Goal: Task Accomplishment & Management: Manage account settings

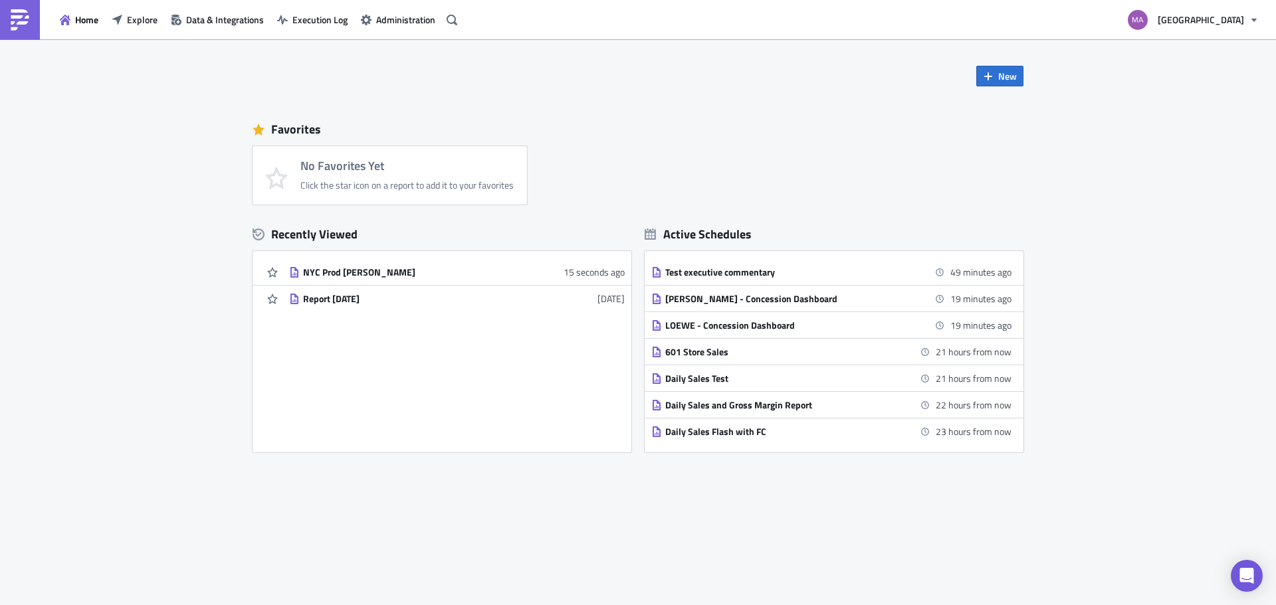
click at [160, 7] on div "Home Explore Data & Integrations Execution Log Administration" at bounding box center [231, 19] width 462 height 39
click at [128, 21] on span "Explore" at bounding box center [142, 20] width 31 height 14
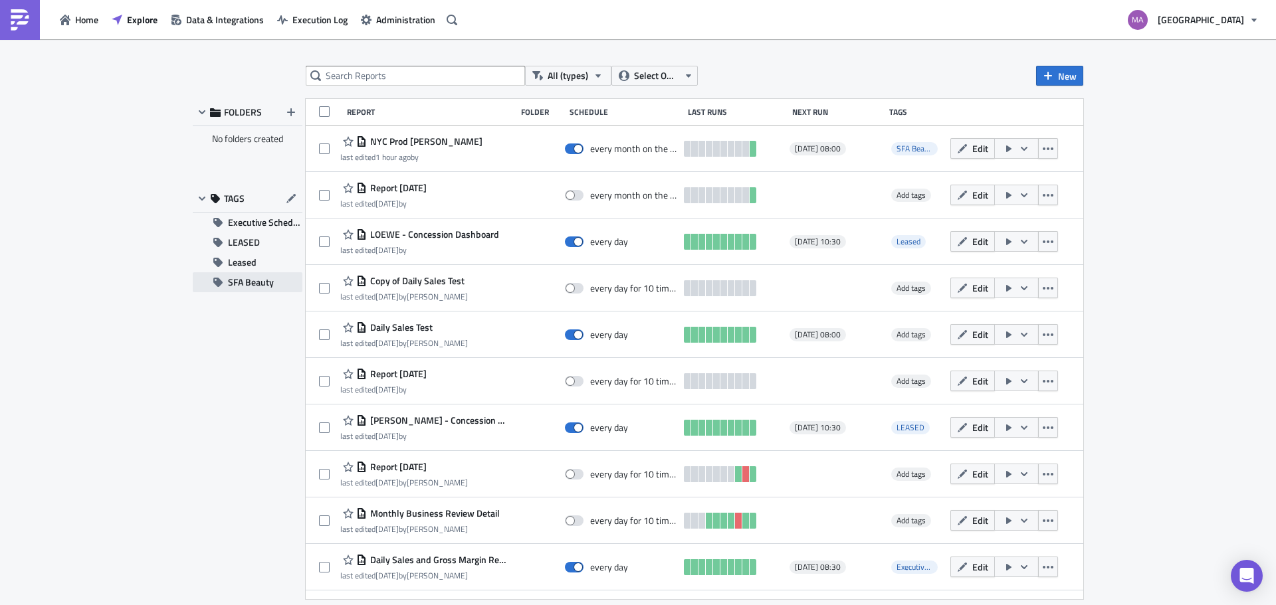
click at [225, 281] on button "SFA Beauty" at bounding box center [248, 282] width 110 height 20
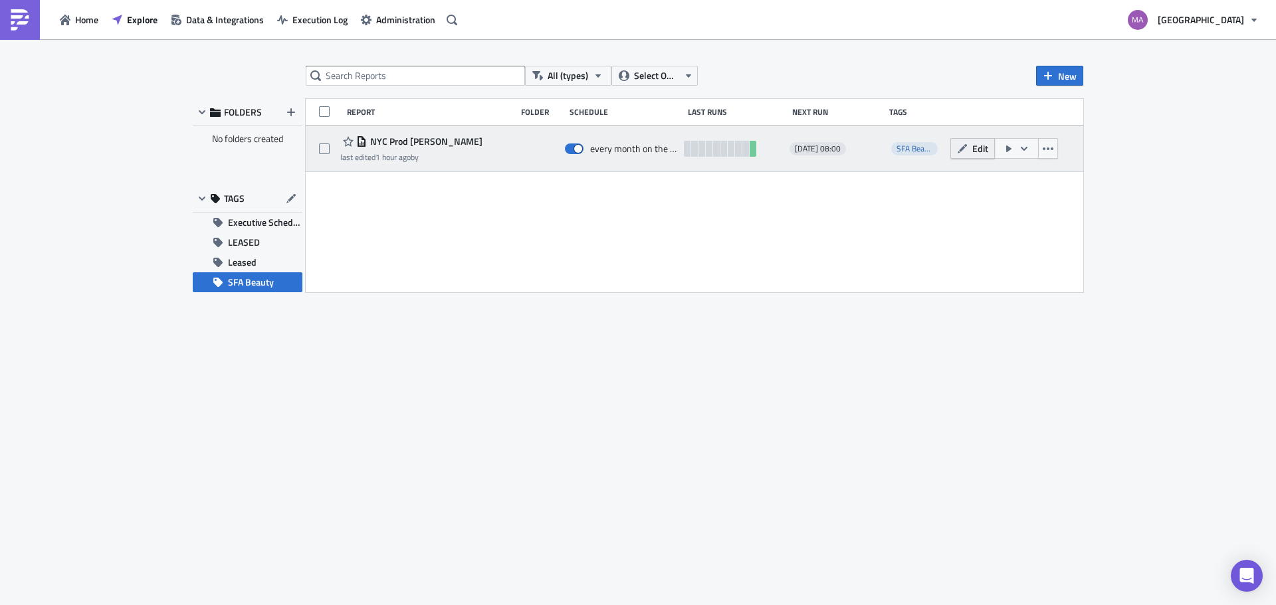
click at [973, 142] on span "Edit" at bounding box center [980, 149] width 16 height 14
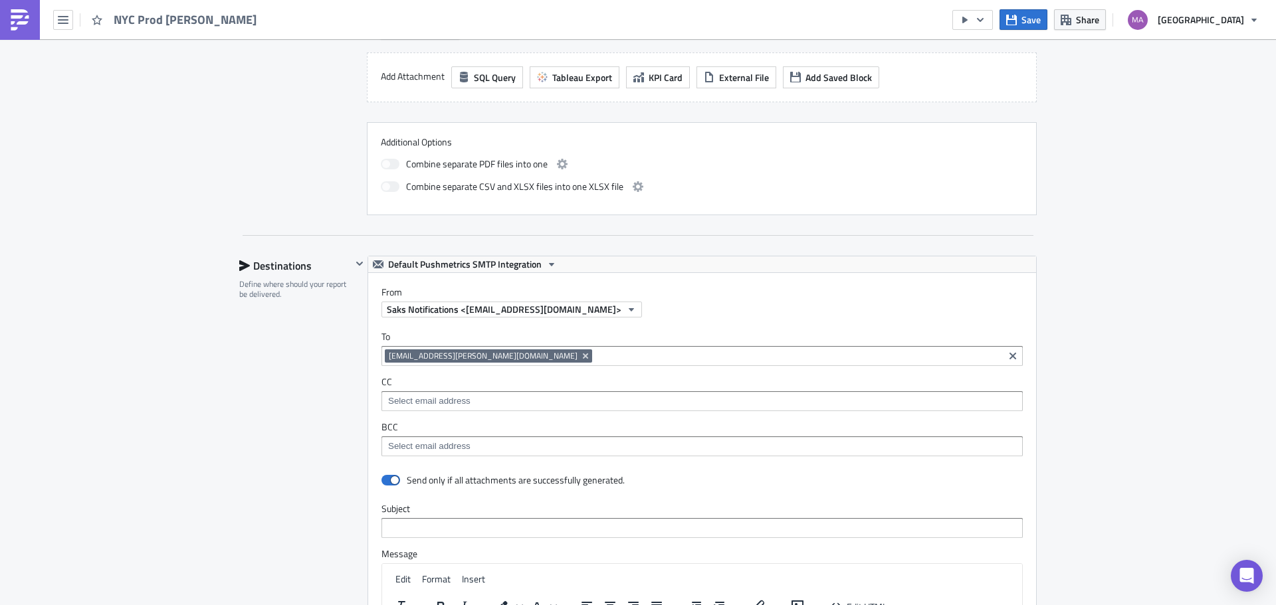
scroll to position [797, 0]
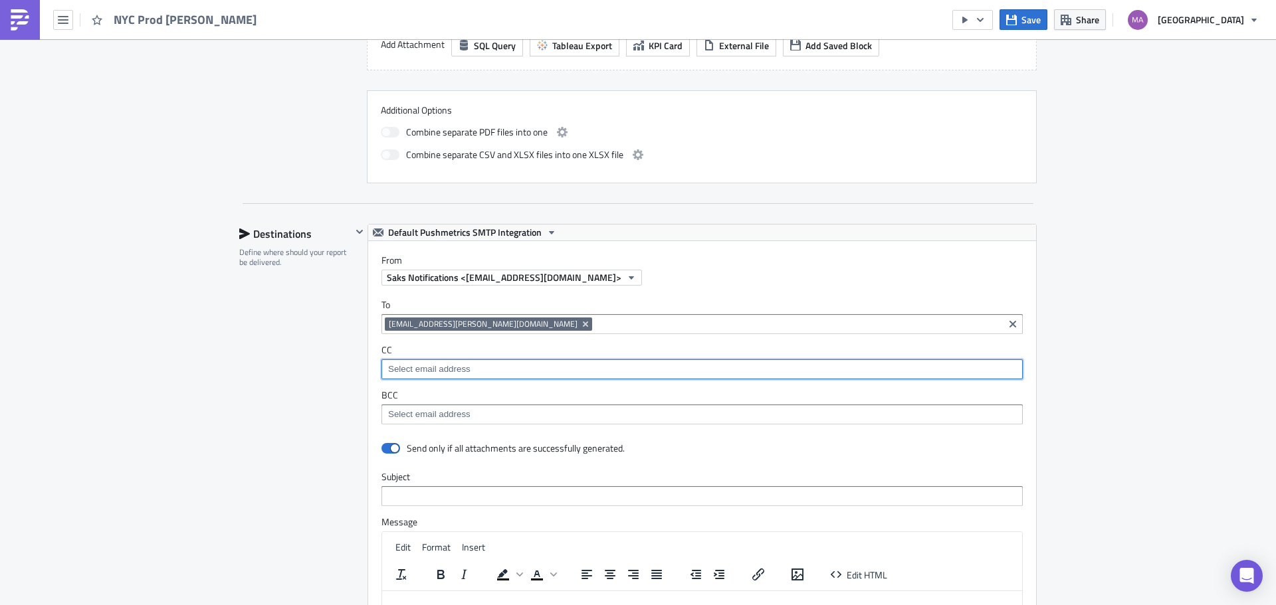
click at [404, 373] on input at bounding box center [701, 369] width 633 height 13
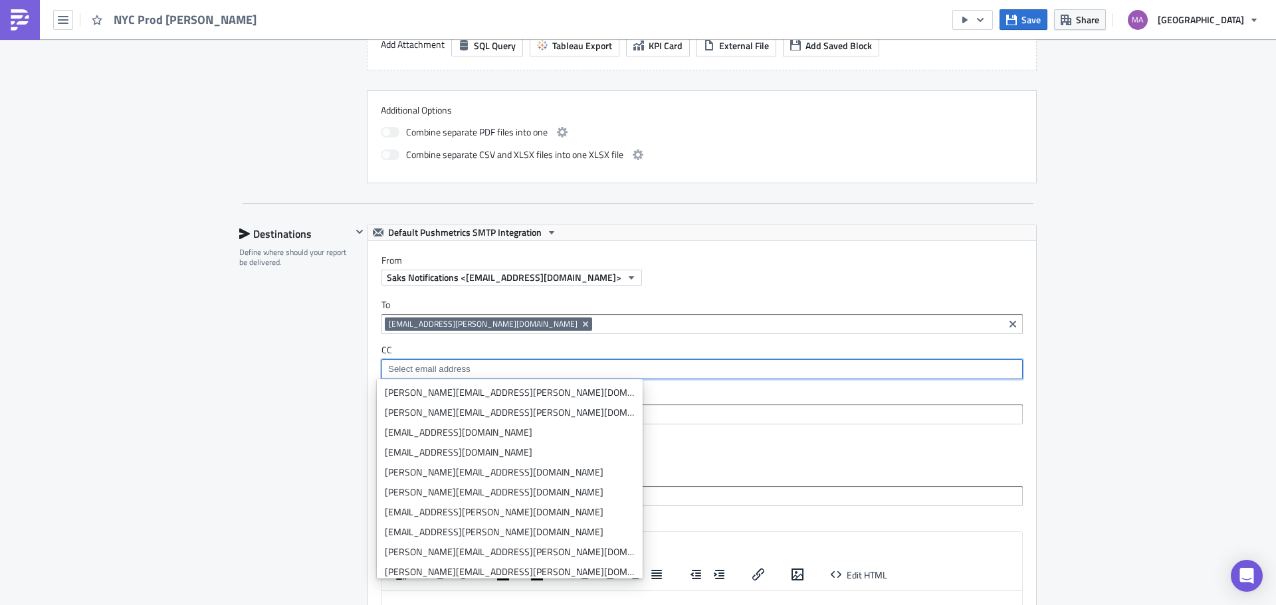
paste input "brittany.paulding@saks.com>"
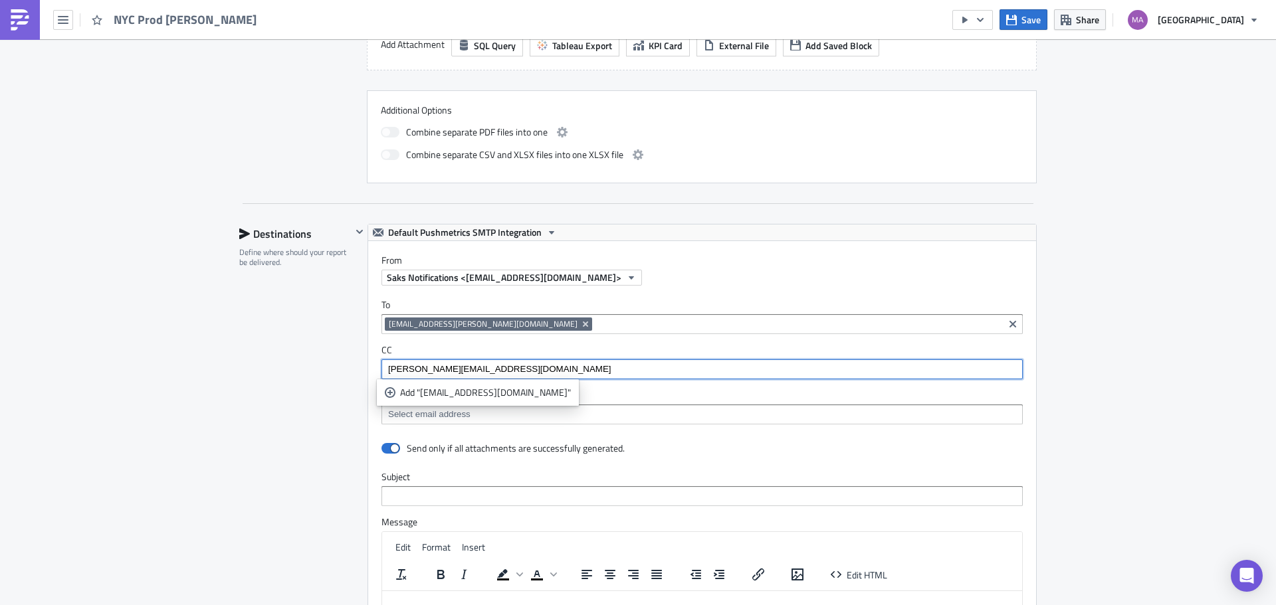
type input "brittany.paulding@saks.com"
click at [497, 406] on div at bounding box center [701, 415] width 641 height 20
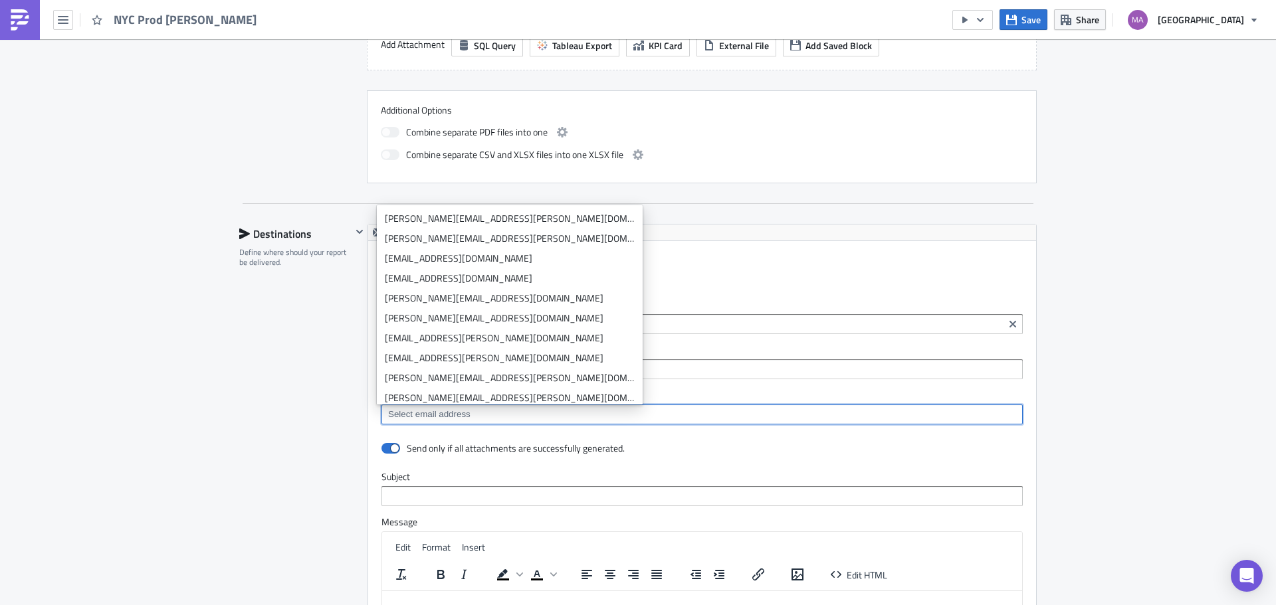
click at [666, 344] on label "CC" at bounding box center [701, 350] width 641 height 12
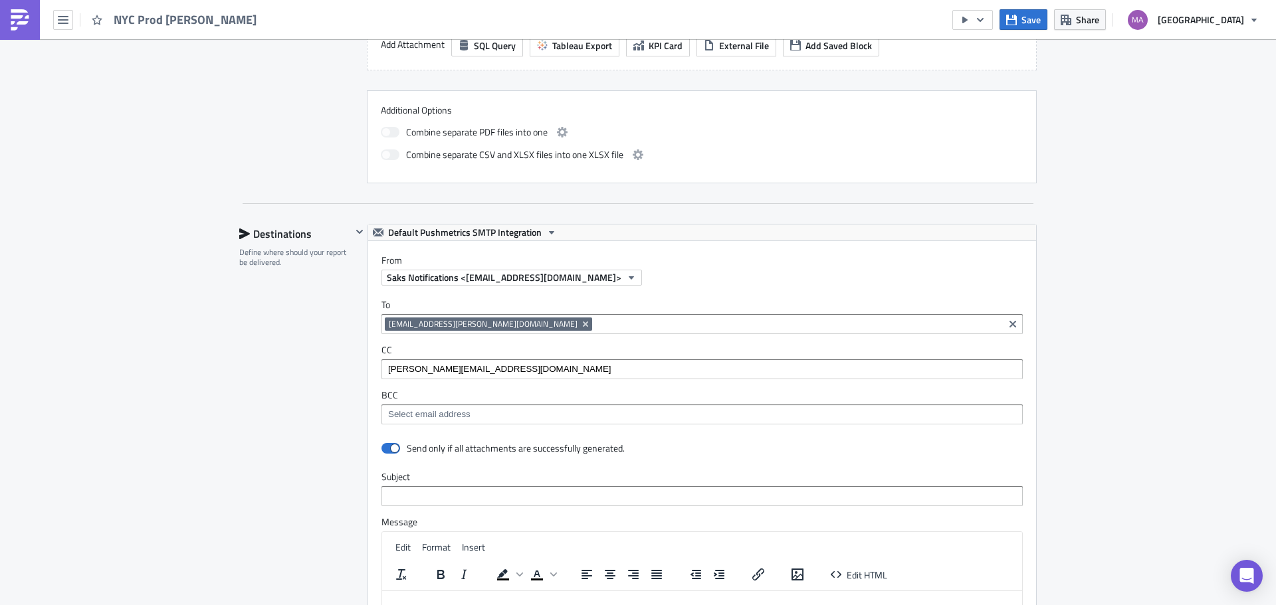
click at [561, 363] on input "[PERSON_NAME][EMAIL_ADDRESS][DOMAIN_NAME]" at bounding box center [701, 369] width 633 height 13
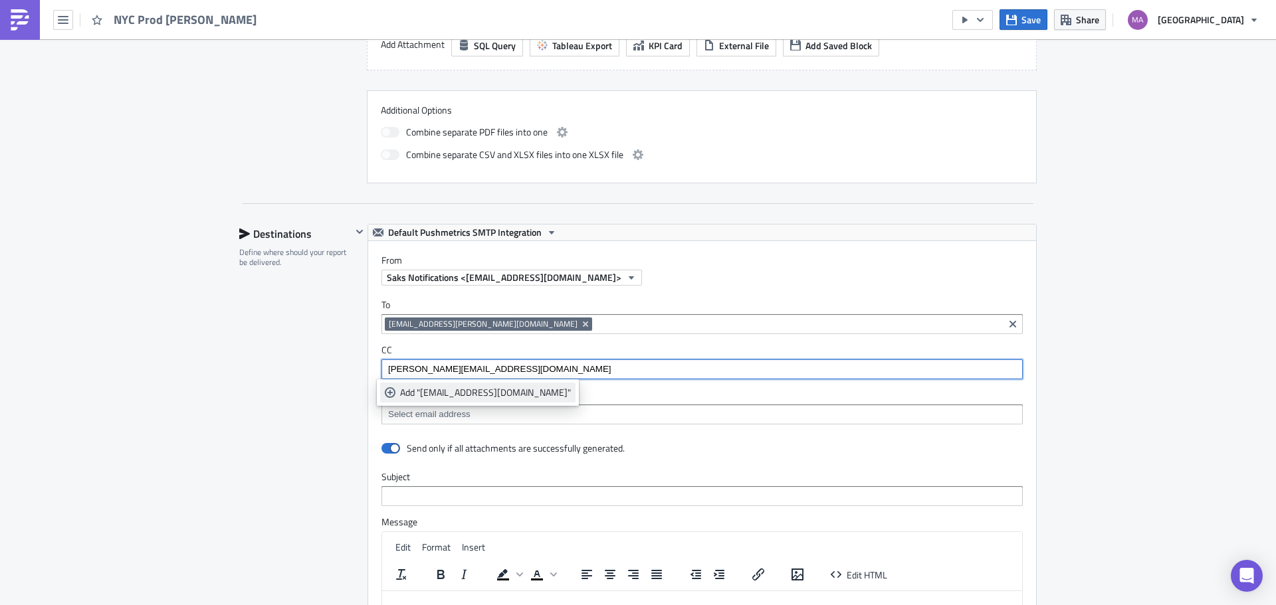
click at [466, 399] on link "Add "brittany.paulding@saks.com"" at bounding box center [477, 393] width 195 height 20
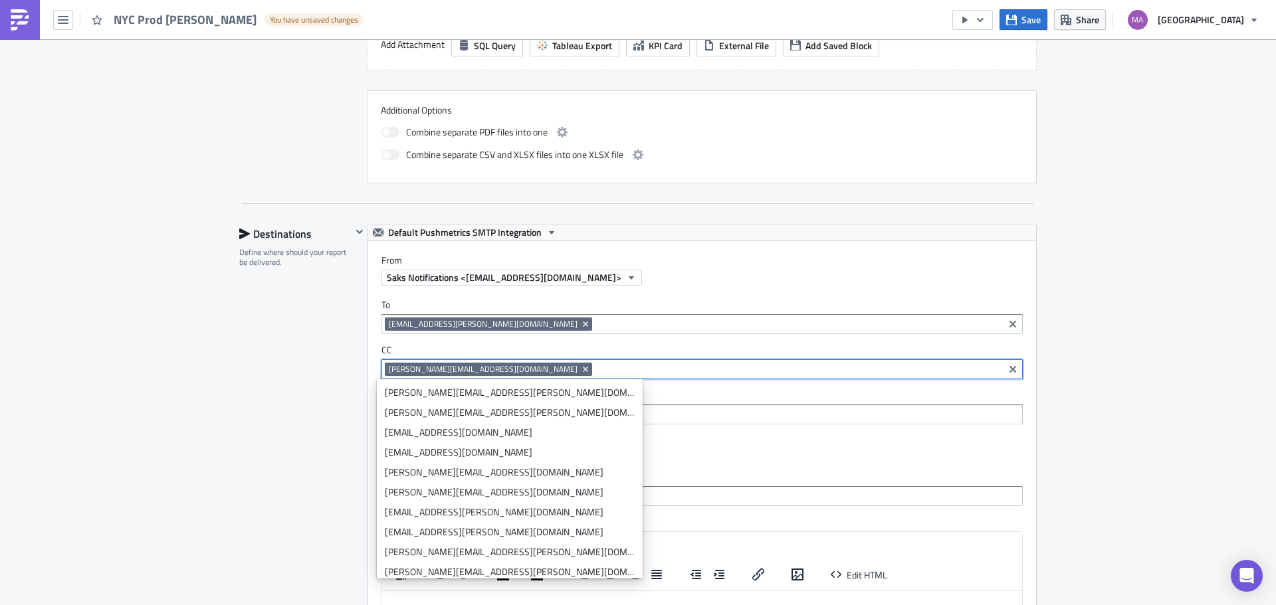
click at [638, 389] on label "BCC" at bounding box center [701, 395] width 641 height 12
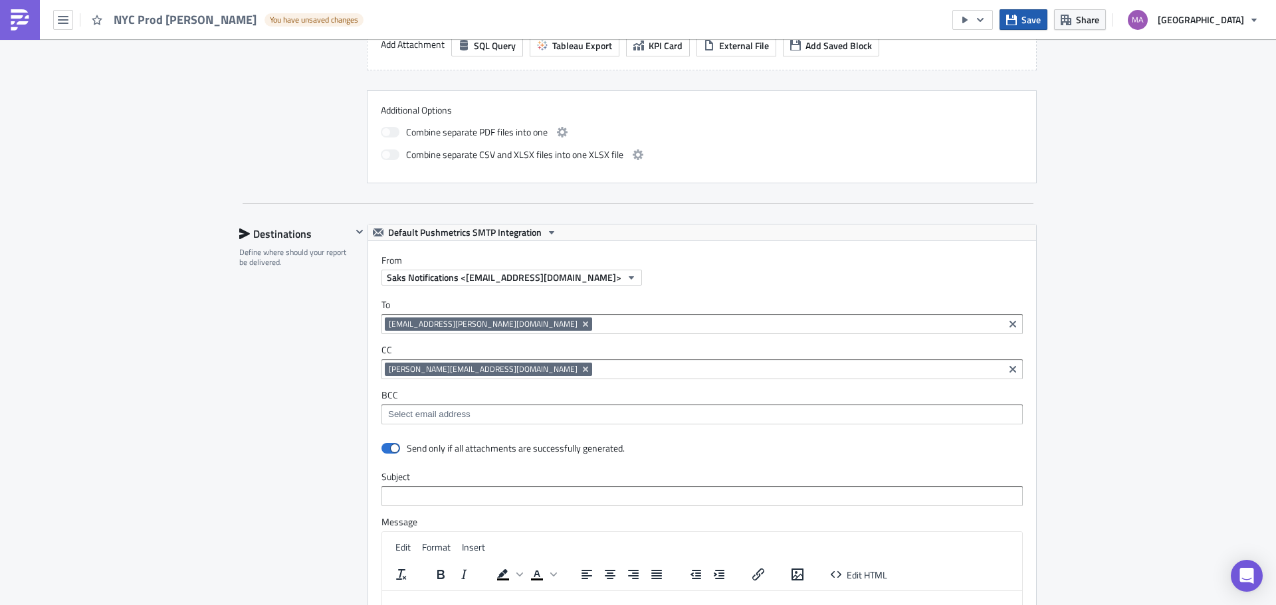
click at [1027, 11] on button "Save" at bounding box center [1023, 19] width 48 height 21
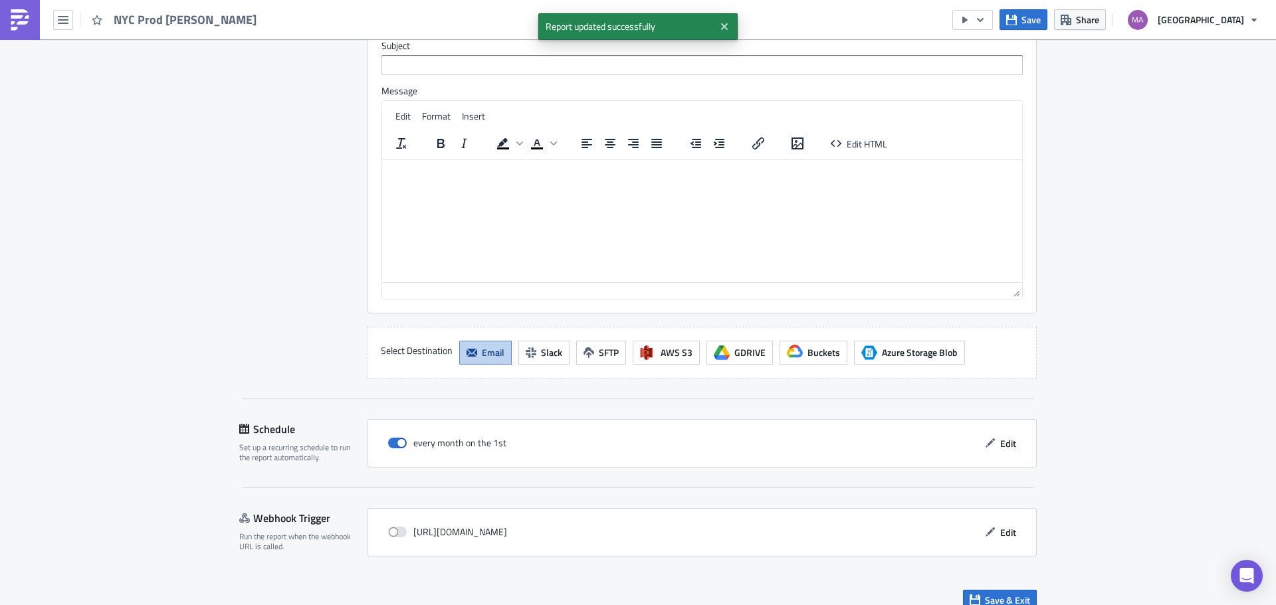
scroll to position [1245, 0]
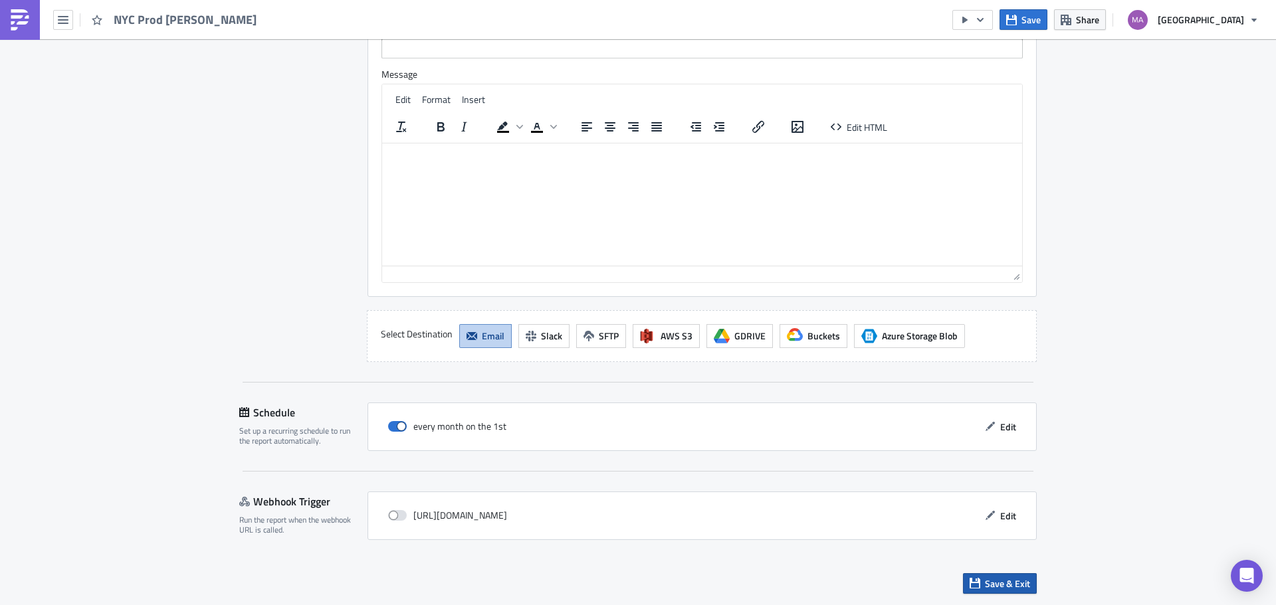
click at [1006, 585] on span "Save & Exit" at bounding box center [1007, 584] width 45 height 14
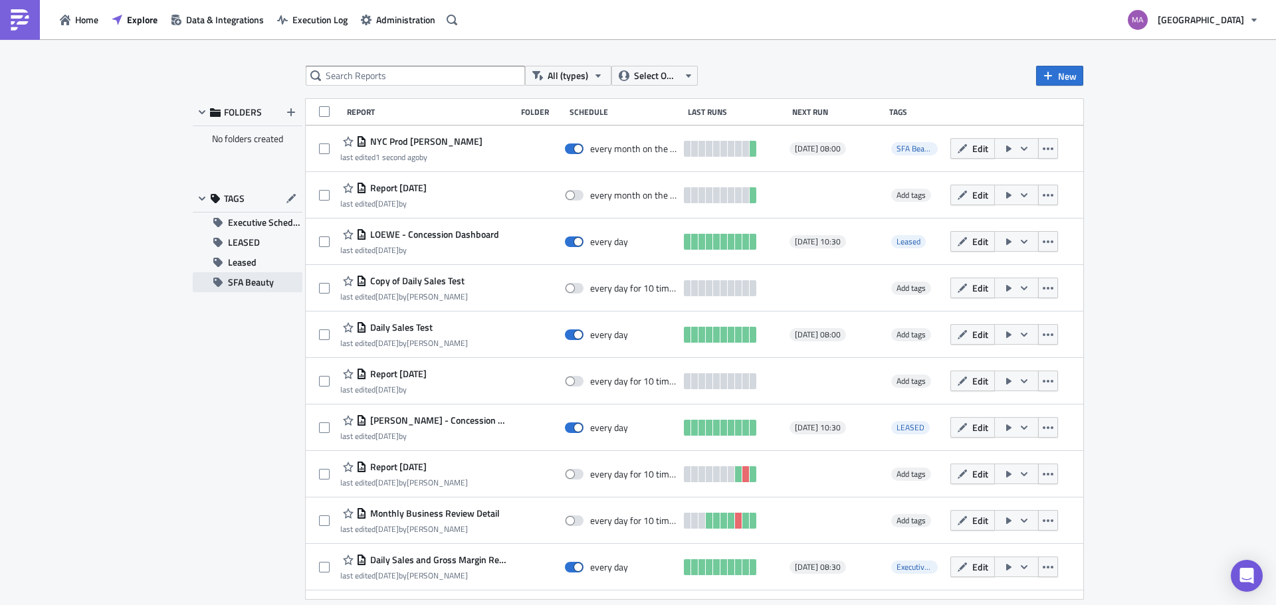
click at [250, 278] on span "SFA Beauty" at bounding box center [251, 282] width 46 height 20
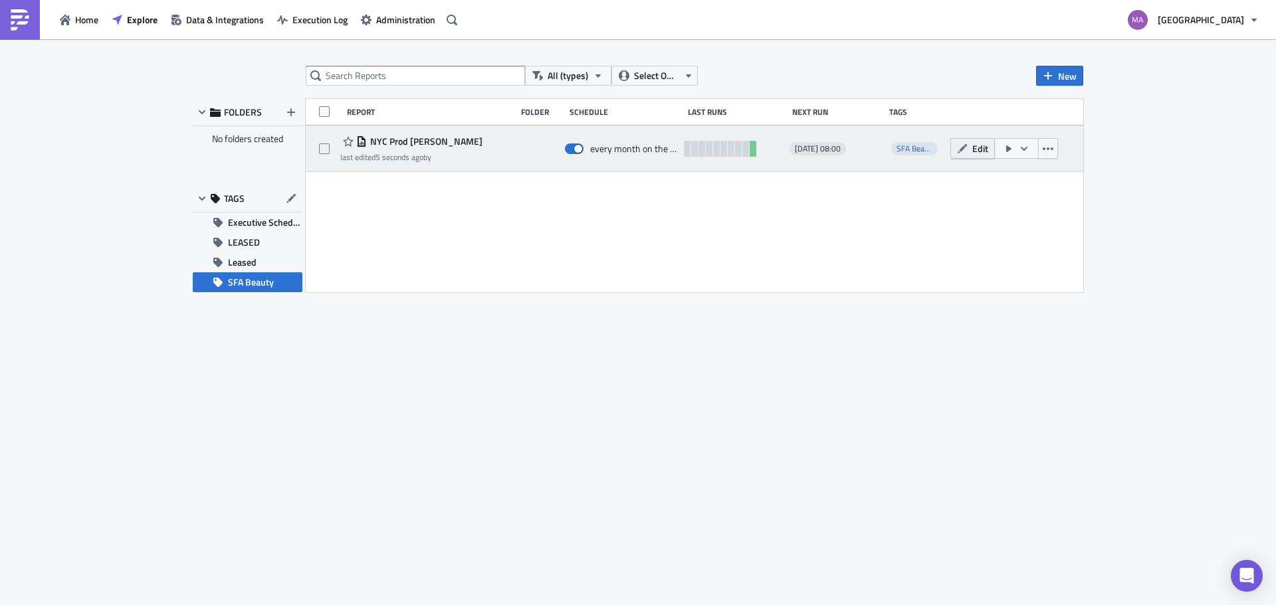
click at [974, 150] on span "Edit" at bounding box center [980, 149] width 16 height 14
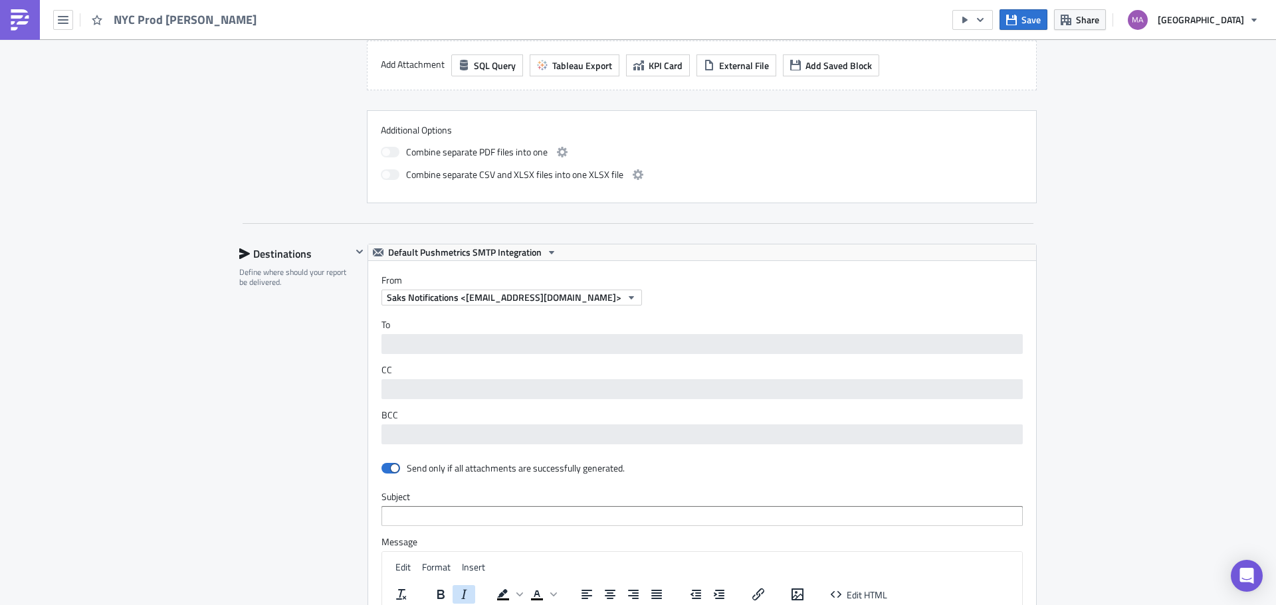
scroll to position [930, 0]
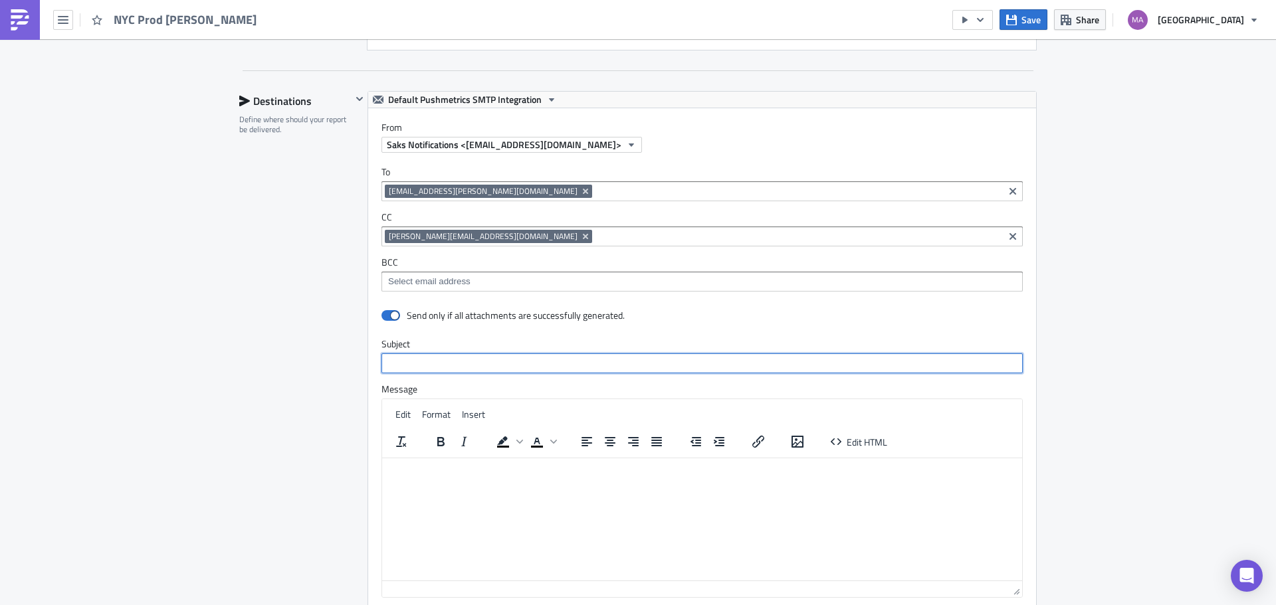
click at [433, 356] on input "text" at bounding box center [701, 364] width 641 height 20
click at [435, 479] on html at bounding box center [702, 468] width 640 height 21
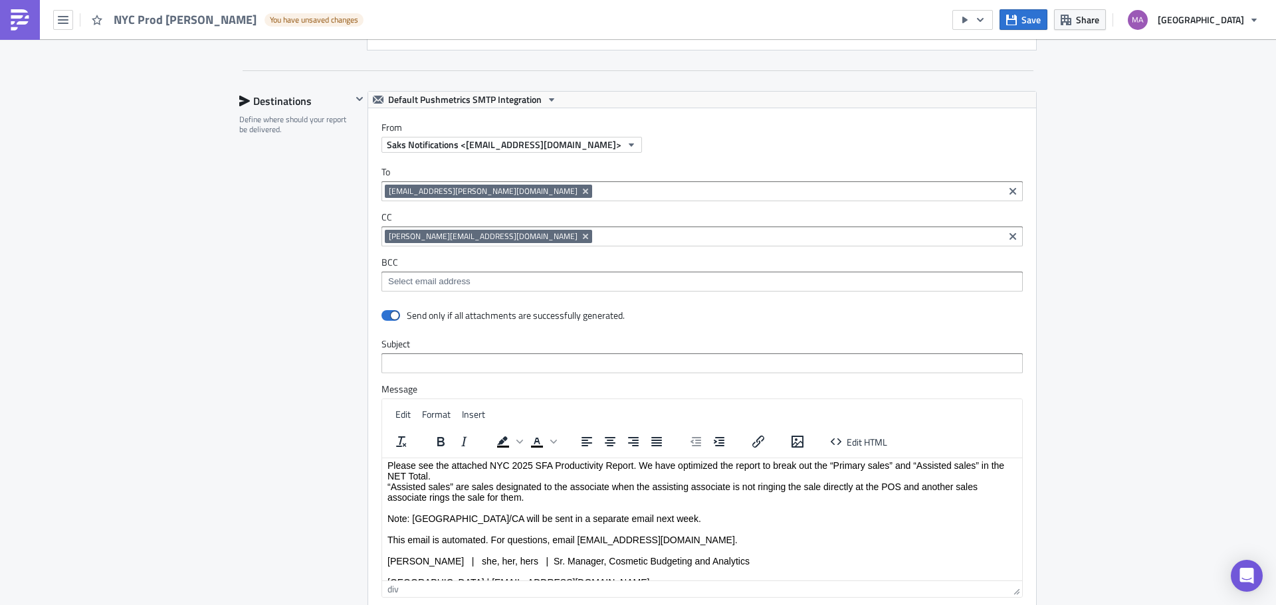
scroll to position [37, 0]
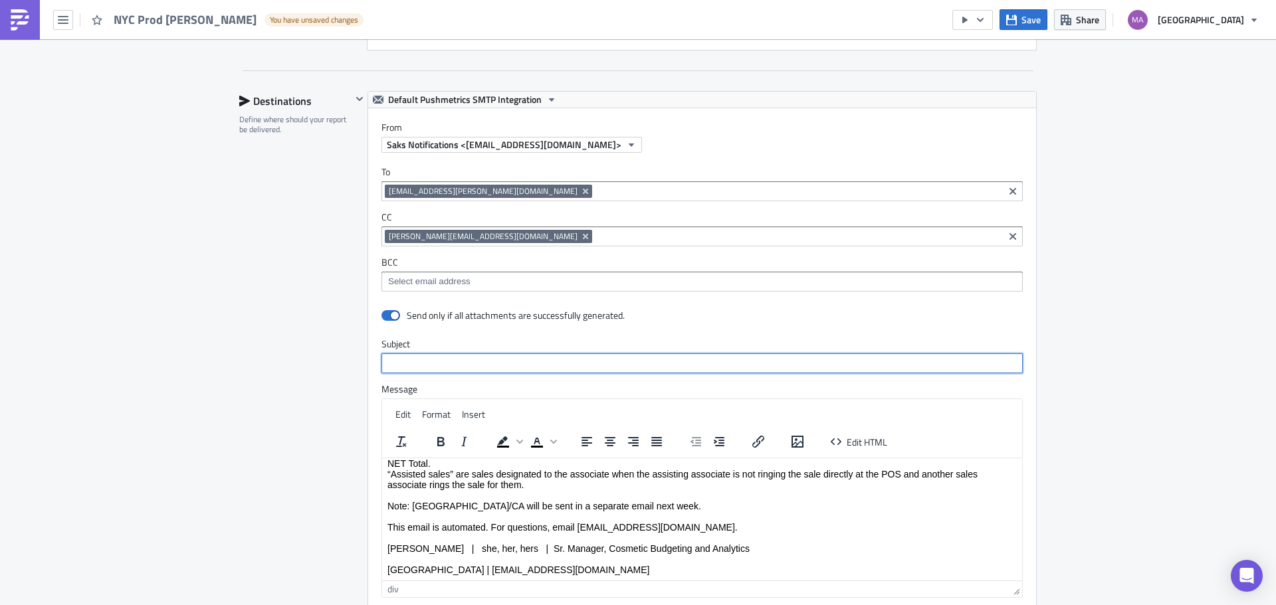
click at [459, 354] on input "text" at bounding box center [701, 364] width 641 height 20
drag, startPoint x: 511, startPoint y: 365, endPoint x: 445, endPoint y: 362, distance: 66.5
click at [445, 362] on input "SFA NYC 2025 ACQUA DI PARMA VENDOR PRODUCTIVITY REPORT" at bounding box center [701, 364] width 641 height 20
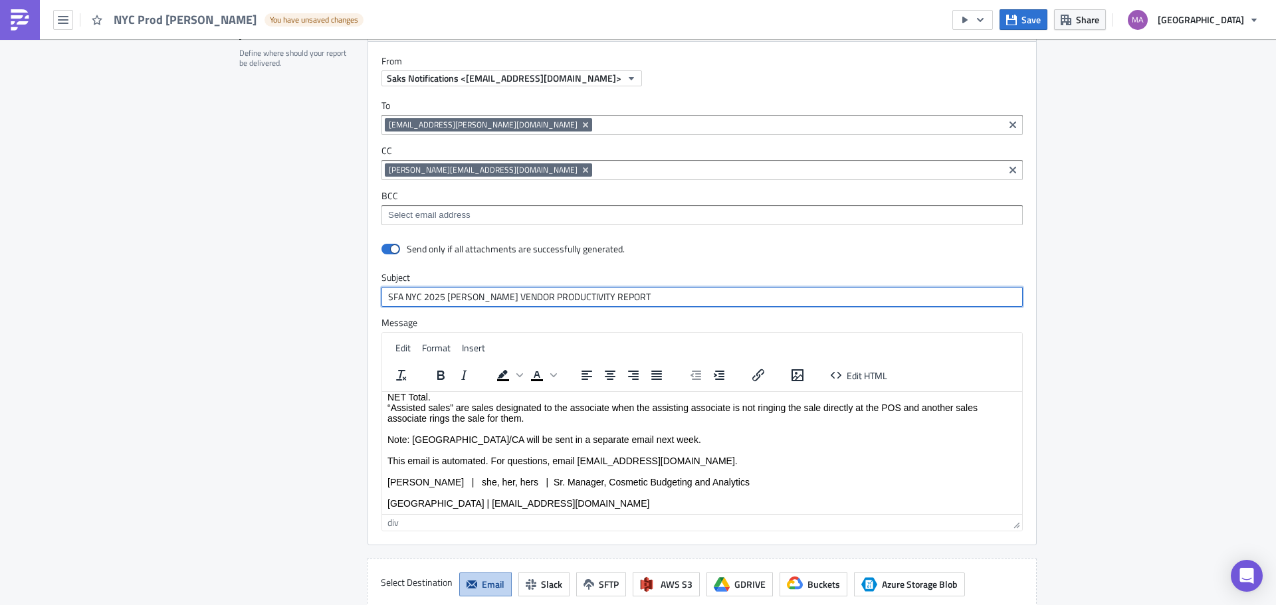
scroll to position [1245, 0]
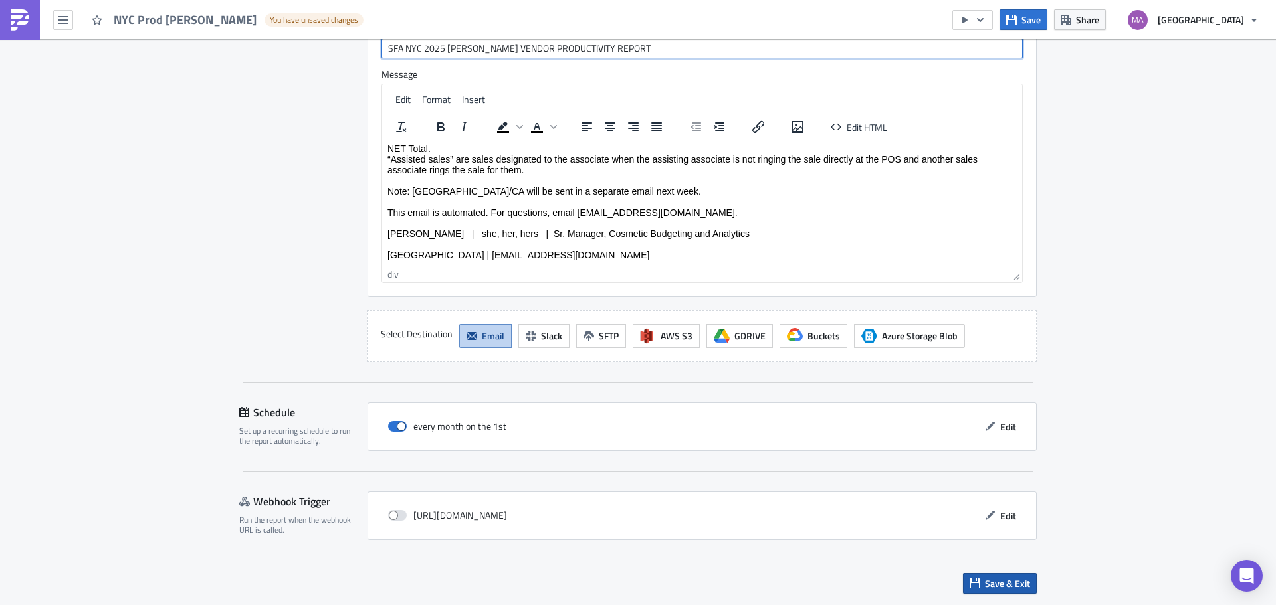
type input "SFA NYC 2025 [PERSON_NAME] VENDOR PRODUCTIVITY REPORT"
click at [989, 590] on span "Save & Exit" at bounding box center [1007, 584] width 45 height 14
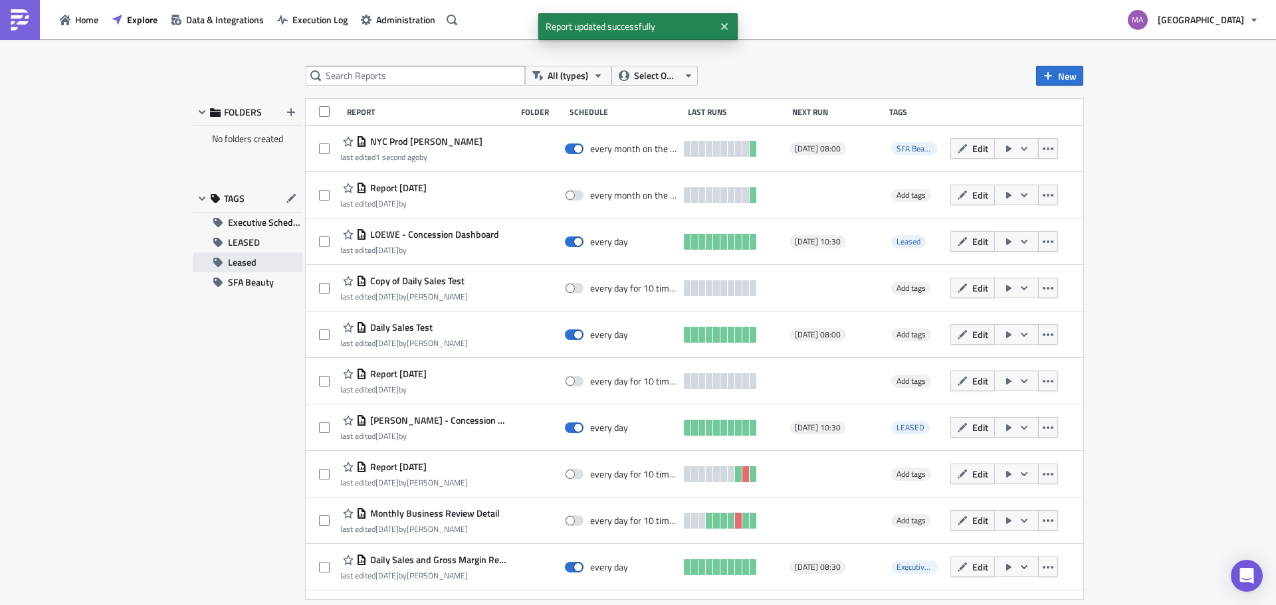
click at [228, 272] on button "Leased" at bounding box center [248, 263] width 110 height 20
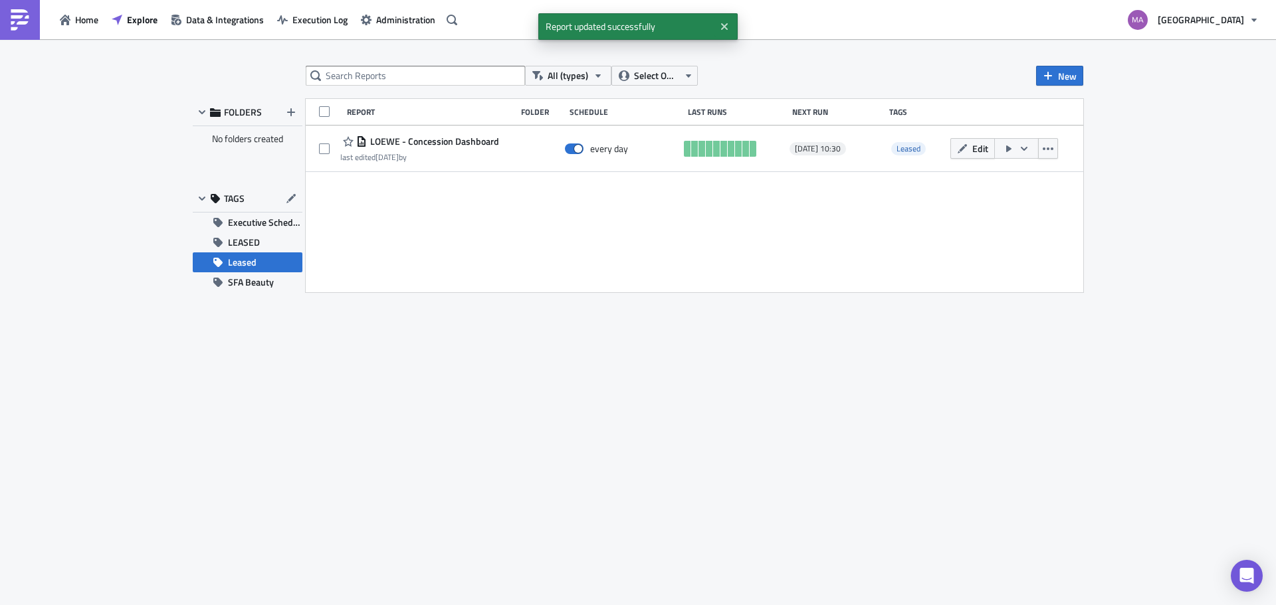
click at [238, 294] on div "All (types) Select Owner New FOLDERS No folders created TAGS Executive Schedule…" at bounding box center [638, 323] width 904 height 515
click at [239, 285] on span "SFA Beauty" at bounding box center [251, 282] width 46 height 20
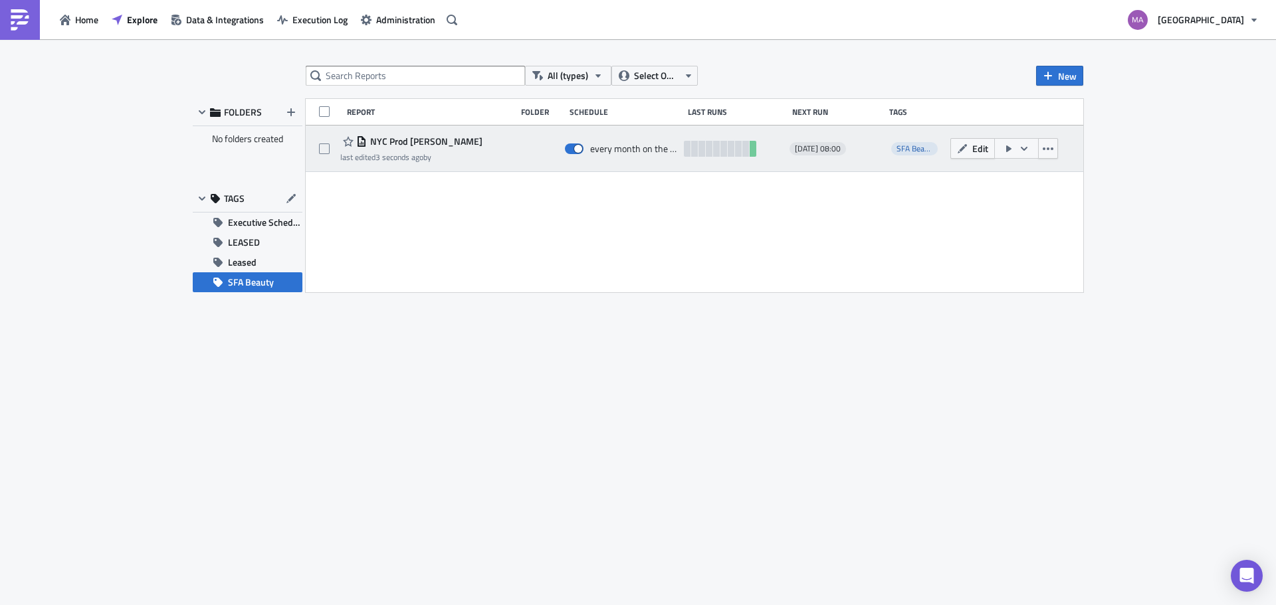
click at [1007, 149] on icon "button" at bounding box center [1008, 149] width 5 height 7
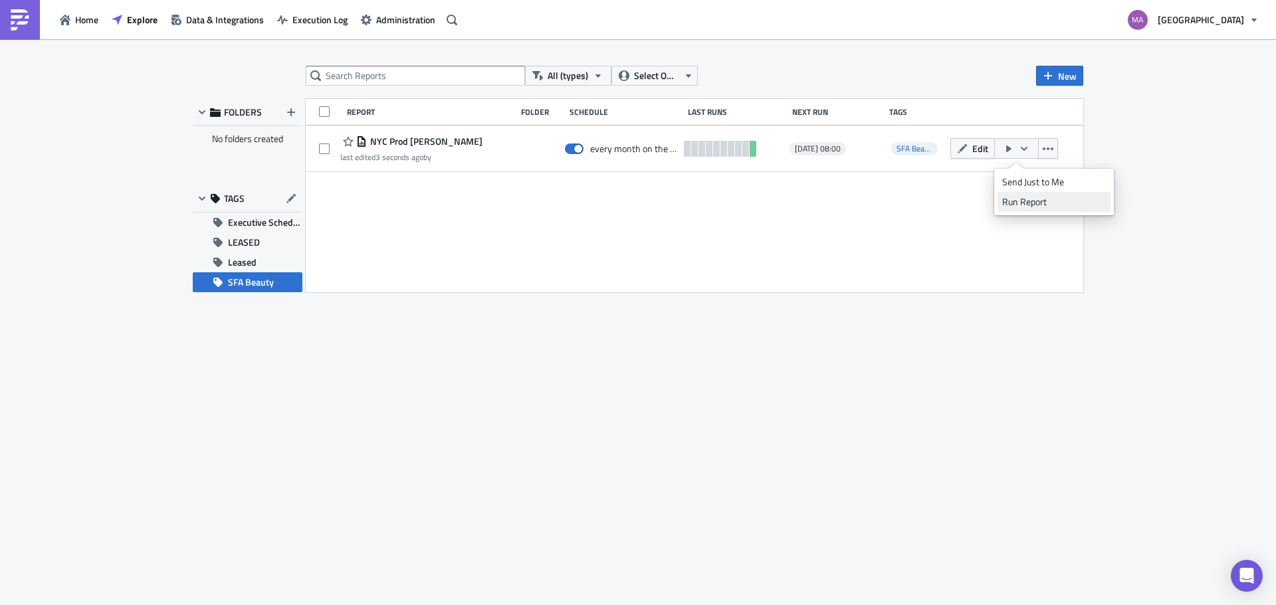
click at [1019, 209] on link "Run Report" at bounding box center [1053, 202] width 113 height 20
click at [975, 150] on span "Edit" at bounding box center [980, 149] width 16 height 14
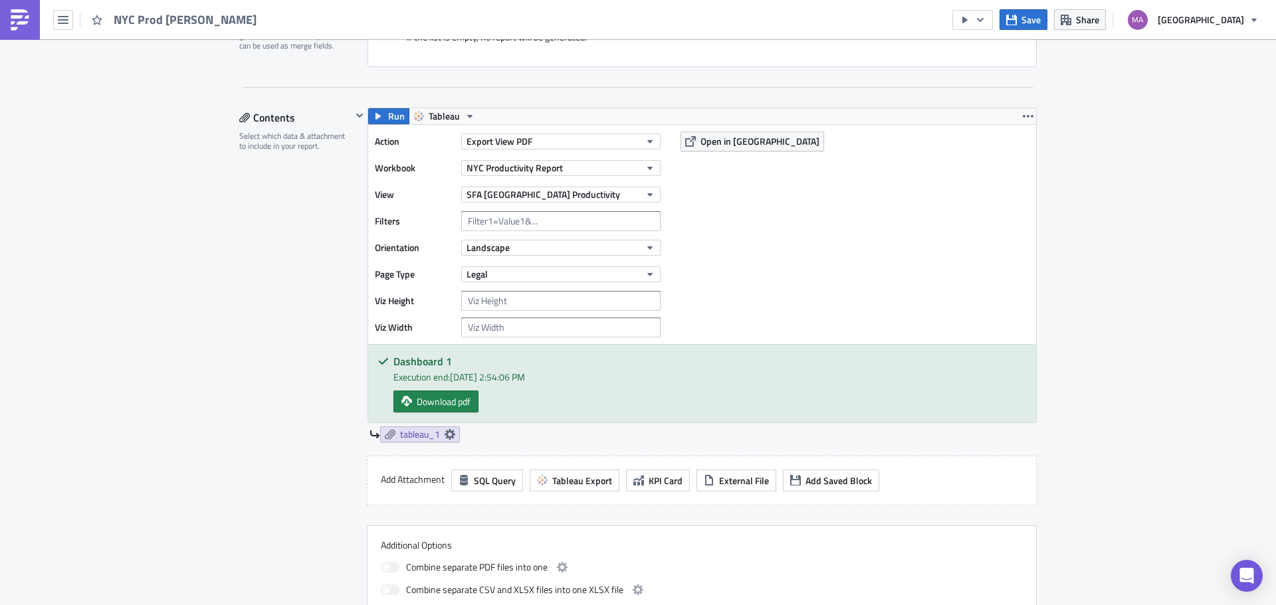
scroll to position [332, 0]
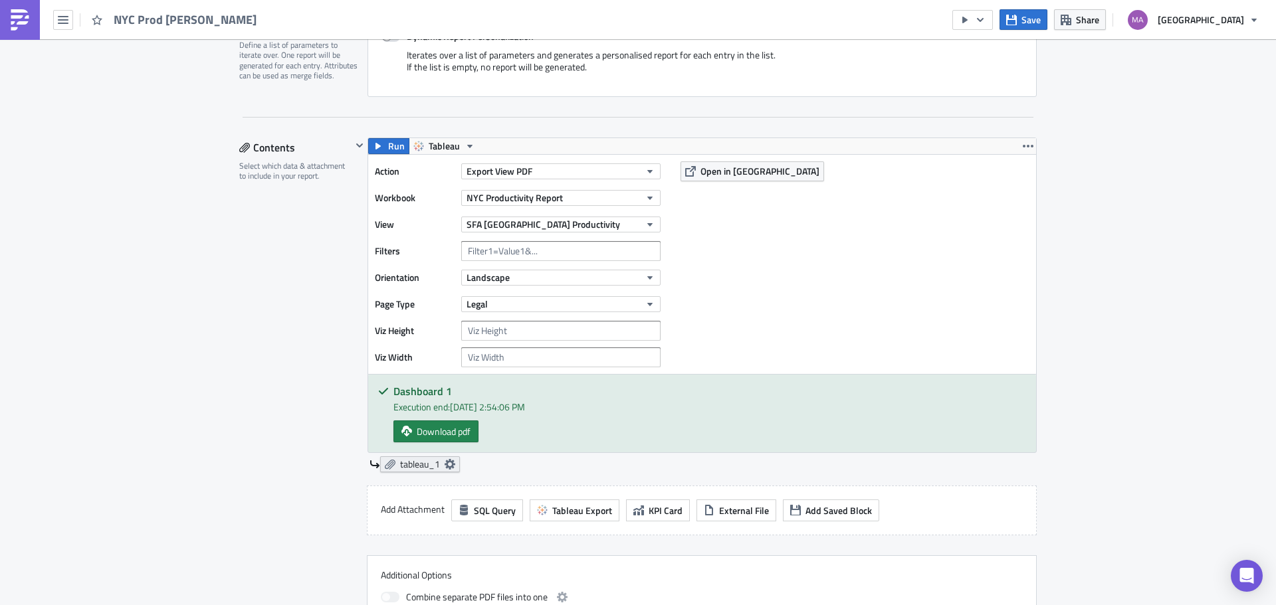
click at [445, 468] on icon at bounding box center [450, 464] width 11 height 11
click at [358, 543] on input "text" at bounding box center [368, 542] width 133 height 20
type input "s"
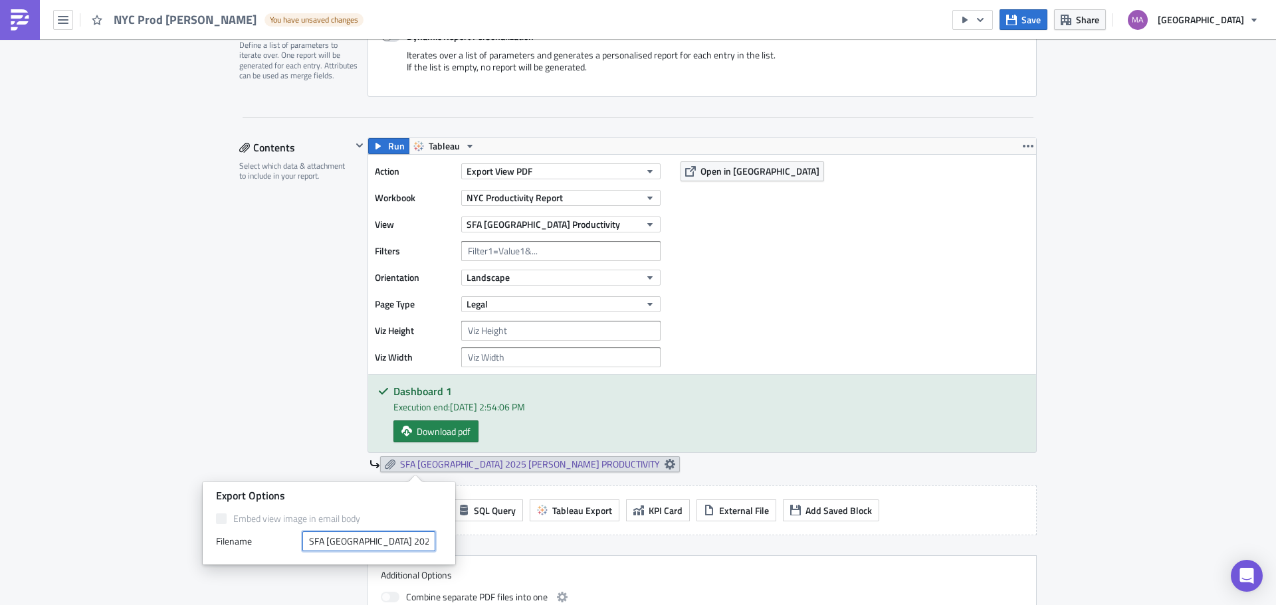
scroll to position [0, 25]
drag, startPoint x: 343, startPoint y: 545, endPoint x: 428, endPoint y: 546, distance: 85.1
click at [428, 546] on input "SFA [GEOGRAPHIC_DATA] 2025 [PERSON_NAME] PRODUCTIVITY" at bounding box center [368, 542] width 133 height 20
click at [429, 544] on input "SFA [GEOGRAPHIC_DATA] 2025 [PERSON_NAME] PRODUCTIVITY" at bounding box center [368, 542] width 133 height 20
type input "SFA [GEOGRAPHIC_DATA] 2025 [PERSON_NAME] PRODUCTIVITY"
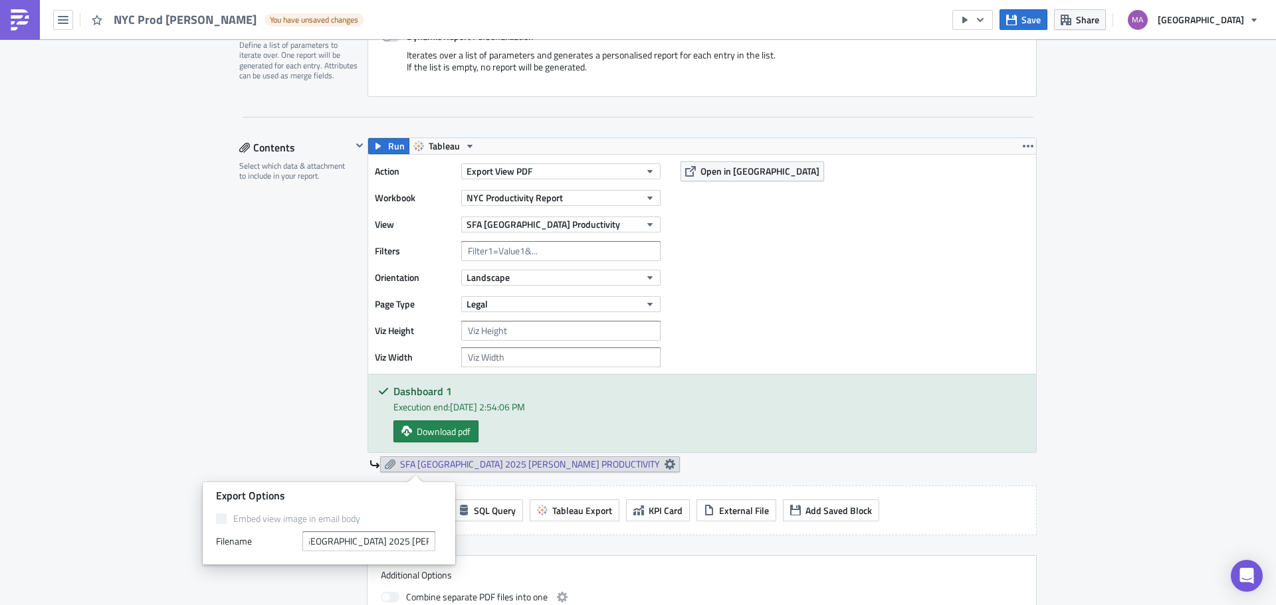
click at [268, 581] on div "Contents Select which data & attachment to include in your report." at bounding box center [295, 393] width 112 height 511
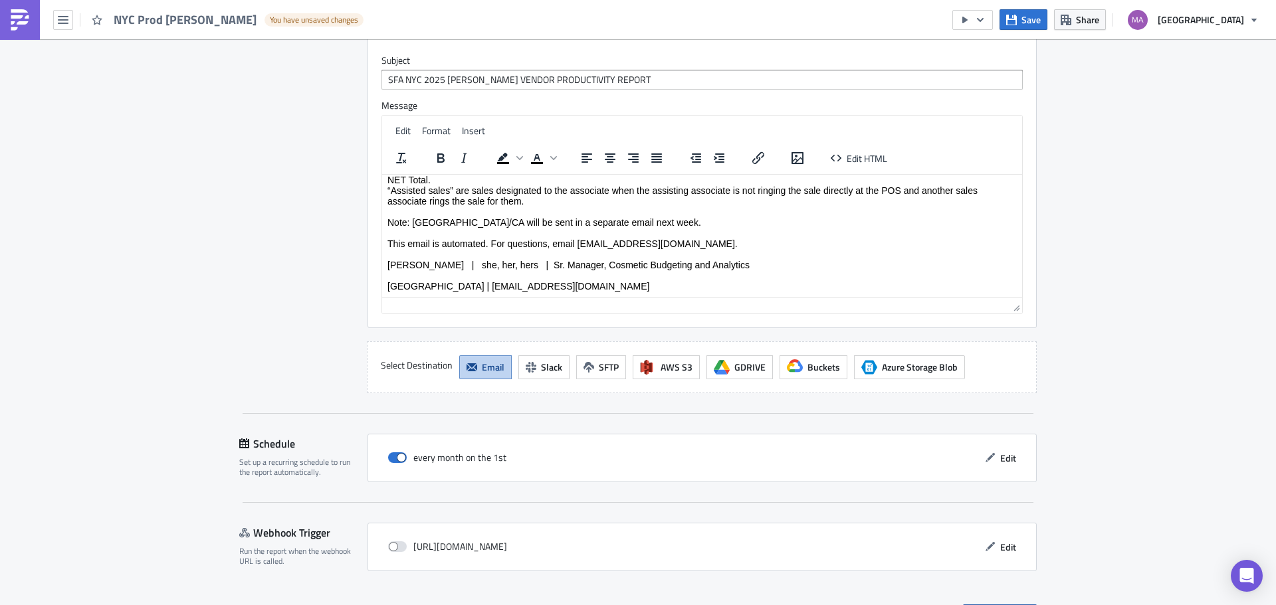
scroll to position [1245, 0]
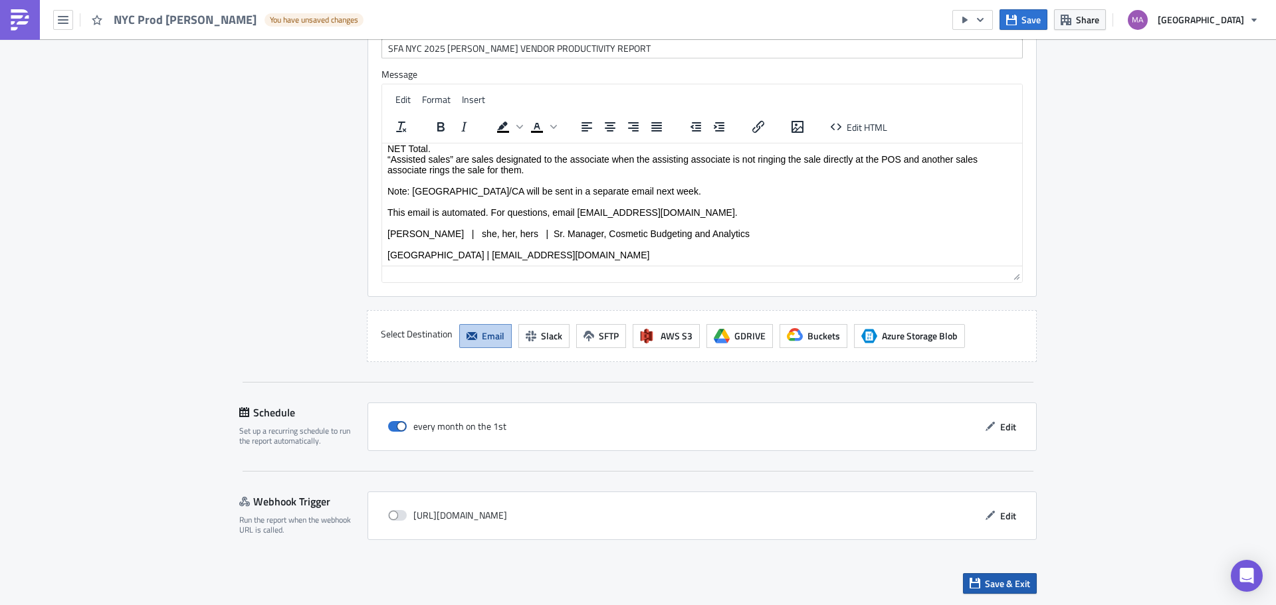
click at [999, 591] on button "Save & Exit" at bounding box center [1000, 583] width 74 height 21
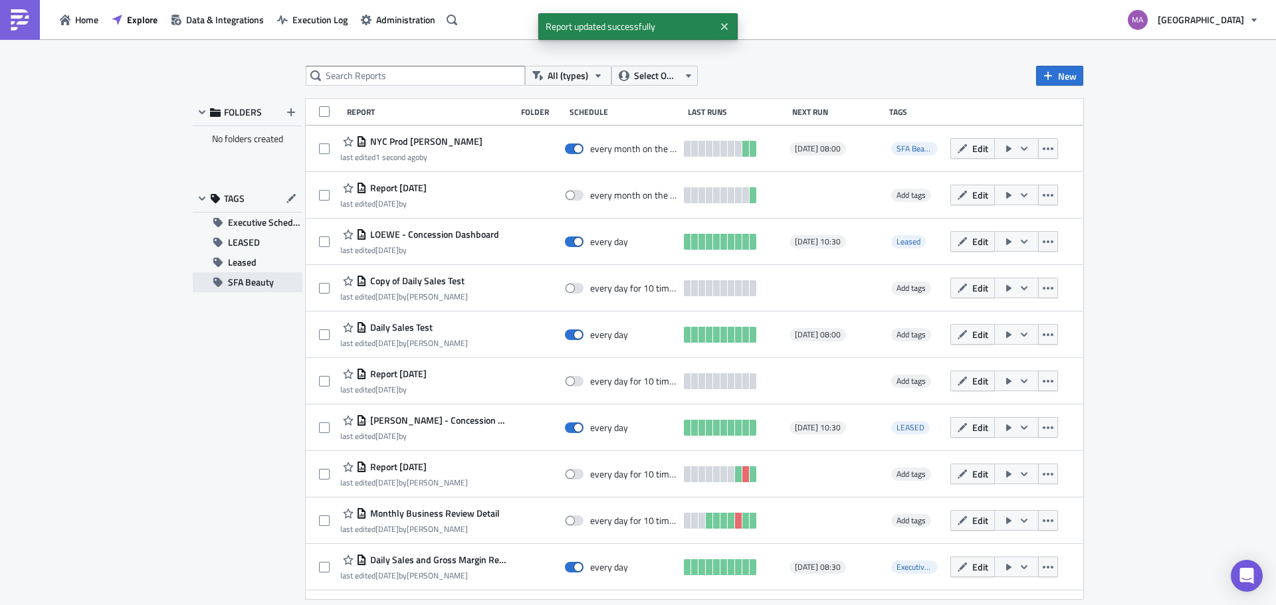
click at [251, 288] on span "SFA Beauty" at bounding box center [251, 282] width 46 height 20
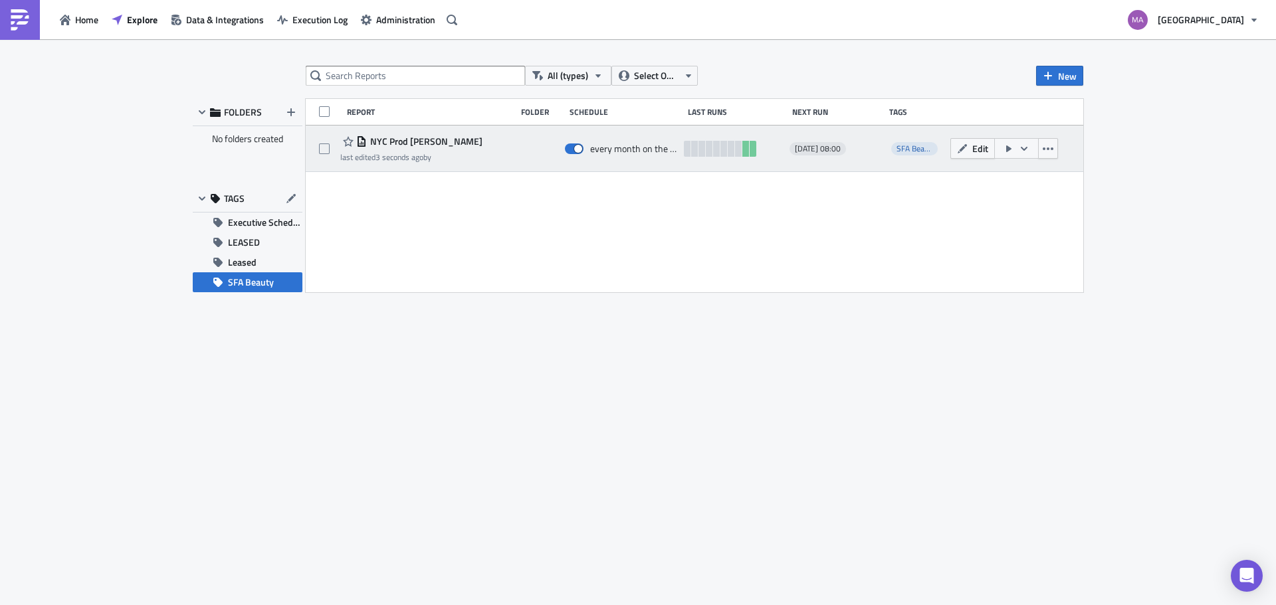
click at [1006, 149] on icon "button" at bounding box center [1008, 149] width 5 height 7
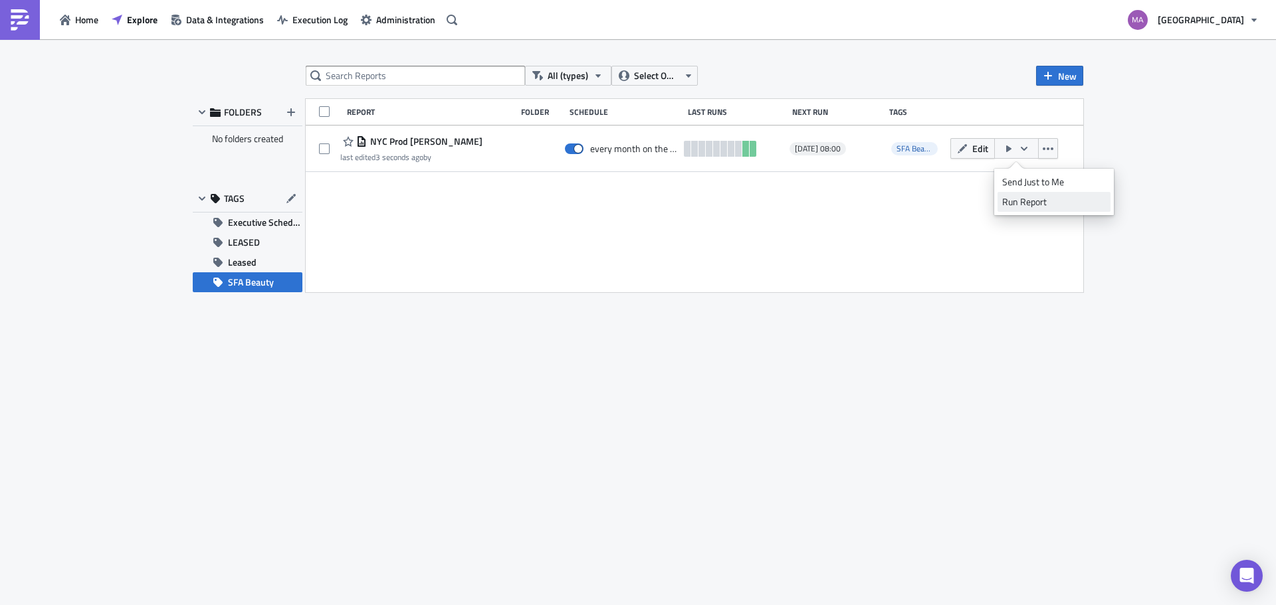
click at [1020, 204] on div "Run Report" at bounding box center [1054, 201] width 104 height 13
click at [975, 155] on button "Edit" at bounding box center [972, 148] width 45 height 21
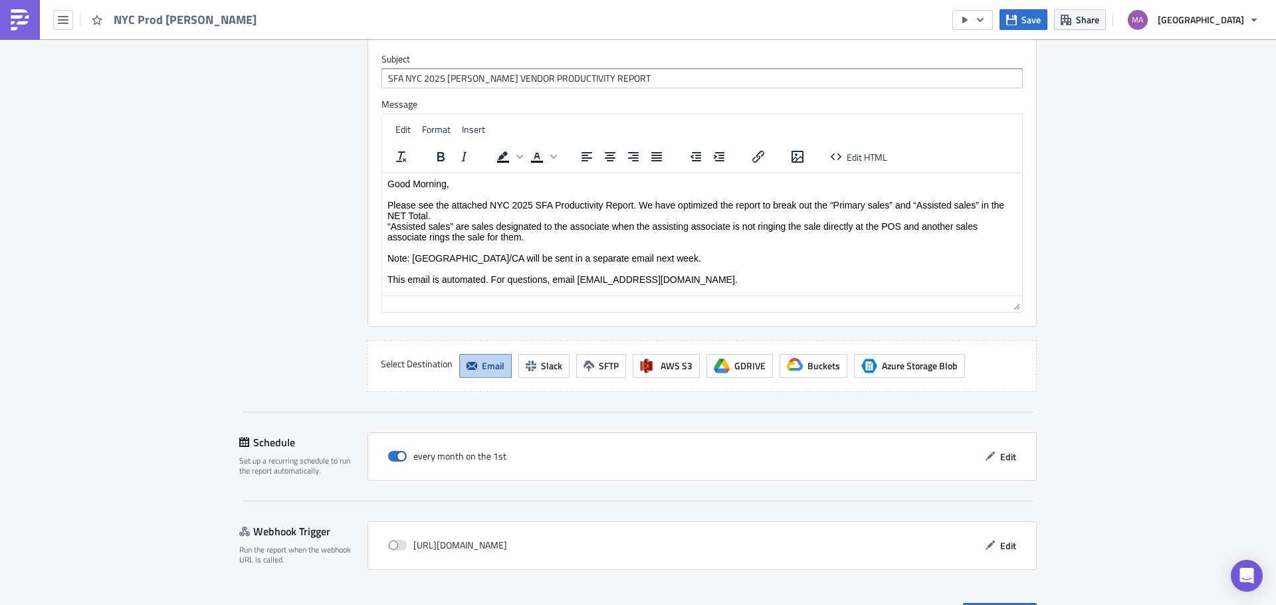
scroll to position [1245, 0]
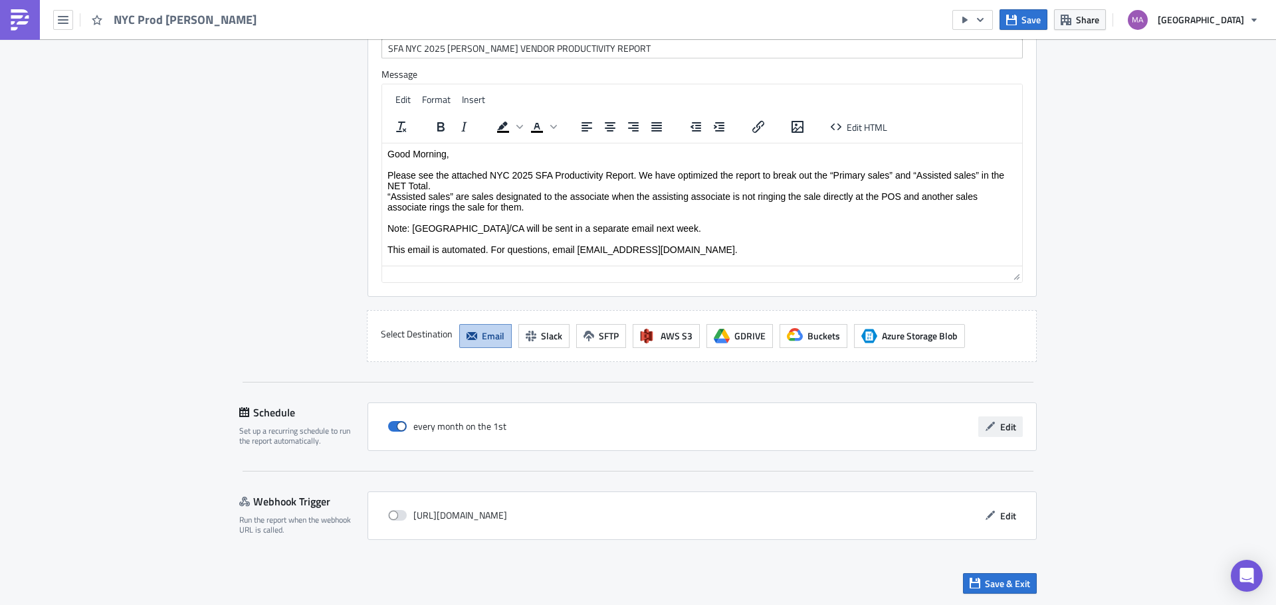
click at [1006, 426] on span "Edit" at bounding box center [1008, 427] width 16 height 14
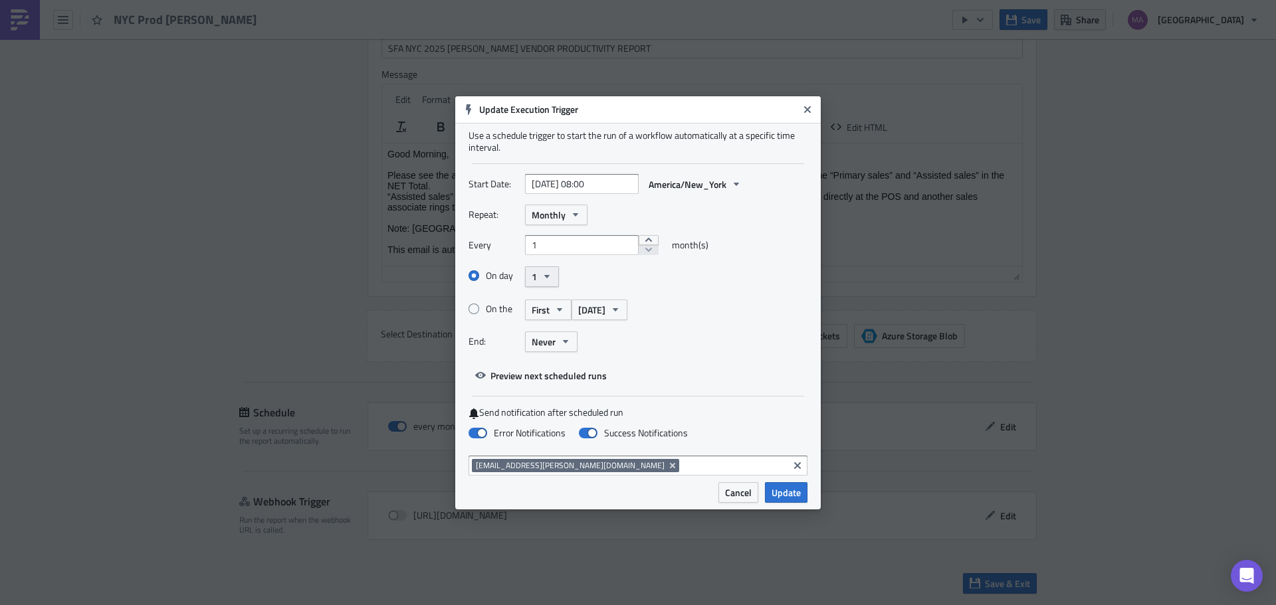
click at [547, 272] on icon "button" at bounding box center [547, 276] width 11 height 11
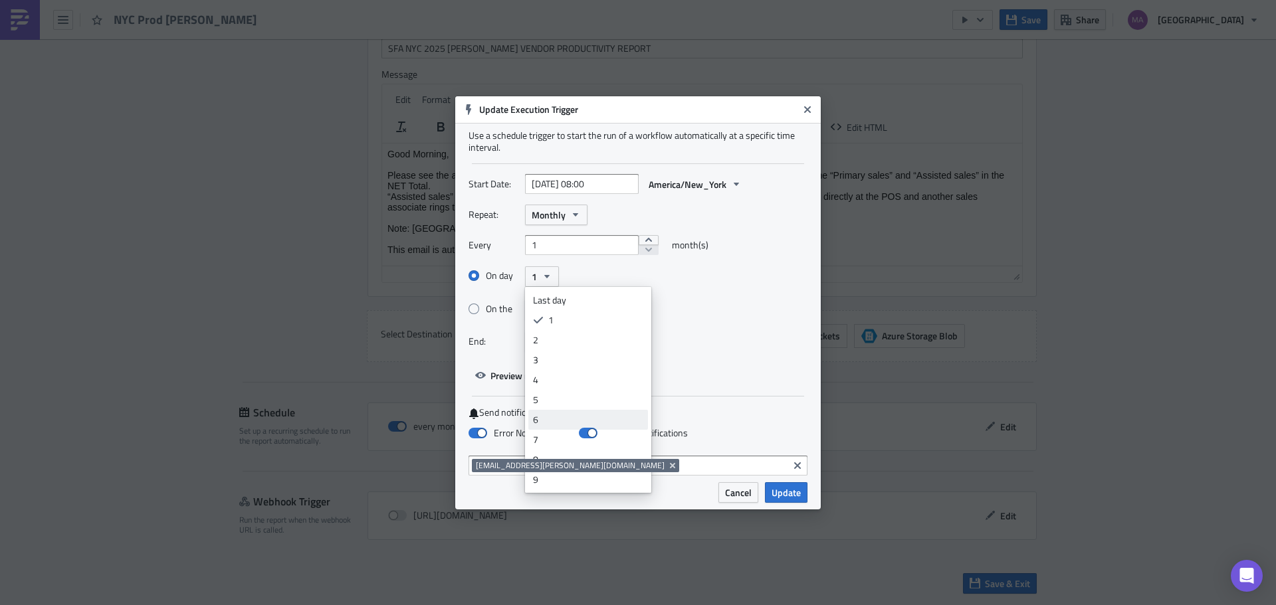
click at [585, 424] on div "6" at bounding box center [588, 419] width 110 height 13
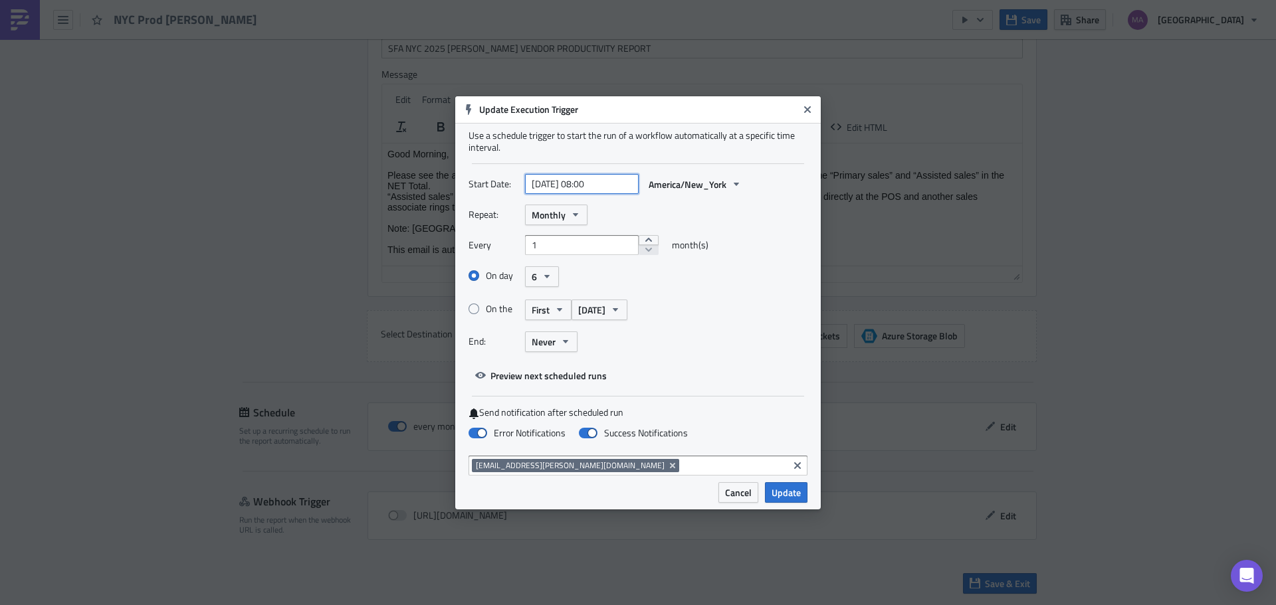
select select "8"
select select "2025"
click at [575, 183] on input "2025-09-18 08:00" at bounding box center [582, 184] width 114 height 20
click at [584, 222] on select "January February March April May June July August September October November De…" at bounding box center [557, 217] width 66 height 20
select select "9"
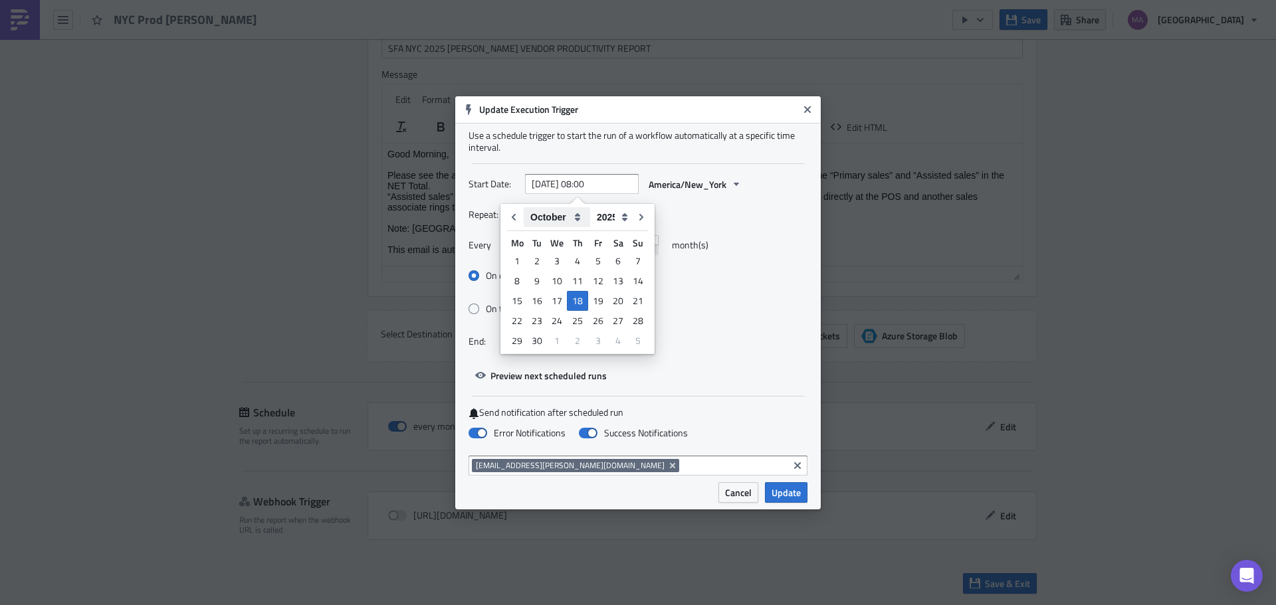
click at [524, 207] on select "January February March April May June July August September October November De…" at bounding box center [557, 217] width 66 height 20
type input "2025-10-18 08:00"
select select "9"
click at [521, 286] on div "6" at bounding box center [518, 281] width 20 height 19
type input "2025-10-06 08:00"
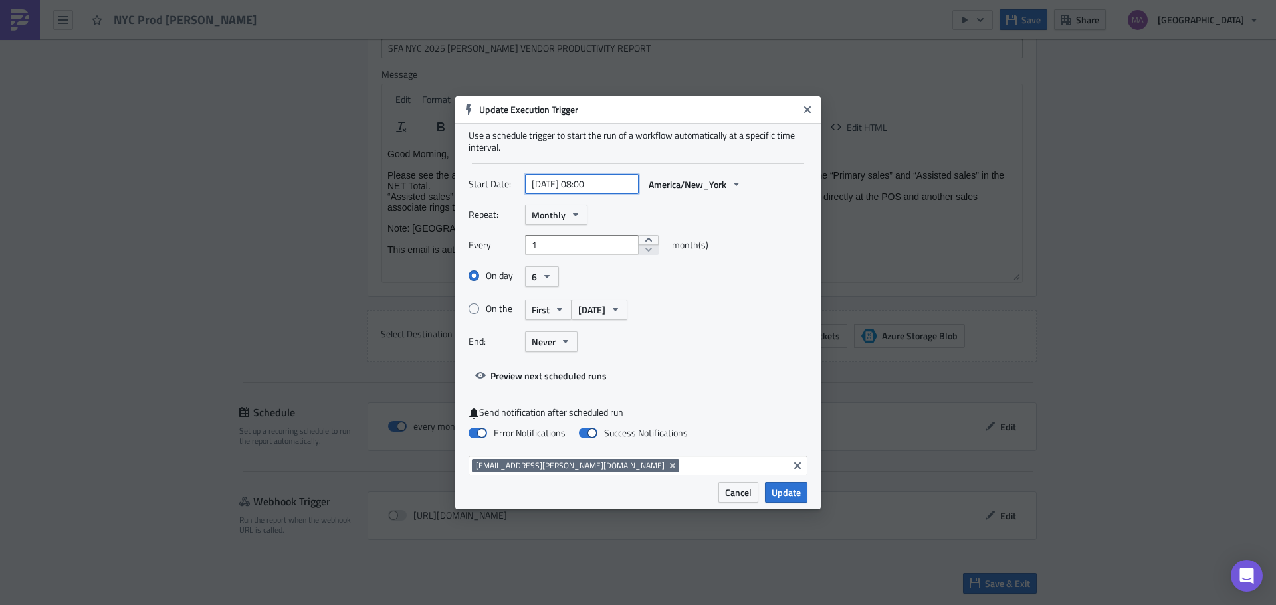
select select "9"
select select "2025"
click at [590, 184] on input "2025-10-06 08:00" at bounding box center [582, 184] width 114 height 20
click at [633, 261] on div "5" at bounding box center [637, 261] width 20 height 19
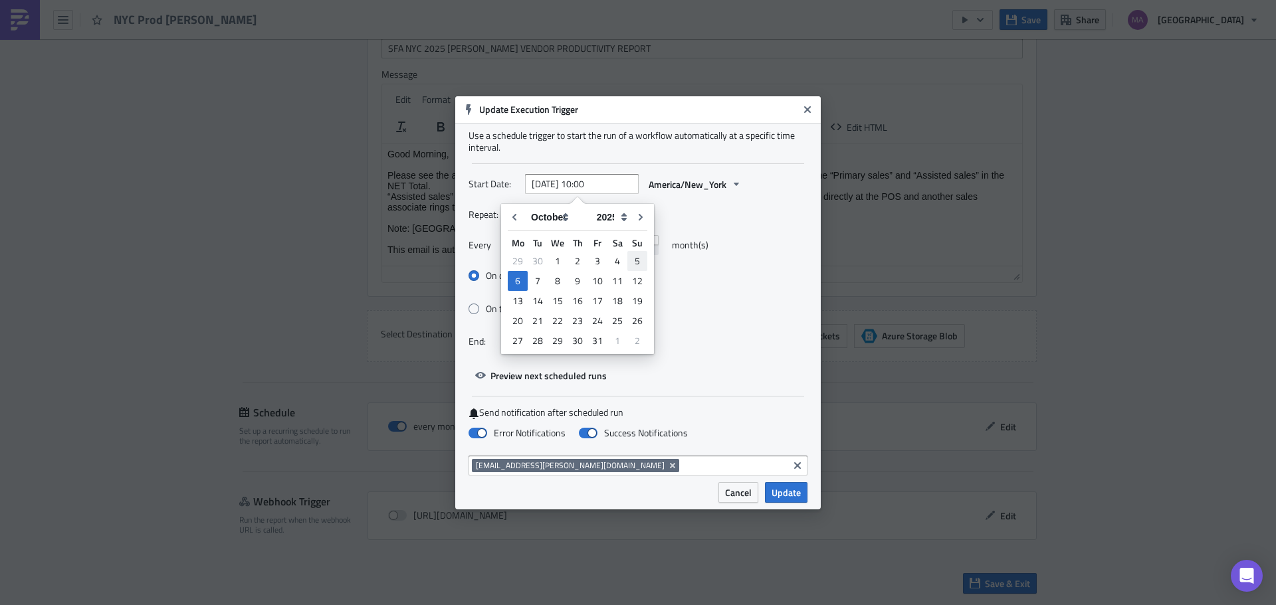
type input "2025-10-05 10:00"
click at [533, 274] on span "6" at bounding box center [534, 277] width 5 height 14
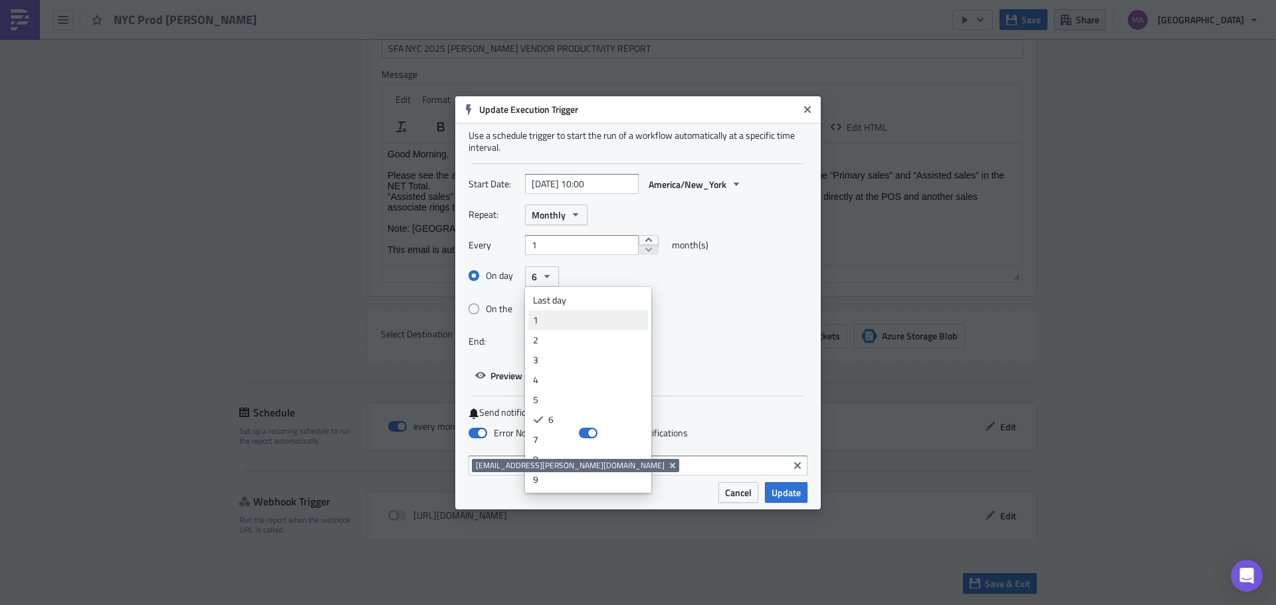
click at [603, 318] on div "1" at bounding box center [588, 320] width 110 height 13
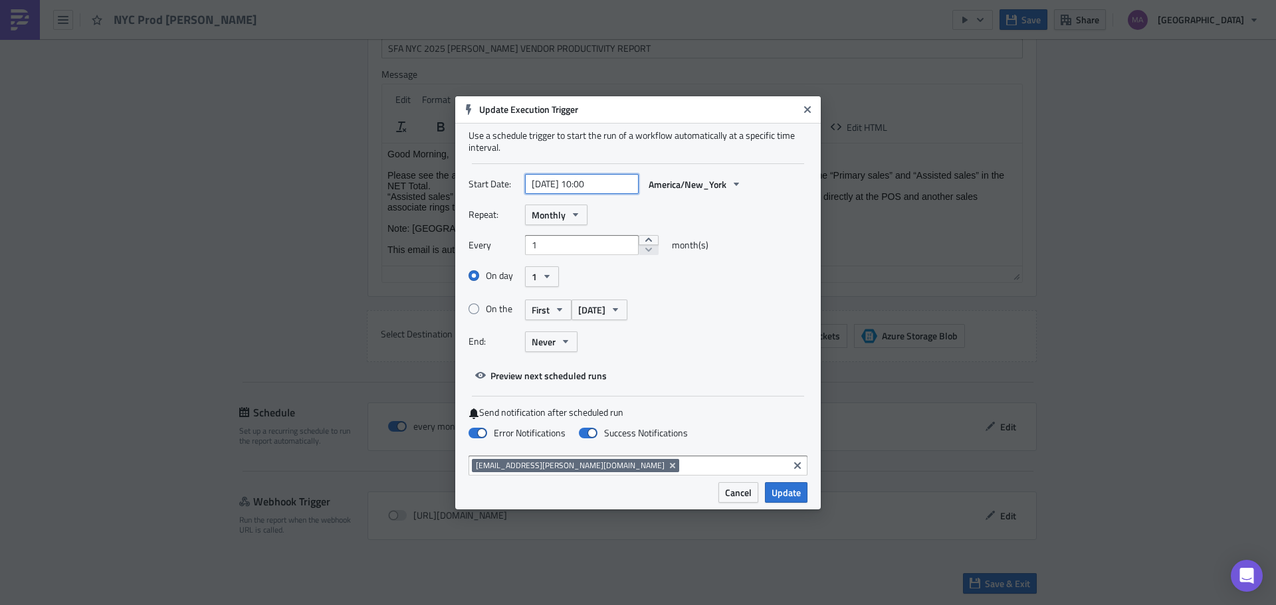
select select "9"
select select "2025"
click at [571, 183] on input "2025-10-05 10:00" at bounding box center [582, 184] width 114 height 20
click at [698, 202] on div "Start Date: 2025-10-05 10:00 America/New_York" at bounding box center [637, 189] width 339 height 31
click at [565, 223] on button "Monthly" at bounding box center [556, 215] width 62 height 21
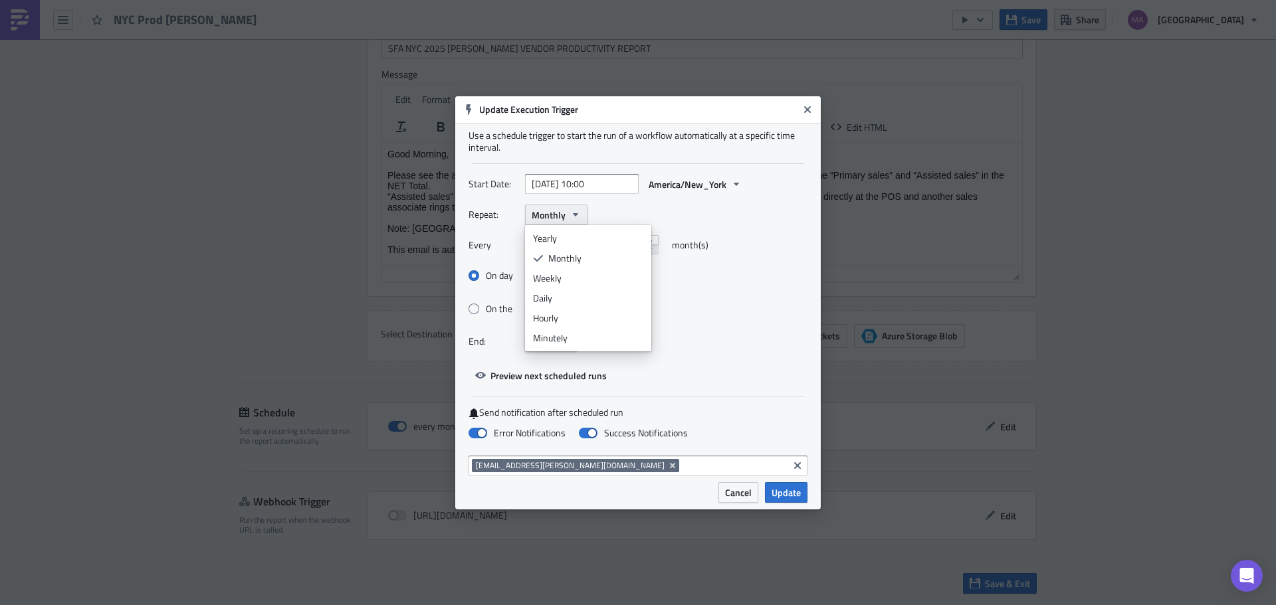
click at [565, 223] on button "Monthly" at bounding box center [556, 215] width 62 height 21
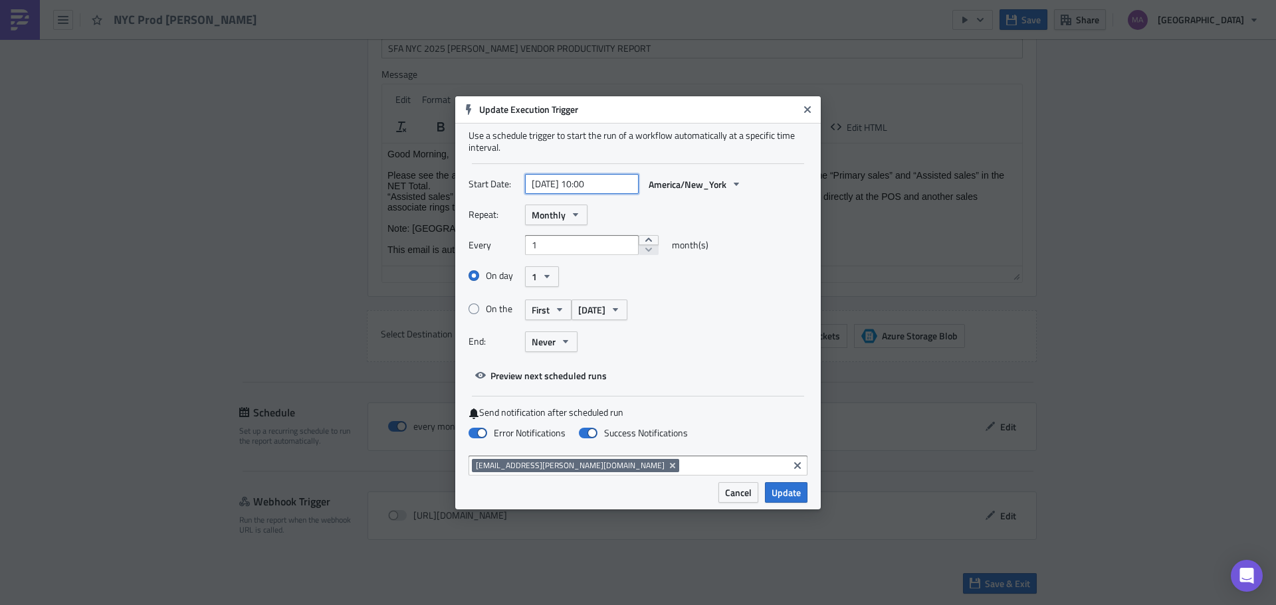
click at [570, 191] on input "2025-10-05 10:00" at bounding box center [582, 184] width 114 height 20
select select "9"
select select "2025"
click at [518, 284] on div "6" at bounding box center [518, 281] width 20 height 19
type input "[DATE] 10:00"
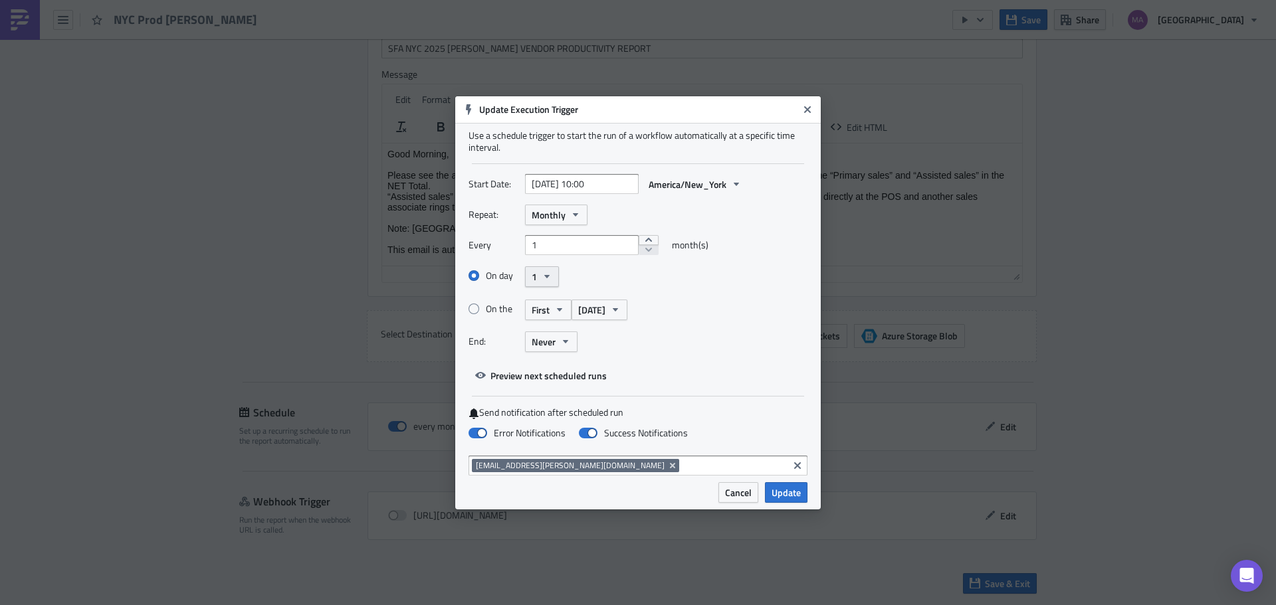
click at [532, 274] on span "1" at bounding box center [534, 277] width 5 height 14
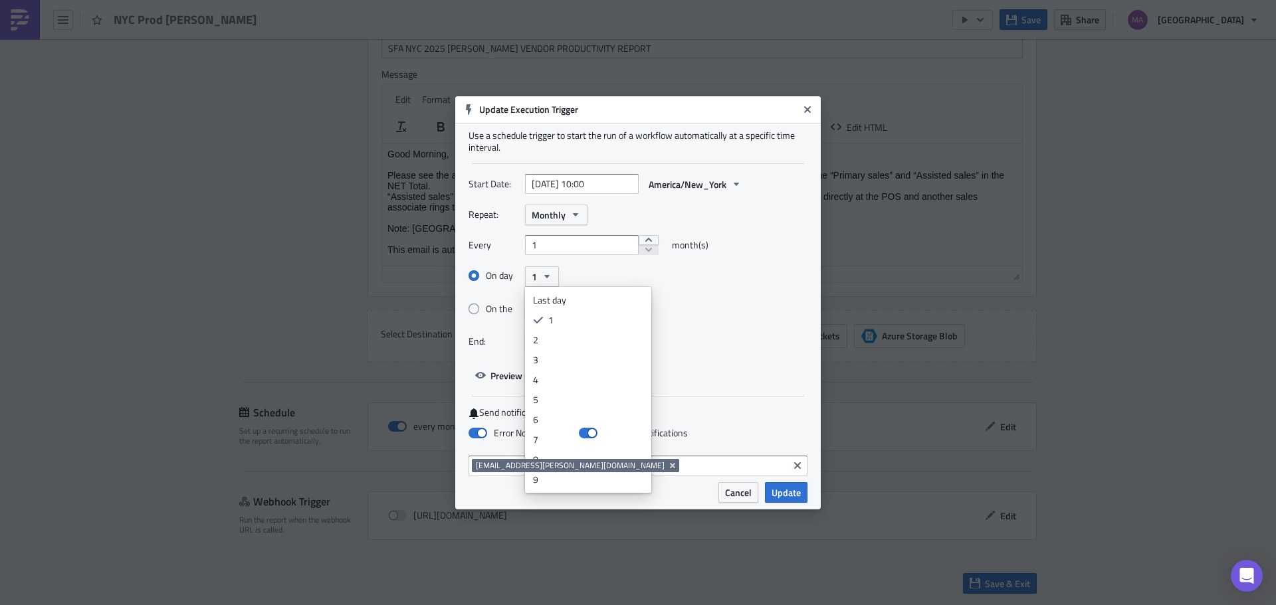
select select "9"
select select "2025"
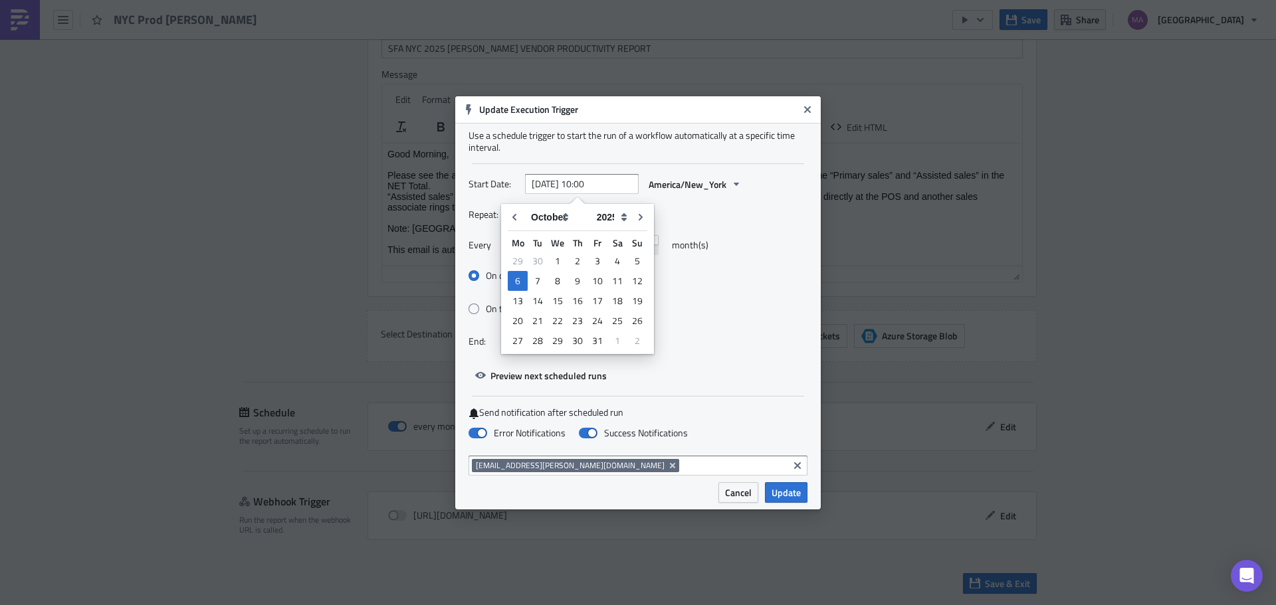
click at [576, 187] on input "[DATE] 10:00" at bounding box center [582, 184] width 114 height 20
click at [684, 308] on div "On the First Monday" at bounding box center [637, 309] width 339 height 23
click at [558, 178] on input "[DATE] 10:00" at bounding box center [582, 184] width 114 height 20
select select "9"
select select "2025"
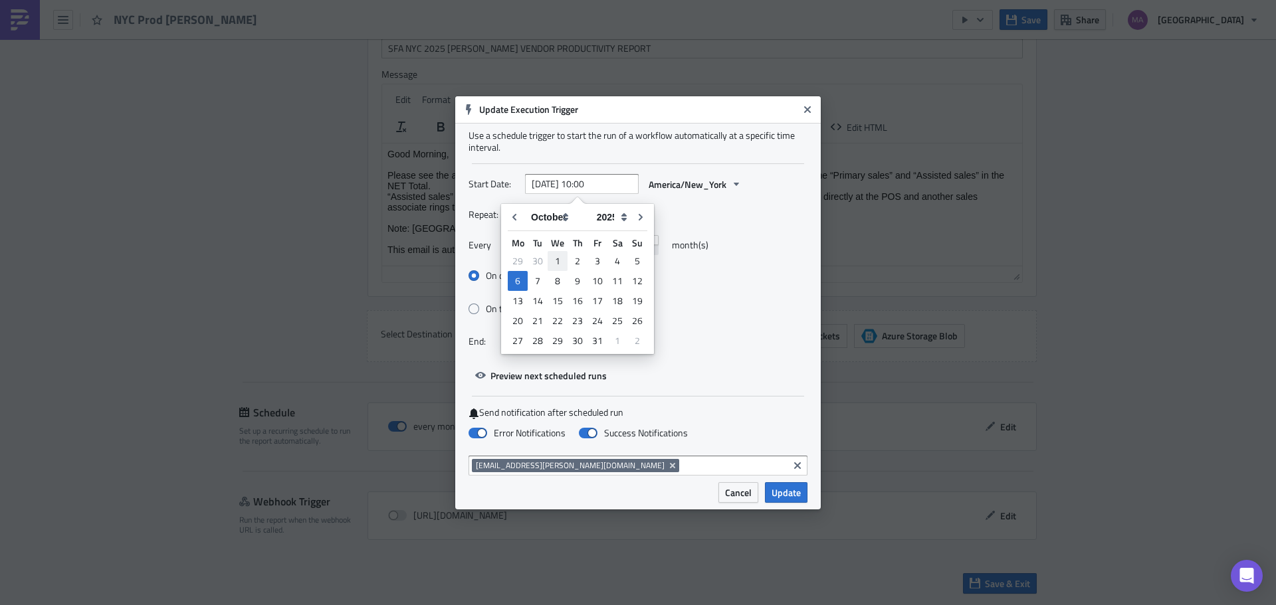
click at [558, 257] on div "1" at bounding box center [558, 261] width 20 height 19
type input "2025-10-01 10:00"
click at [534, 283] on span "1" at bounding box center [534, 277] width 5 height 14
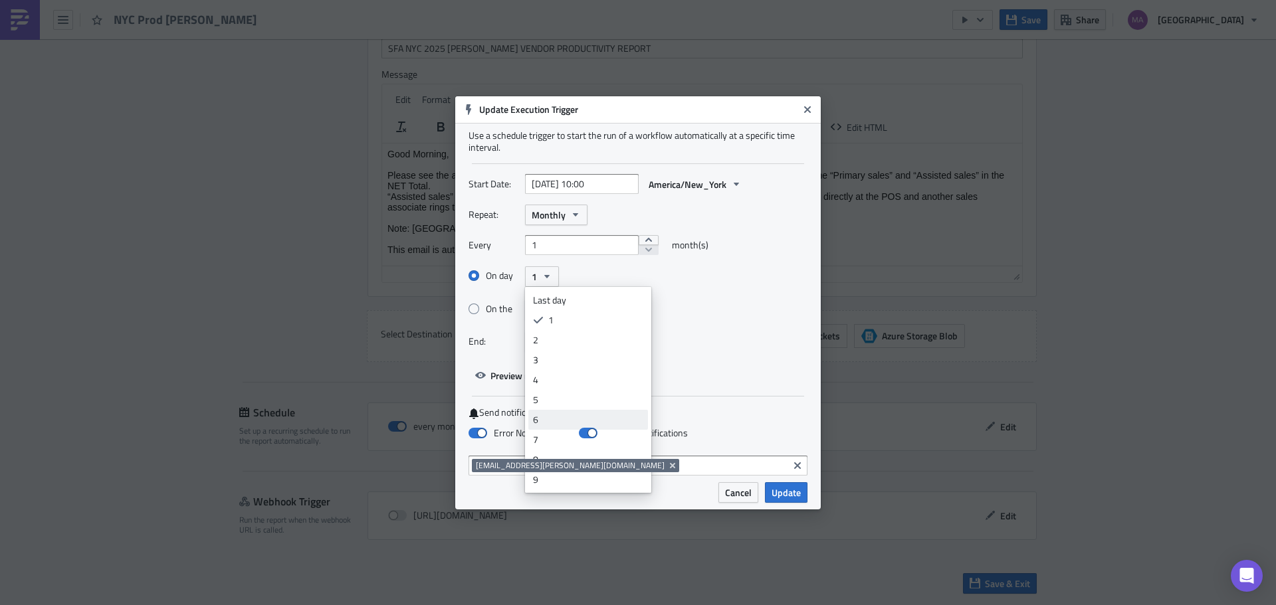
click at [556, 413] on div "6" at bounding box center [588, 419] width 110 height 13
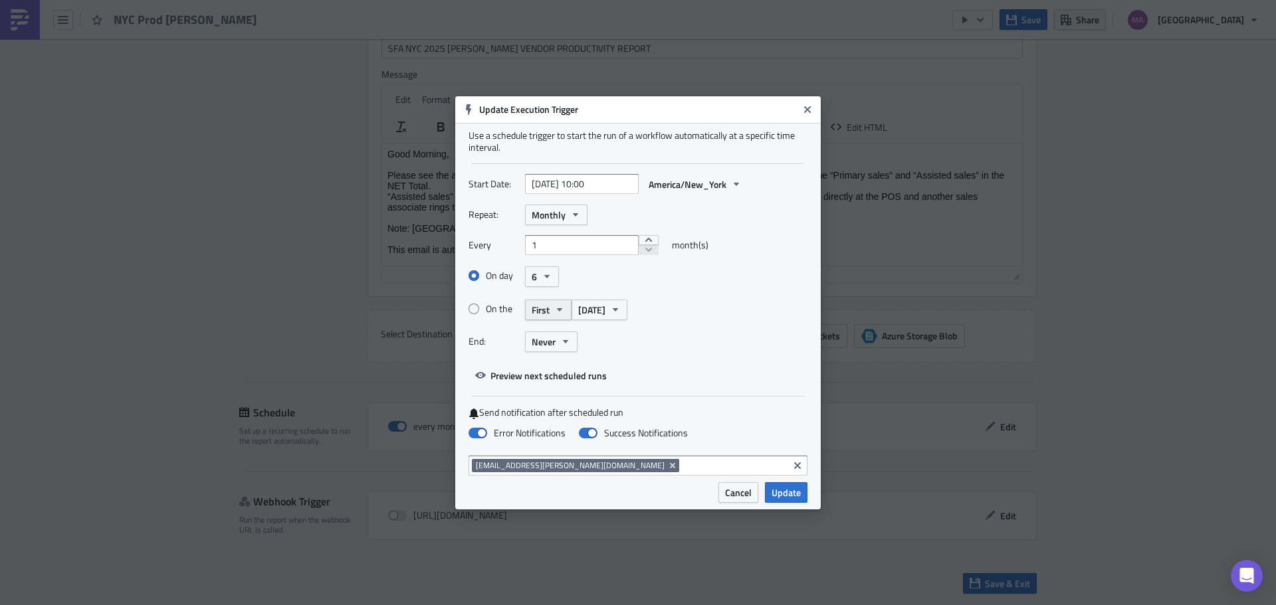
click at [567, 307] on button "First" at bounding box center [548, 310] width 47 height 21
click at [556, 307] on icon "button" at bounding box center [559, 309] width 11 height 11
click at [484, 310] on label "On the" at bounding box center [496, 309] width 56 height 12
click at [480, 310] on input "On the" at bounding box center [476, 309] width 9 height 9
radio input "true"
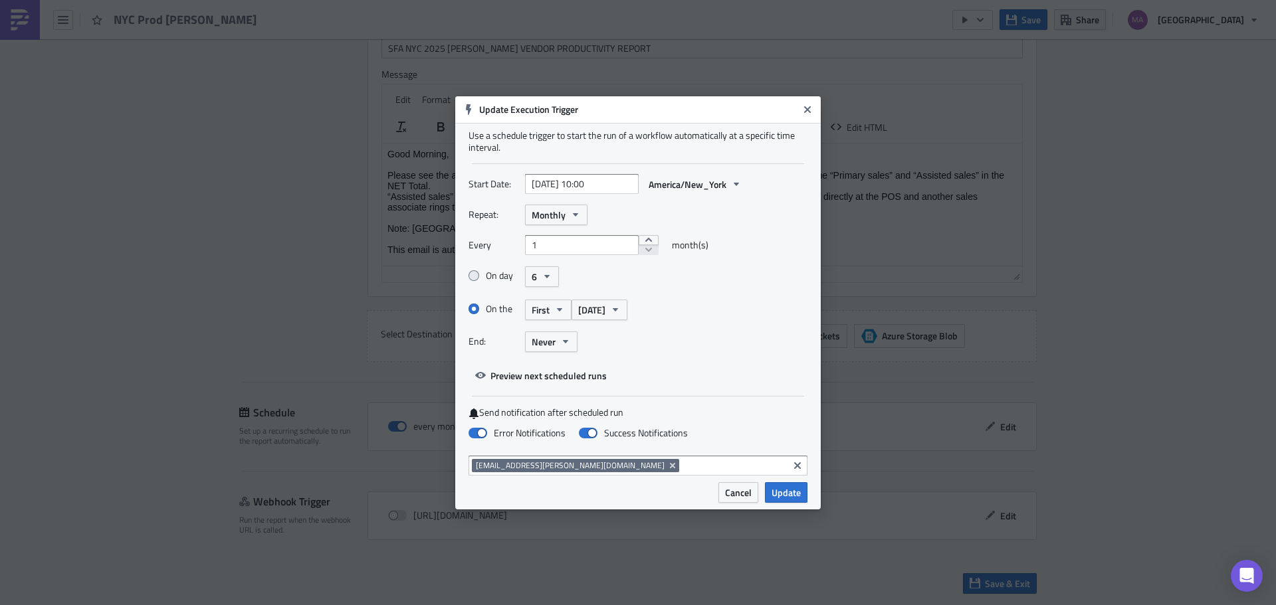
click at [500, 280] on label "On day" at bounding box center [496, 276] width 56 height 12
click at [480, 280] on input "On day" at bounding box center [476, 276] width 9 height 9
radio input "true"
click at [583, 307] on span "Monday" at bounding box center [591, 310] width 27 height 14
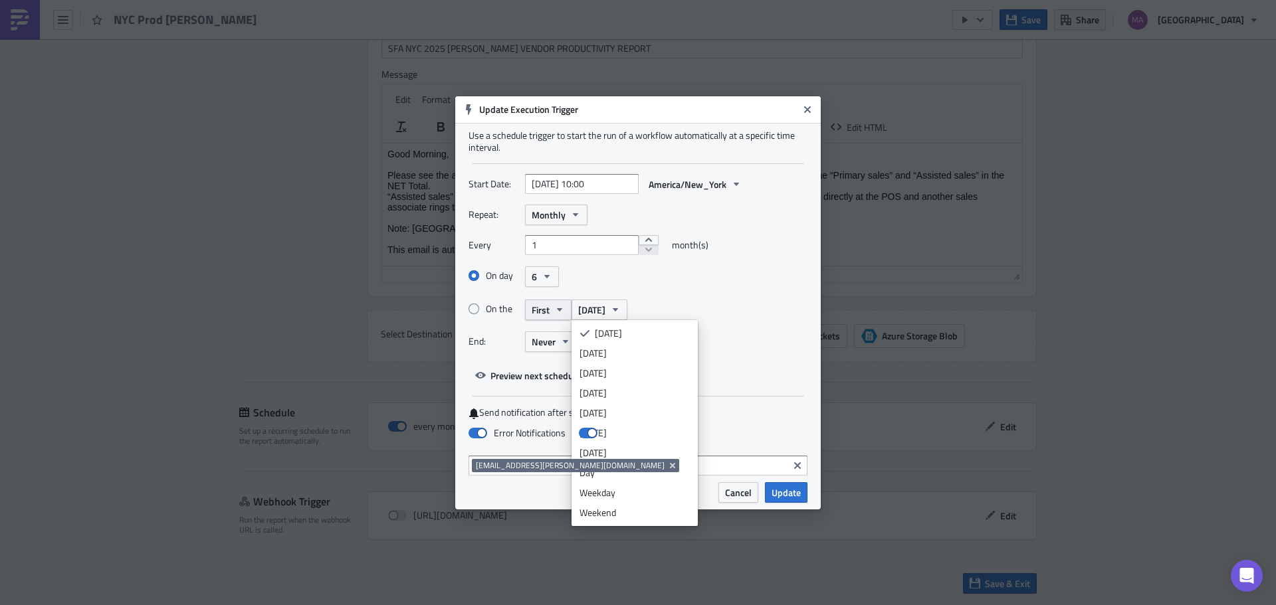
click at [551, 314] on button "First" at bounding box center [548, 310] width 47 height 21
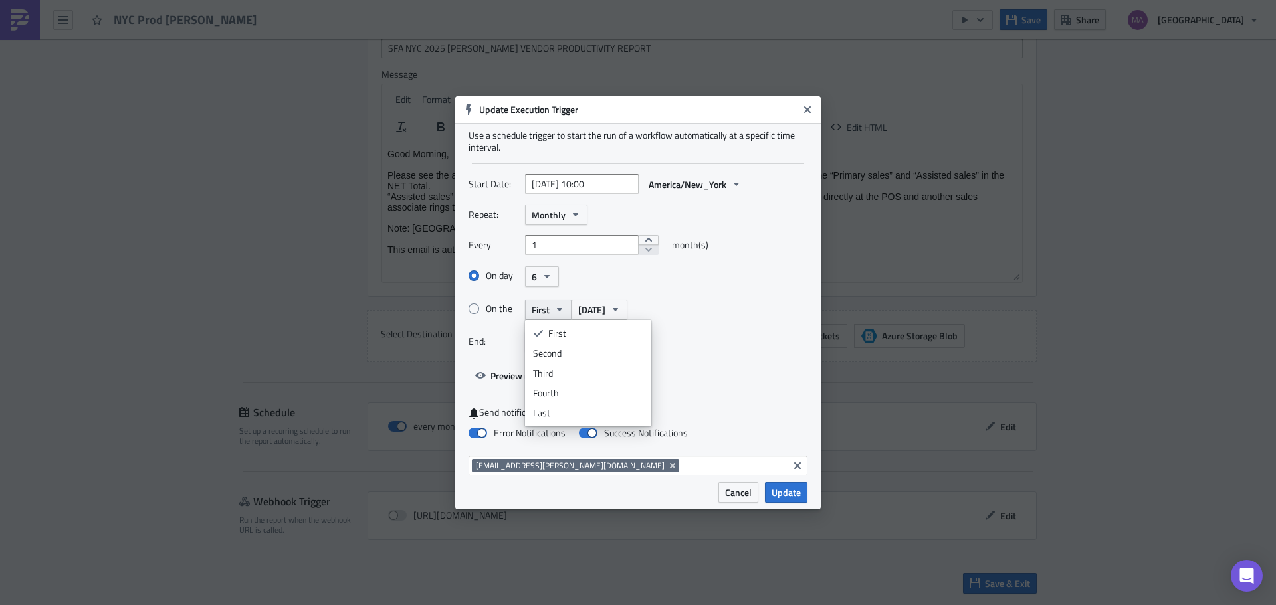
click at [551, 314] on button "First" at bounding box center [548, 310] width 47 height 21
click at [550, 312] on button "First" at bounding box center [548, 310] width 47 height 21
click at [549, 311] on span "First" at bounding box center [541, 310] width 18 height 14
click at [543, 343] on span "Never" at bounding box center [544, 342] width 24 height 14
click at [479, 339] on label "End:" at bounding box center [493, 342] width 50 height 20
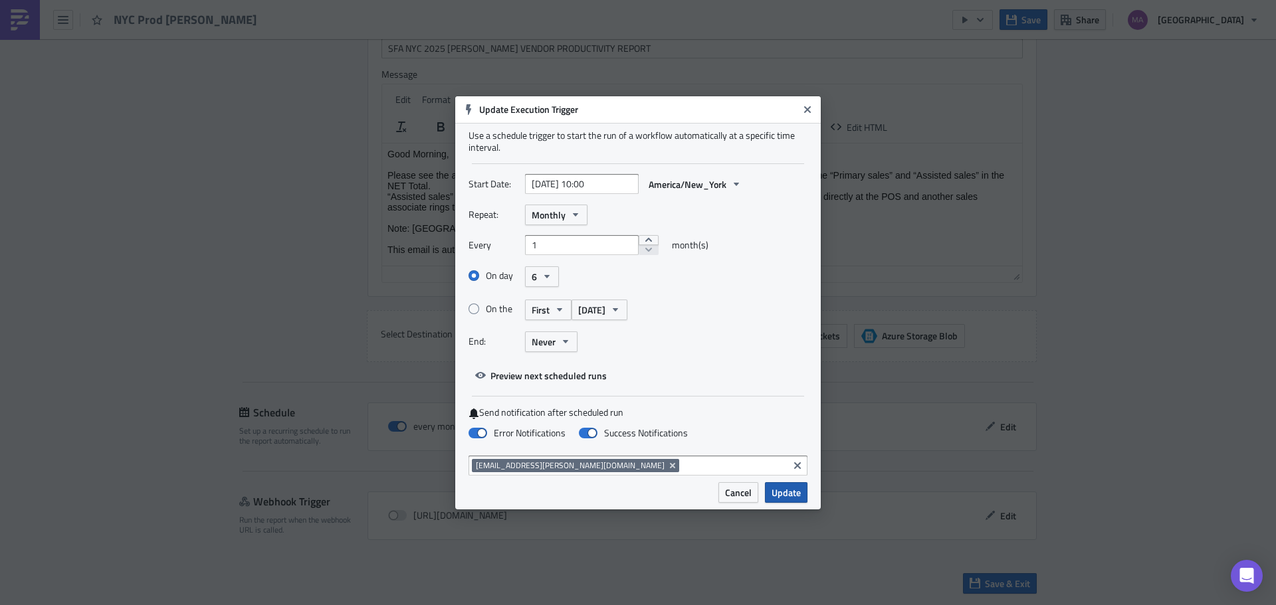
click at [791, 488] on span "Update" at bounding box center [786, 493] width 29 height 14
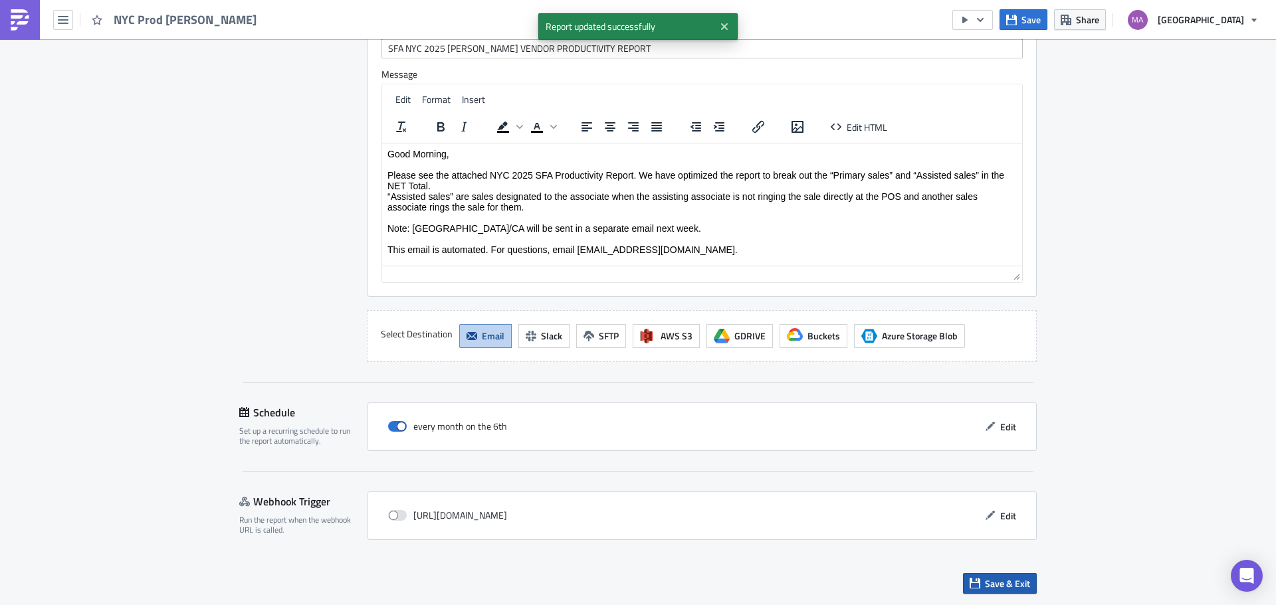
click at [1002, 581] on span "Save & Exit" at bounding box center [1007, 584] width 45 height 14
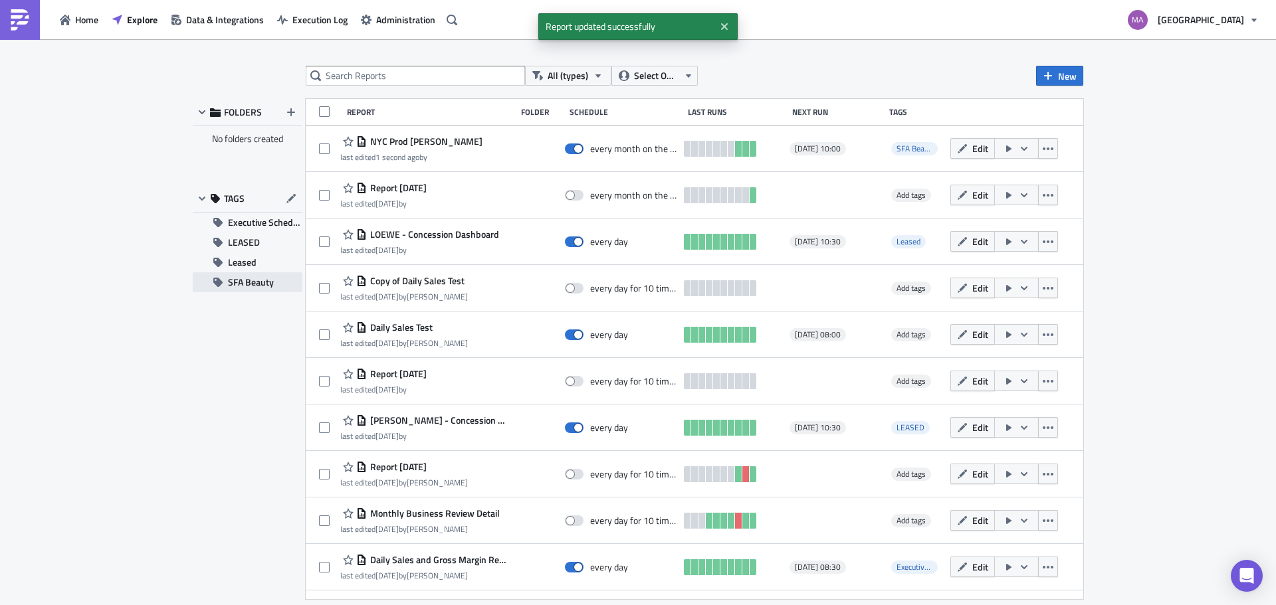
click at [234, 277] on span "SFA Beauty" at bounding box center [251, 282] width 46 height 20
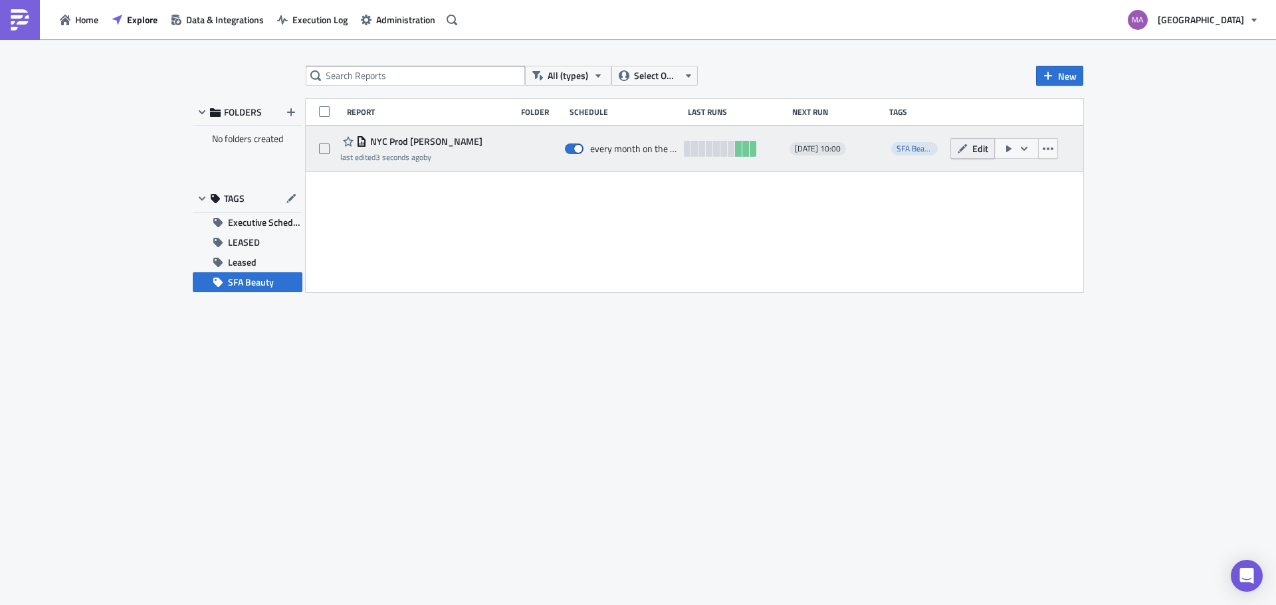
click at [960, 149] on icon "button" at bounding box center [962, 149] width 11 height 11
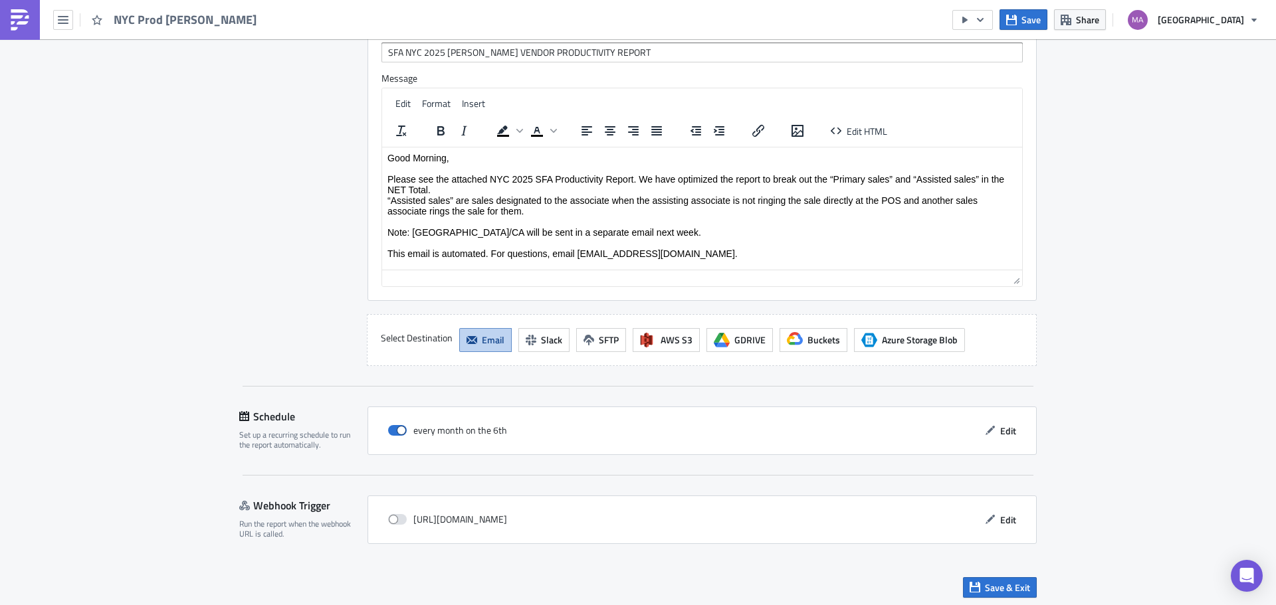
scroll to position [1245, 0]
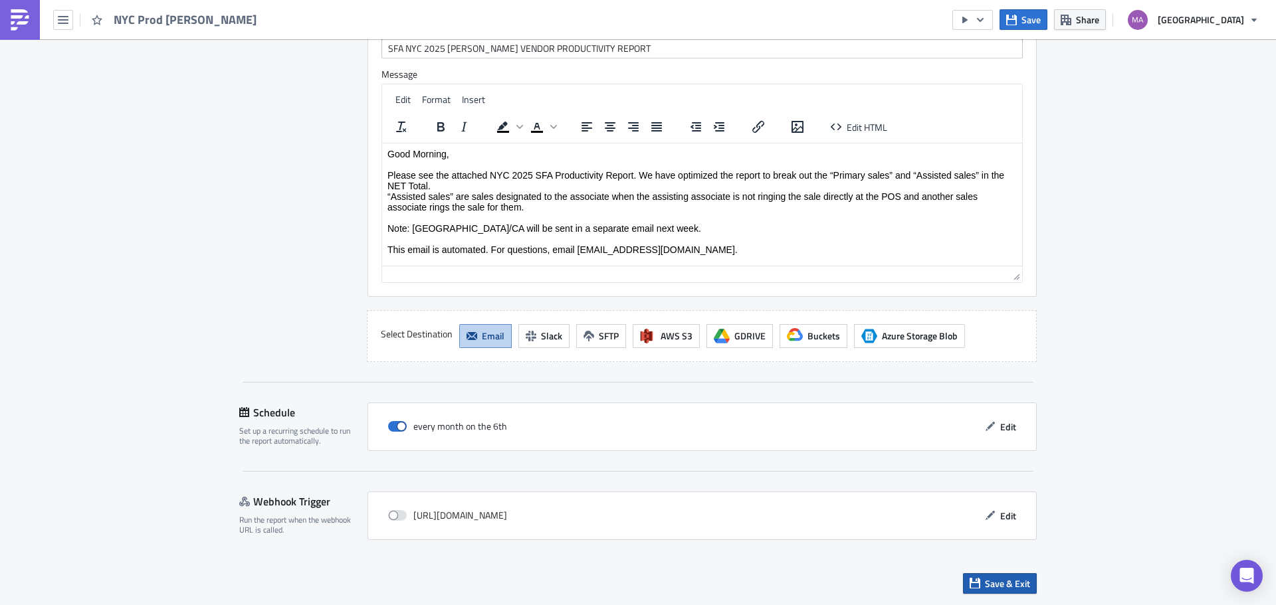
click at [995, 578] on span "Save & Exit" at bounding box center [1007, 584] width 45 height 14
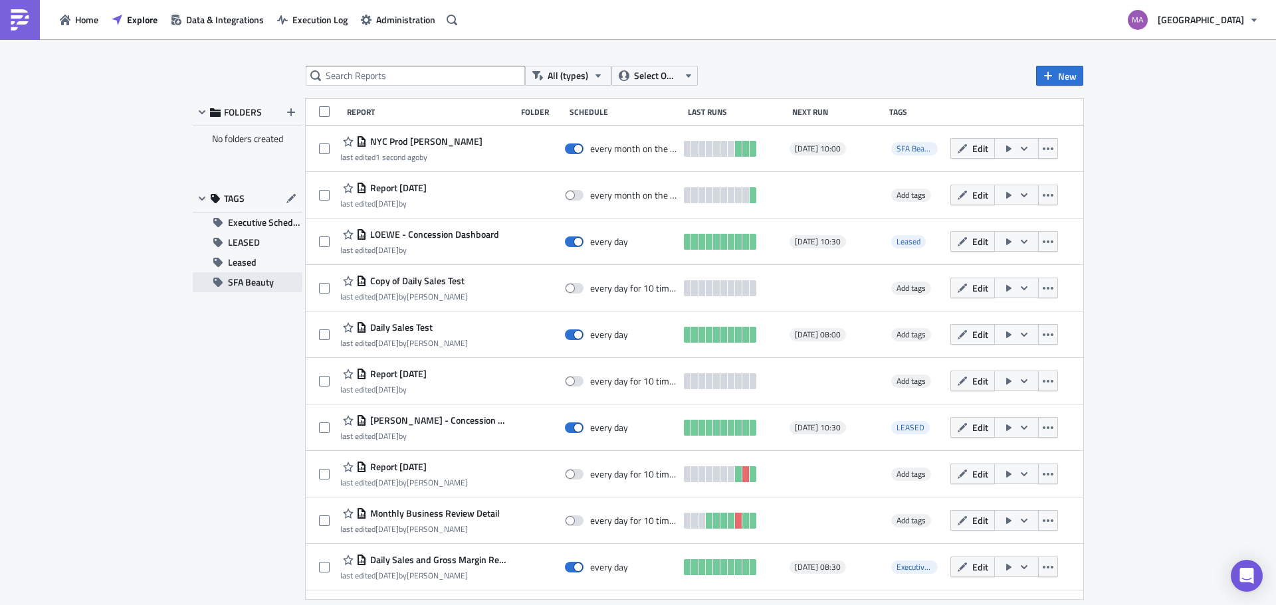
click at [266, 290] on span "SFA Beauty" at bounding box center [251, 282] width 46 height 20
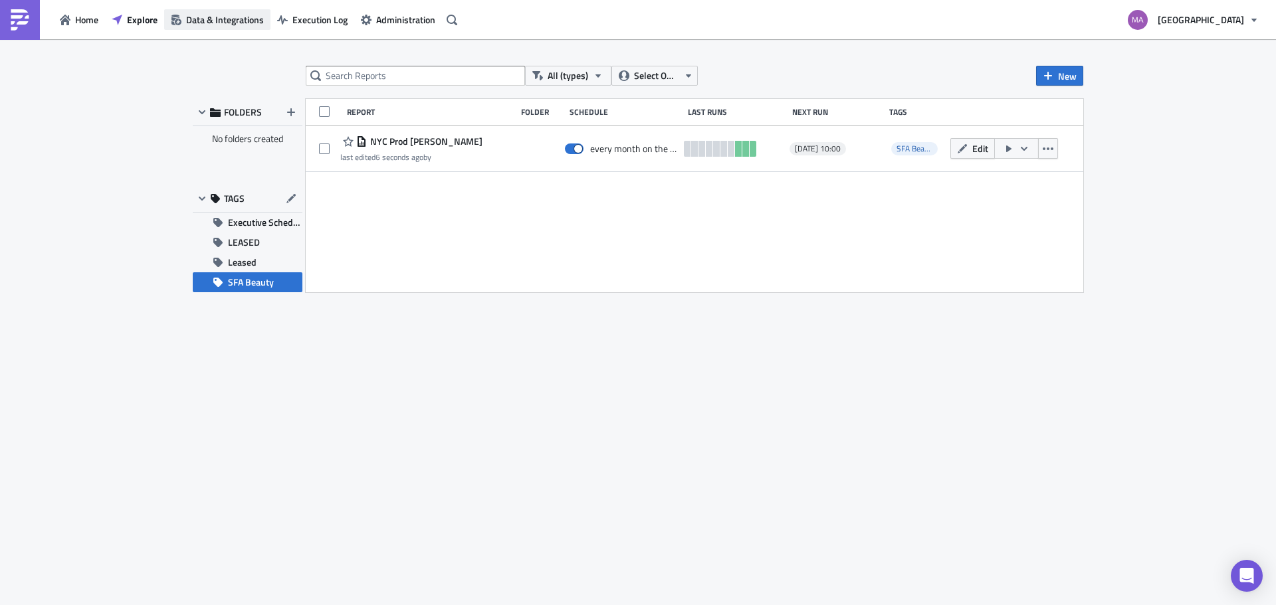
click at [235, 22] on span "Data & Integrations" at bounding box center [225, 20] width 78 height 14
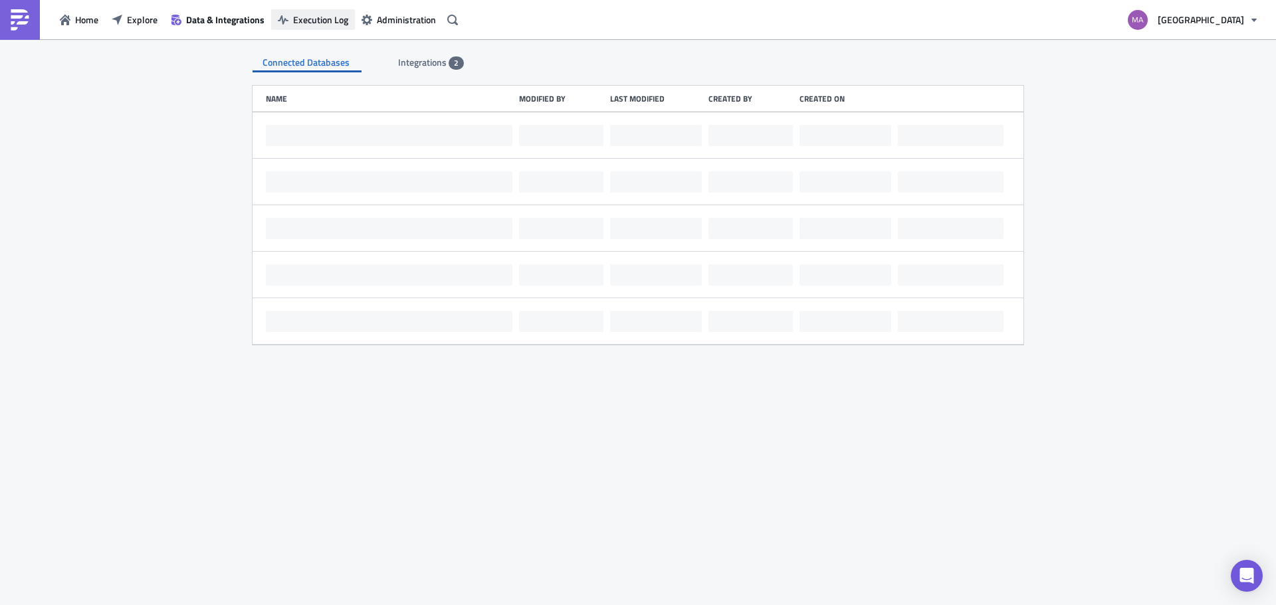
click at [313, 20] on span "Execution Log" at bounding box center [320, 20] width 55 height 14
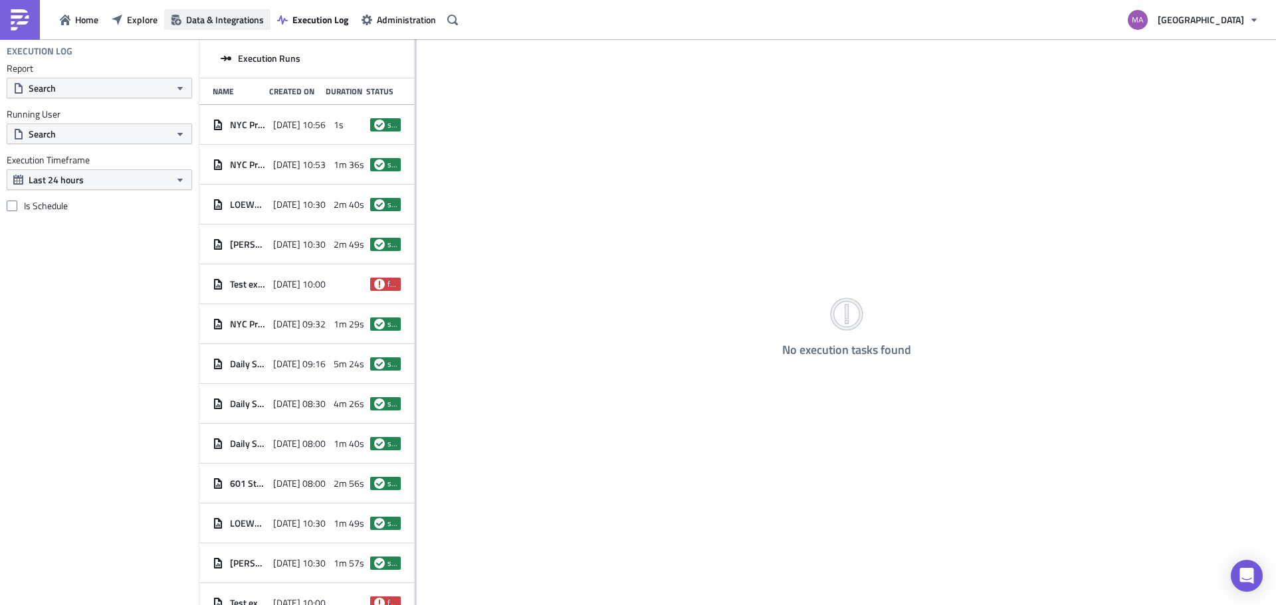
click at [195, 11] on button "Data & Integrations" at bounding box center [217, 19] width 106 height 21
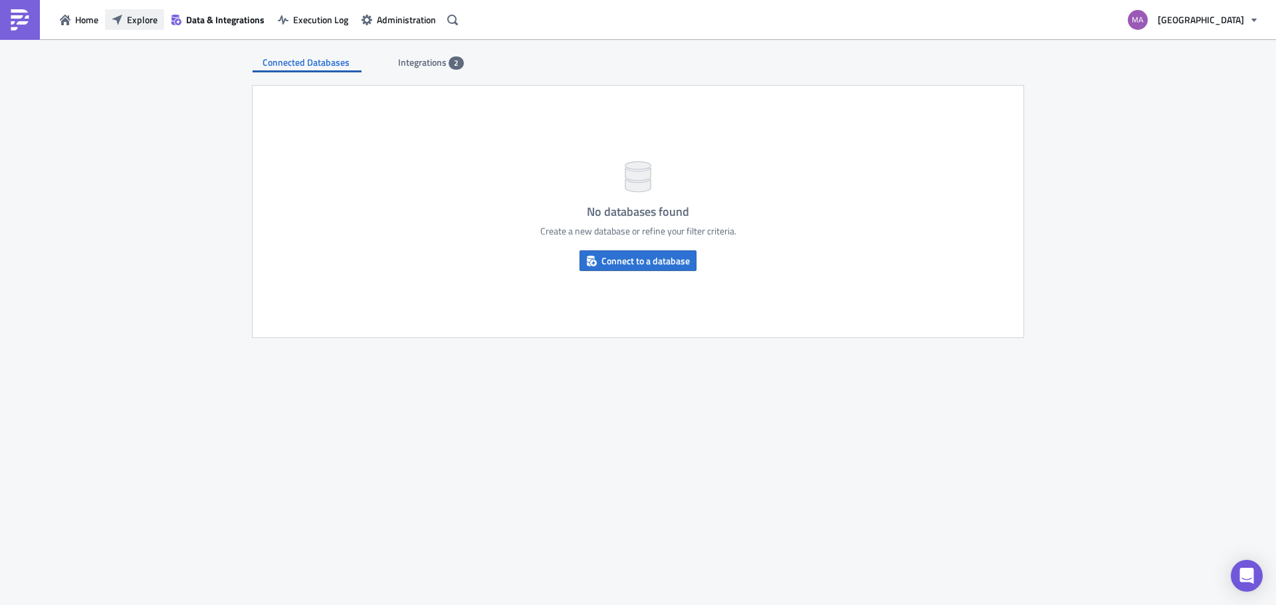
click at [149, 15] on span "Explore" at bounding box center [142, 20] width 31 height 14
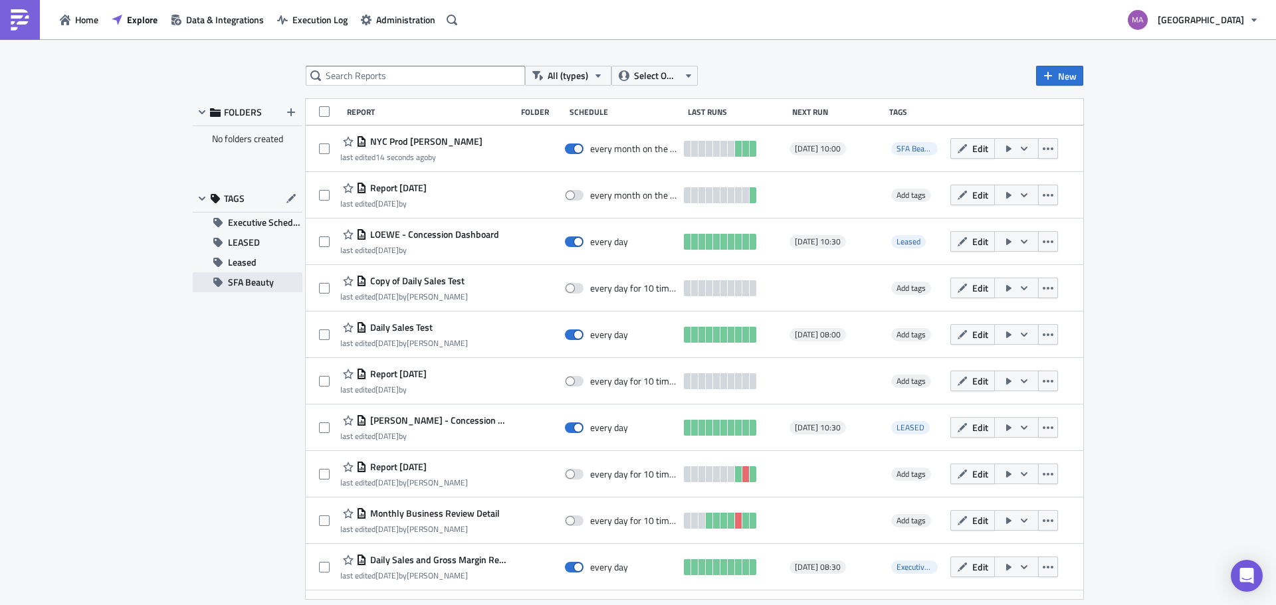
click at [219, 289] on button "SFA Beauty" at bounding box center [248, 282] width 110 height 20
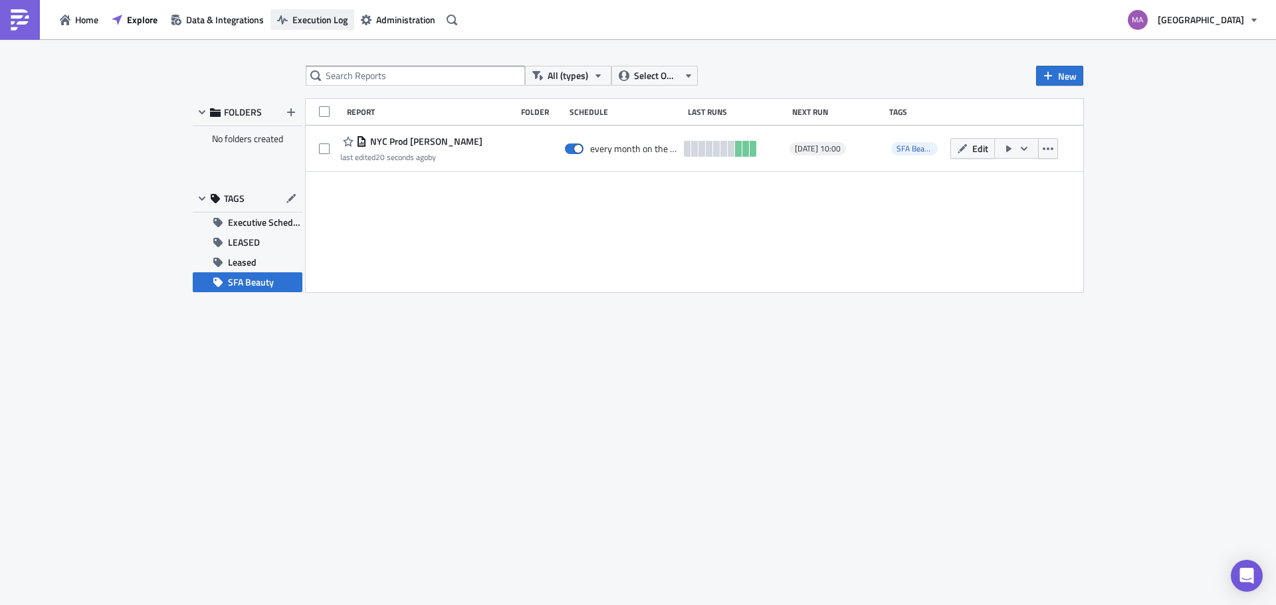
click at [291, 21] on button "Execution Log" at bounding box center [312, 19] width 84 height 21
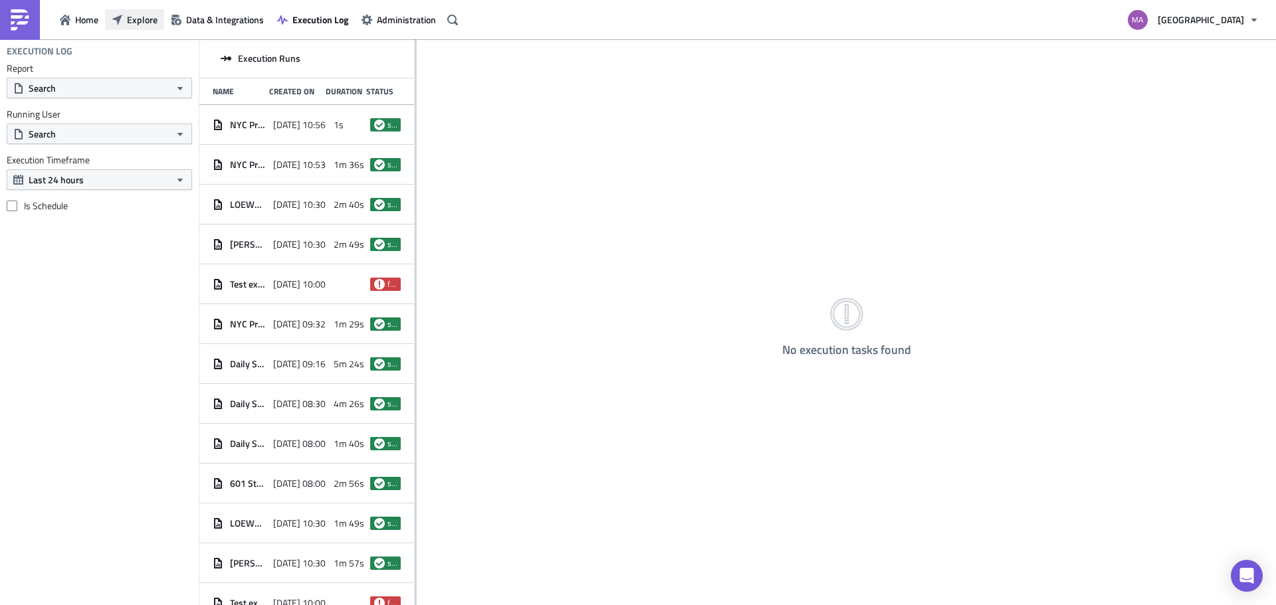
click at [136, 10] on button "Explore" at bounding box center [134, 19] width 59 height 21
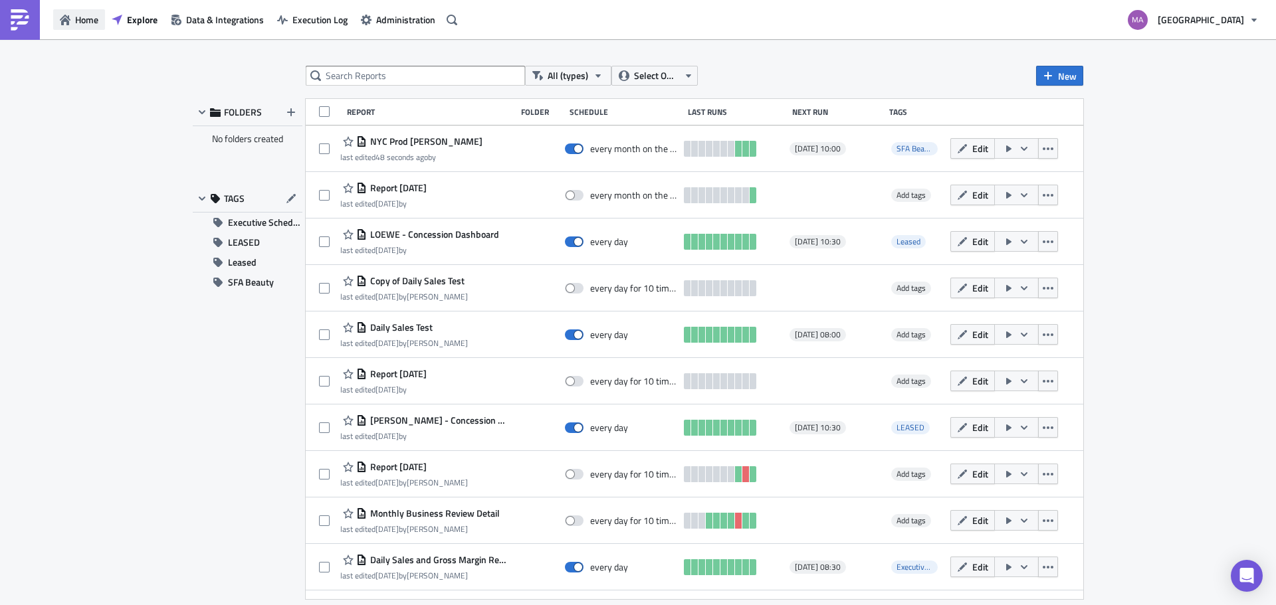
click at [84, 13] on span "Home" at bounding box center [86, 20] width 23 height 14
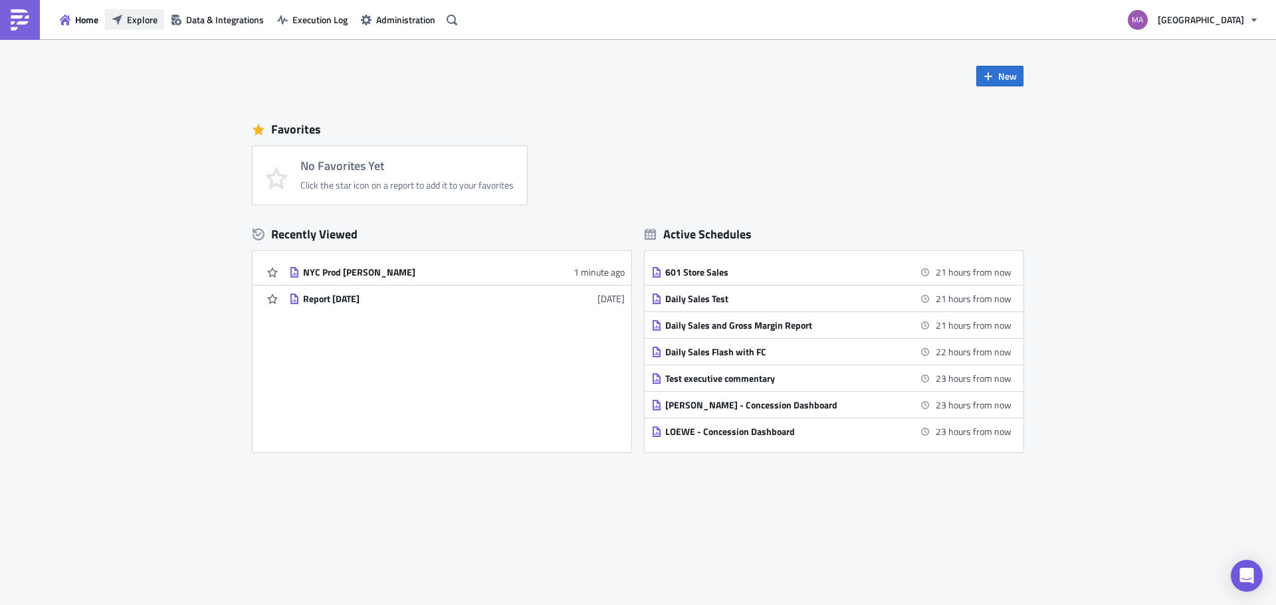
click at [119, 15] on icon "button" at bounding box center [117, 20] width 11 height 11
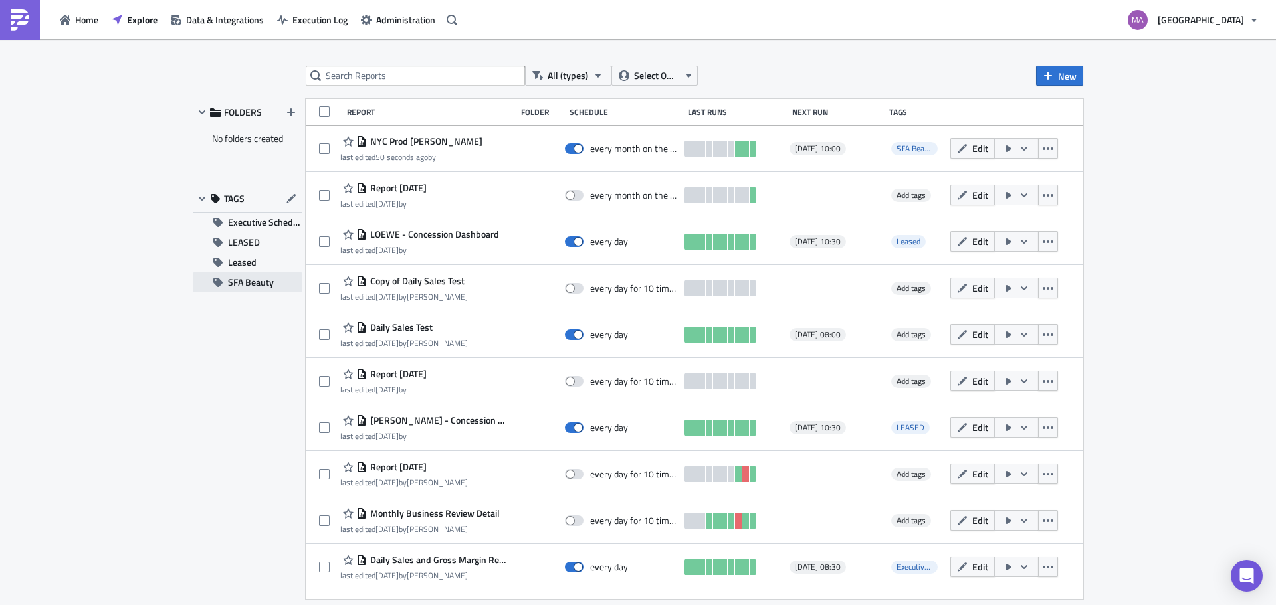
click at [251, 281] on span "SFA Beauty" at bounding box center [251, 282] width 46 height 20
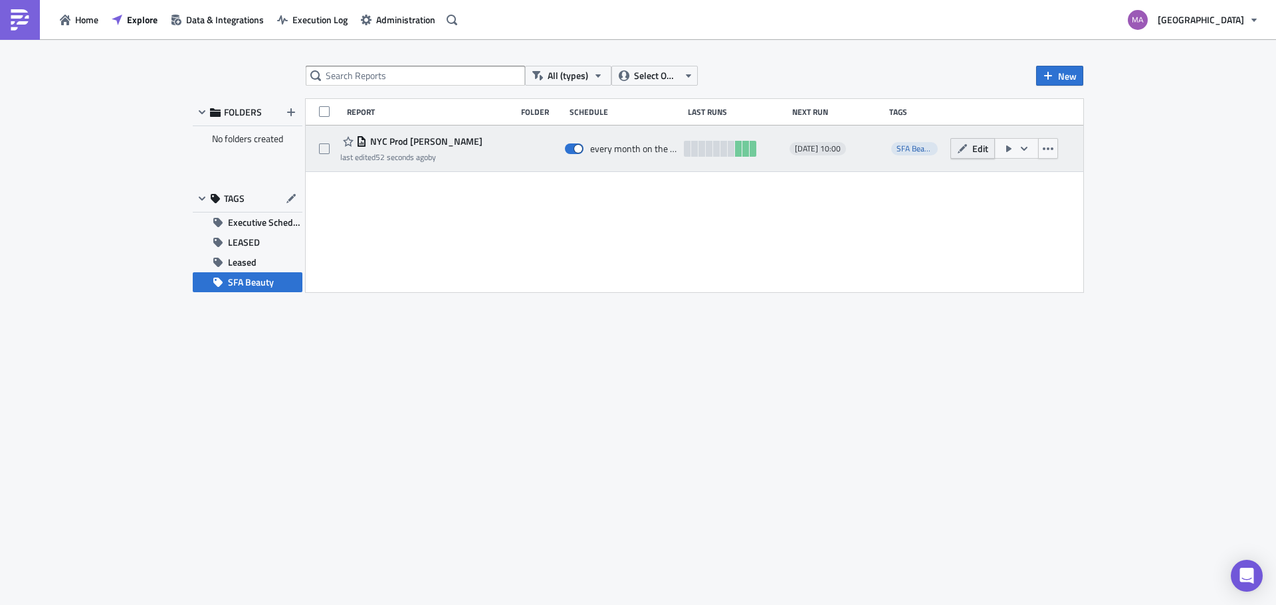
click at [958, 154] on icon "button" at bounding box center [962, 149] width 11 height 11
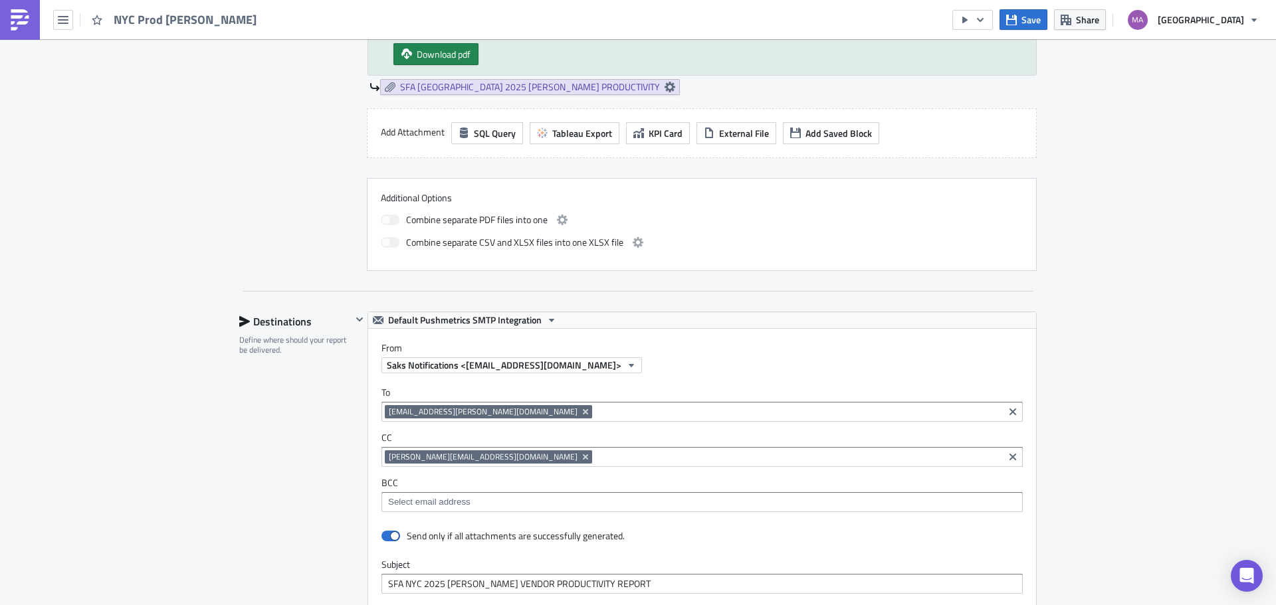
scroll to position [731, 0]
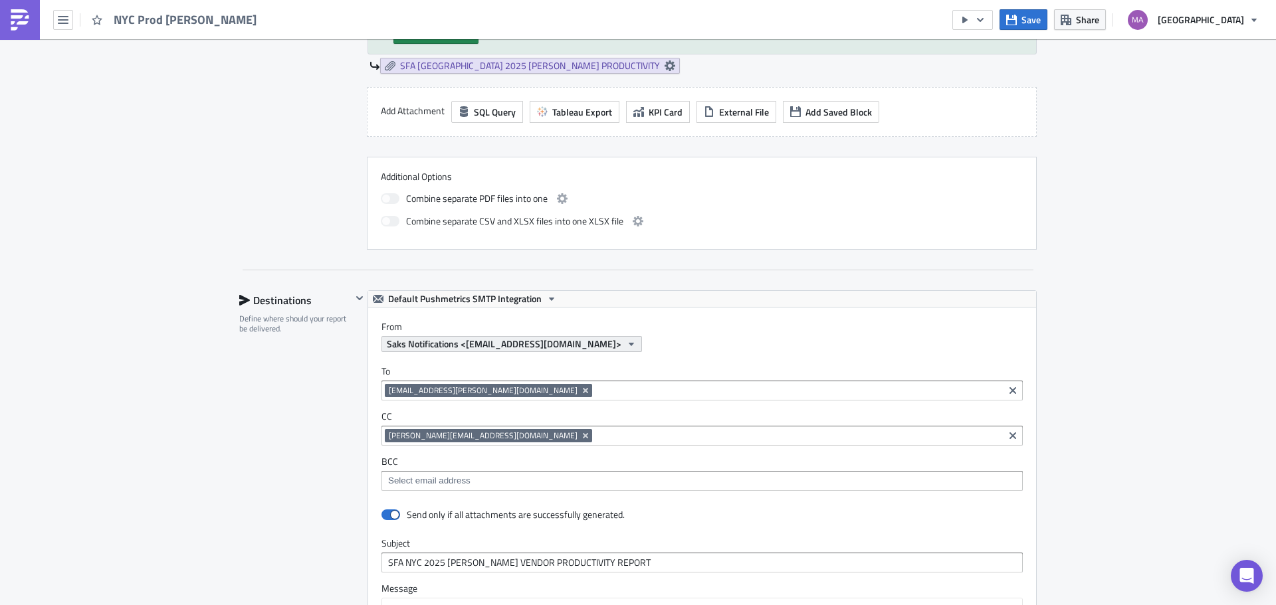
click at [482, 344] on span "Saks Notifications <[EMAIL_ADDRESS][DOMAIN_NAME]>" at bounding box center [504, 344] width 235 height 14
click at [433, 345] on span "Saks Notifications <[EMAIL_ADDRESS][DOMAIN_NAME]>" at bounding box center [504, 344] width 235 height 14
click at [475, 341] on span "Saks Notifications <[EMAIL_ADDRESS][DOMAIN_NAME]>" at bounding box center [504, 344] width 235 height 14
click at [462, 347] on span "Saks Notifications <[EMAIL_ADDRESS][DOMAIN_NAME]>" at bounding box center [504, 344] width 235 height 14
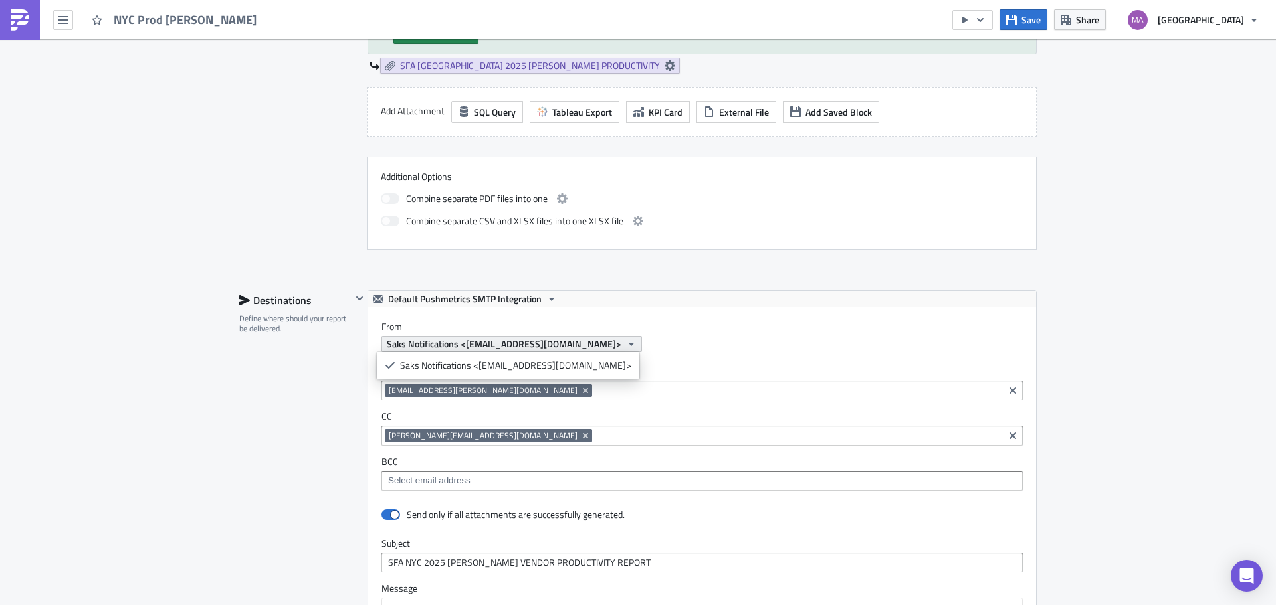
click at [463, 347] on span "Saks Notifications <[EMAIL_ADDRESS][DOMAIN_NAME]>" at bounding box center [504, 344] width 235 height 14
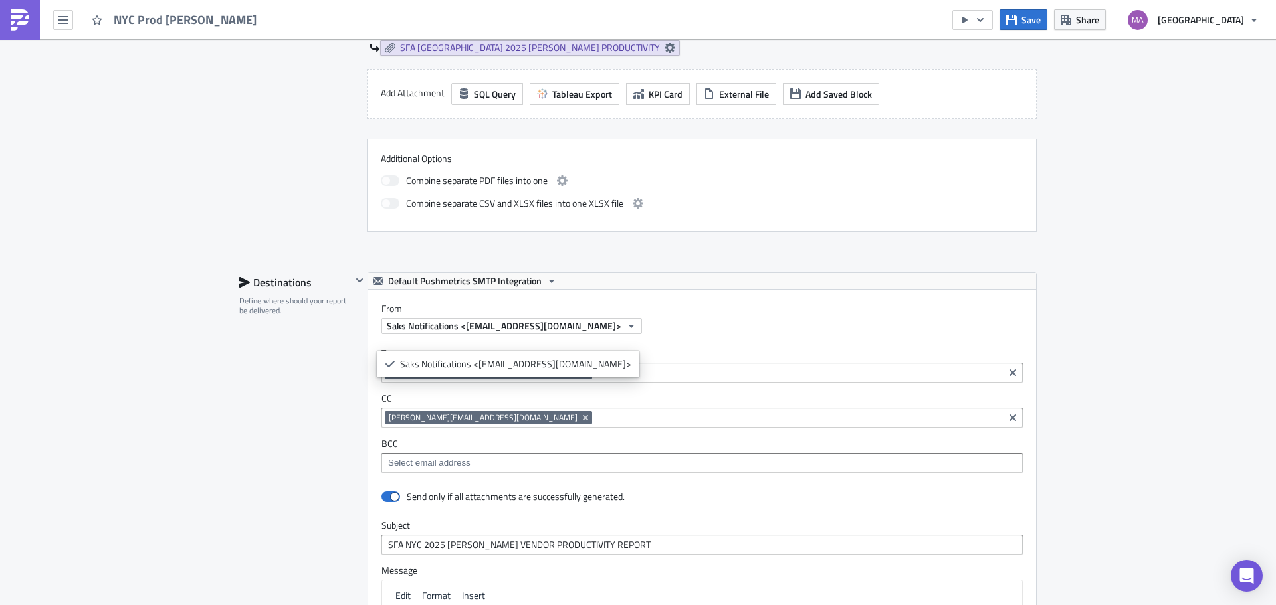
scroll to position [797, 0]
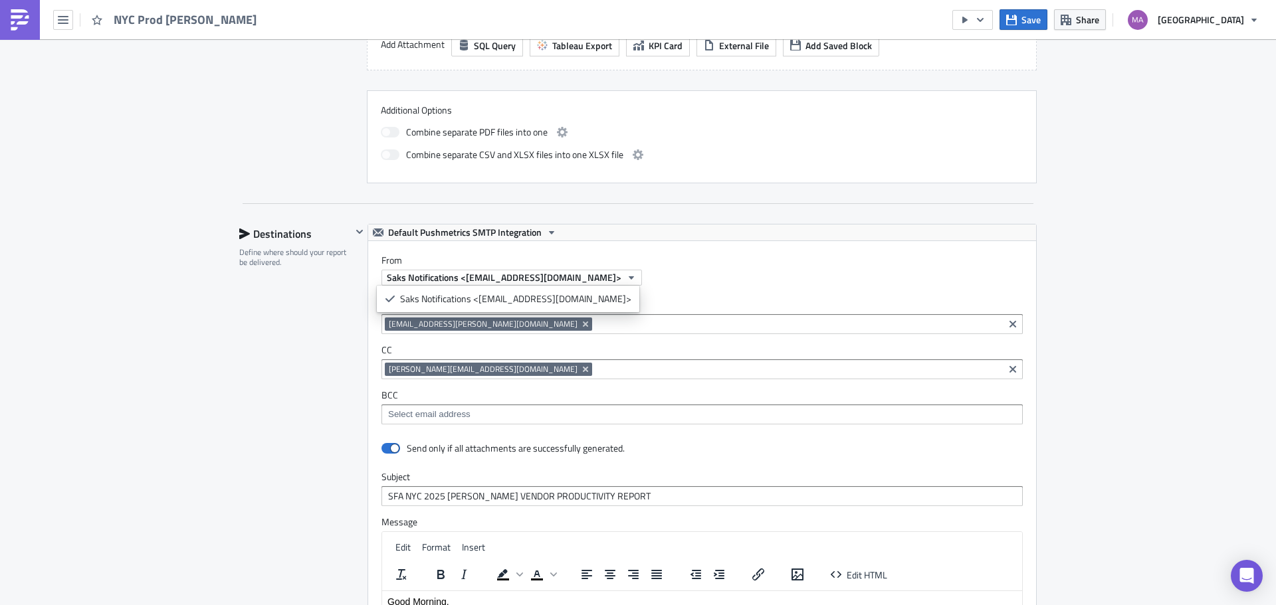
click at [293, 391] on div "Destinations Define where should your report be delivered." at bounding box center [295, 517] width 112 height 586
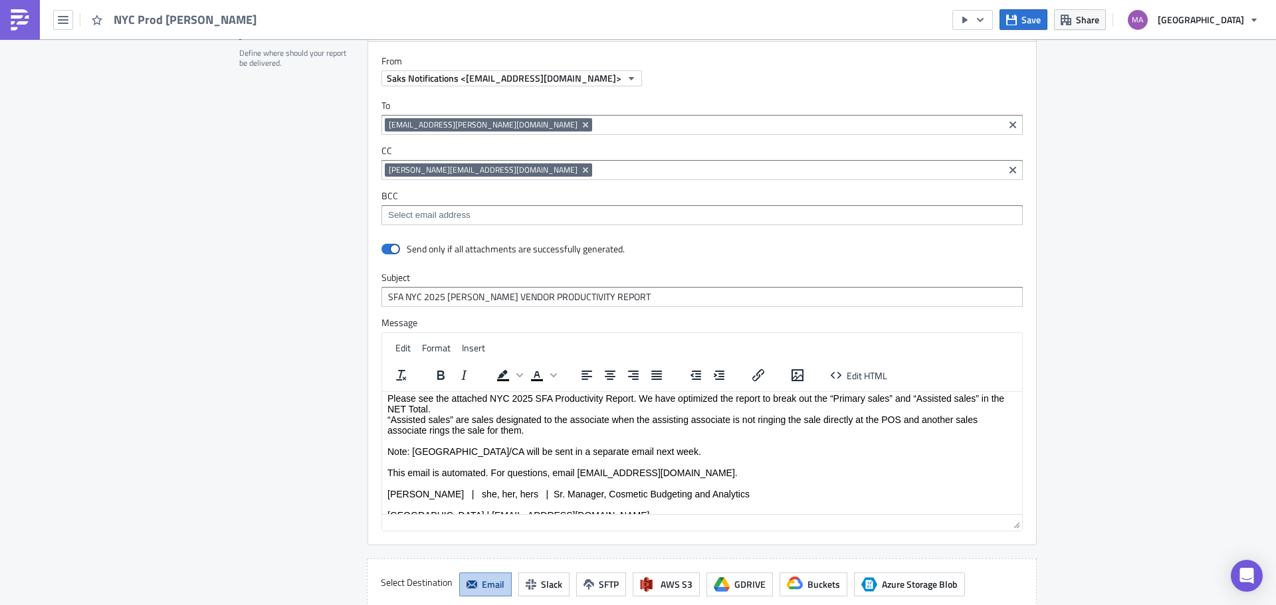
scroll to position [37, 0]
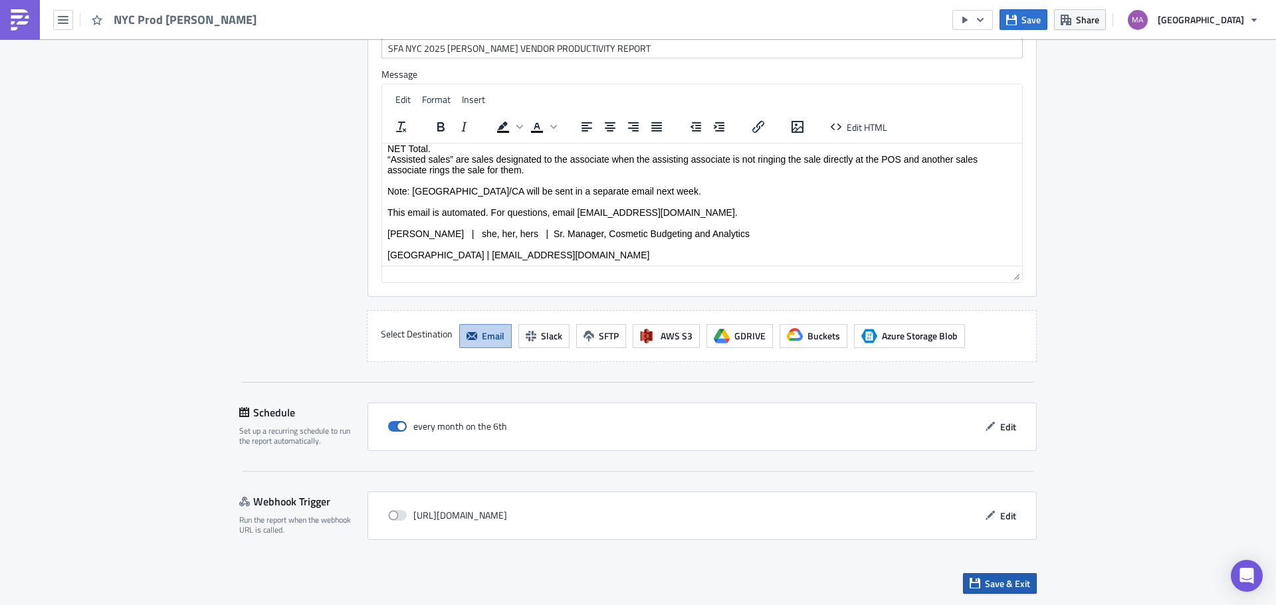
click at [985, 581] on span "Save & Exit" at bounding box center [1007, 584] width 45 height 14
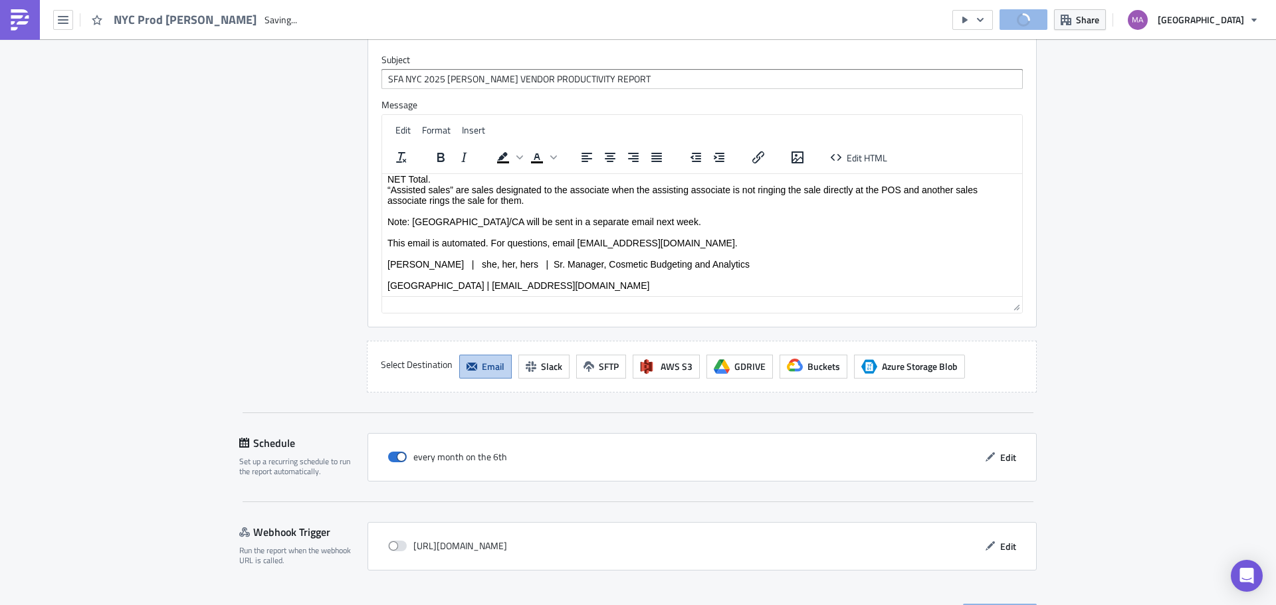
scroll to position [1276, 0]
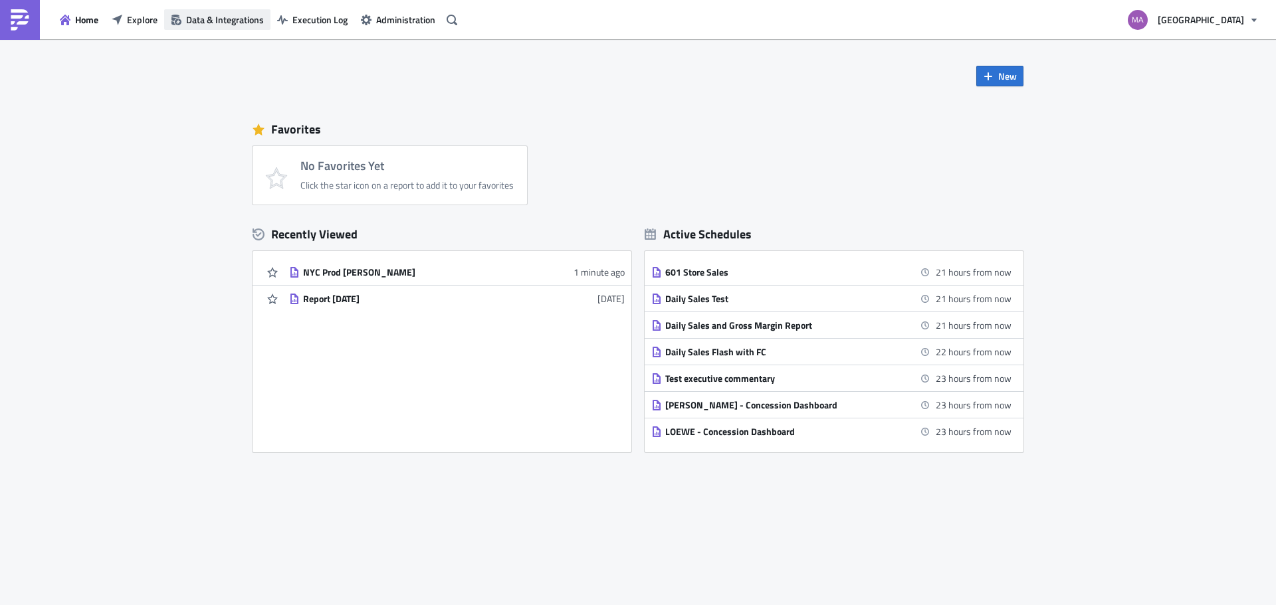
drag, startPoint x: 130, startPoint y: 17, endPoint x: 200, endPoint y: 25, distance: 70.9
click at [130, 17] on span "Explore" at bounding box center [142, 20] width 31 height 14
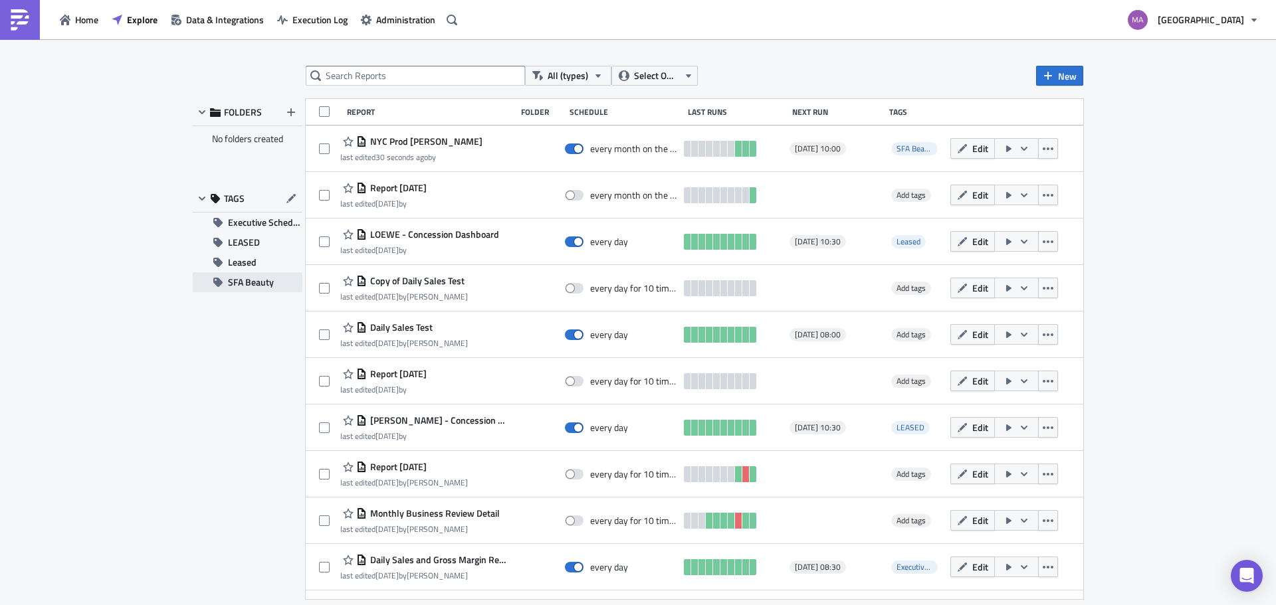
click at [236, 282] on span "SFA Beauty" at bounding box center [251, 282] width 46 height 20
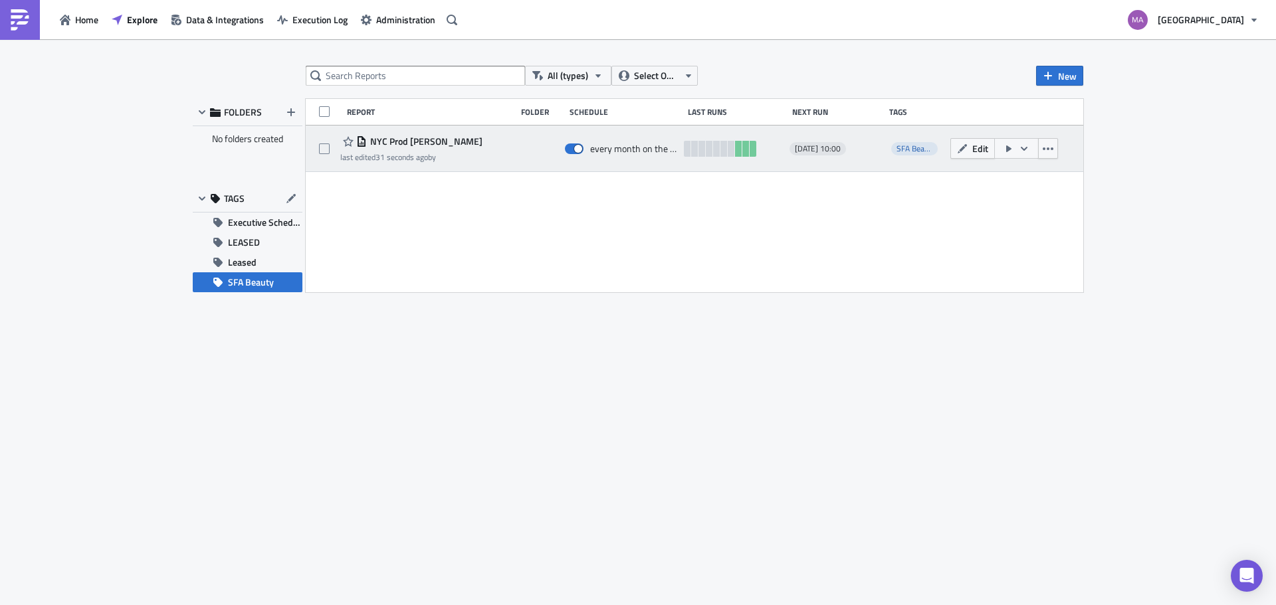
click at [386, 146] on span "NYC Prod [PERSON_NAME]" at bounding box center [425, 142] width 116 height 12
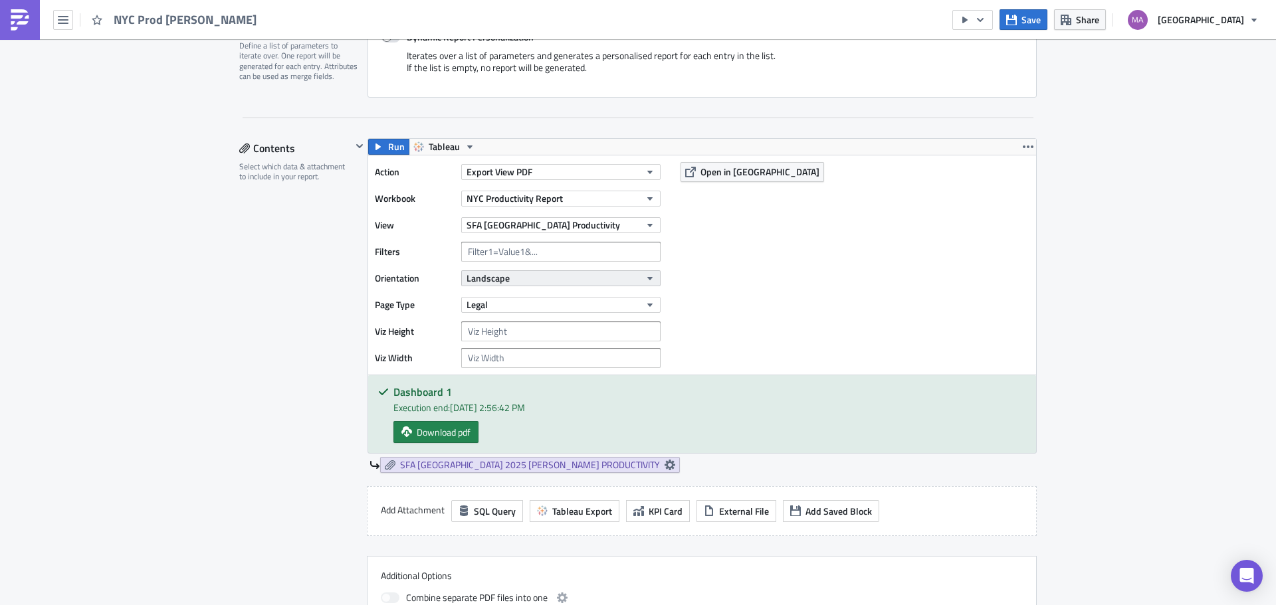
scroll to position [332, 0]
click at [512, 254] on input "text" at bounding box center [560, 251] width 199 height 20
click at [629, 251] on input "text" at bounding box center [560, 251] width 199 height 20
drag, startPoint x: 629, startPoint y: 251, endPoint x: 639, endPoint y: 274, distance: 25.9
click at [639, 274] on div "Action Export View PDF Workbook NYC Productivity Report View SFA NYC Productivi…" at bounding box center [521, 264] width 292 height 206
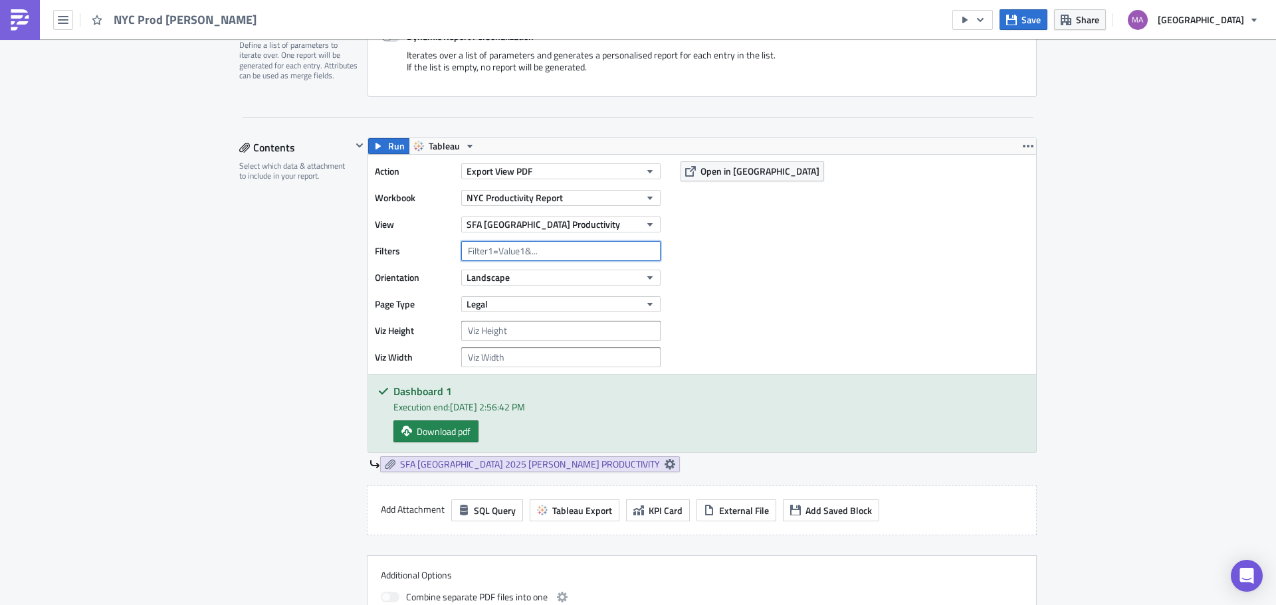
click at [618, 254] on input "text" at bounding box center [560, 251] width 199 height 20
type input "f"
type input "F"
type input "j"
click at [538, 249] on input "Expense Center Seling Area" at bounding box center [560, 251] width 199 height 20
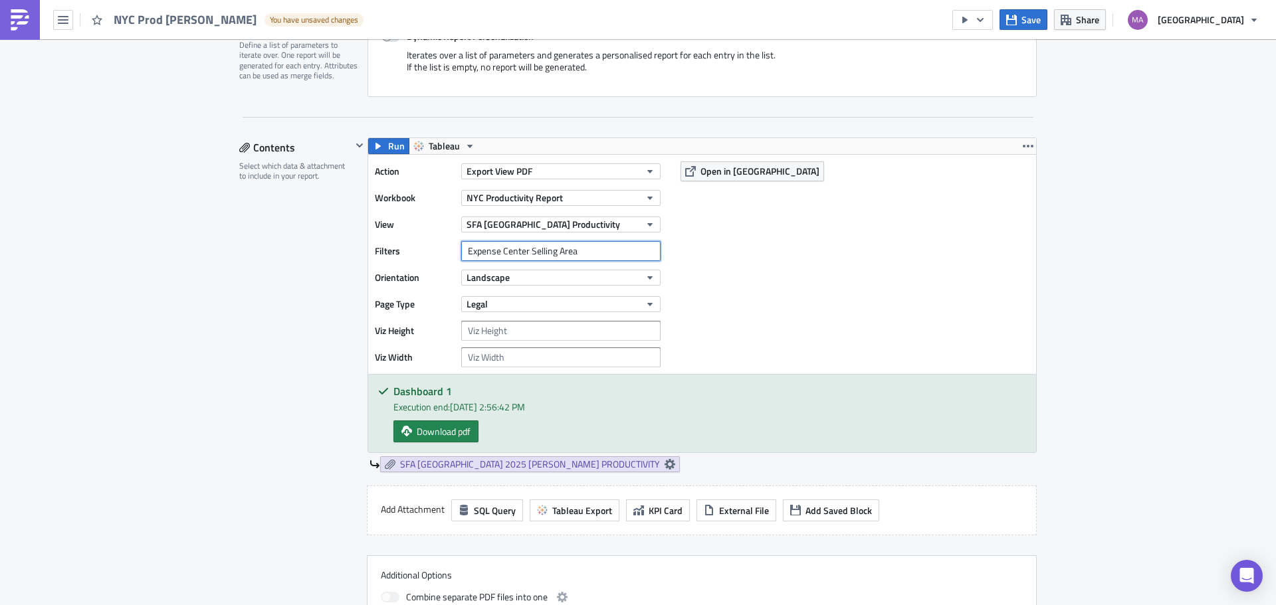
click at [586, 253] on input "Expense Center Selling Area" at bounding box center [560, 251] width 199 height 20
click at [541, 252] on input "Expense Center Selling Area=19609&Department Number=213" at bounding box center [560, 251] width 199 height 20
click at [548, 253] on input "Expense Center Selling Area=19609 &Department Number=213" at bounding box center [560, 251] width 199 height 20
click at [513, 253] on input "Expense Center Selling Area=19609 & Department Number=213" at bounding box center [560, 251] width 199 height 20
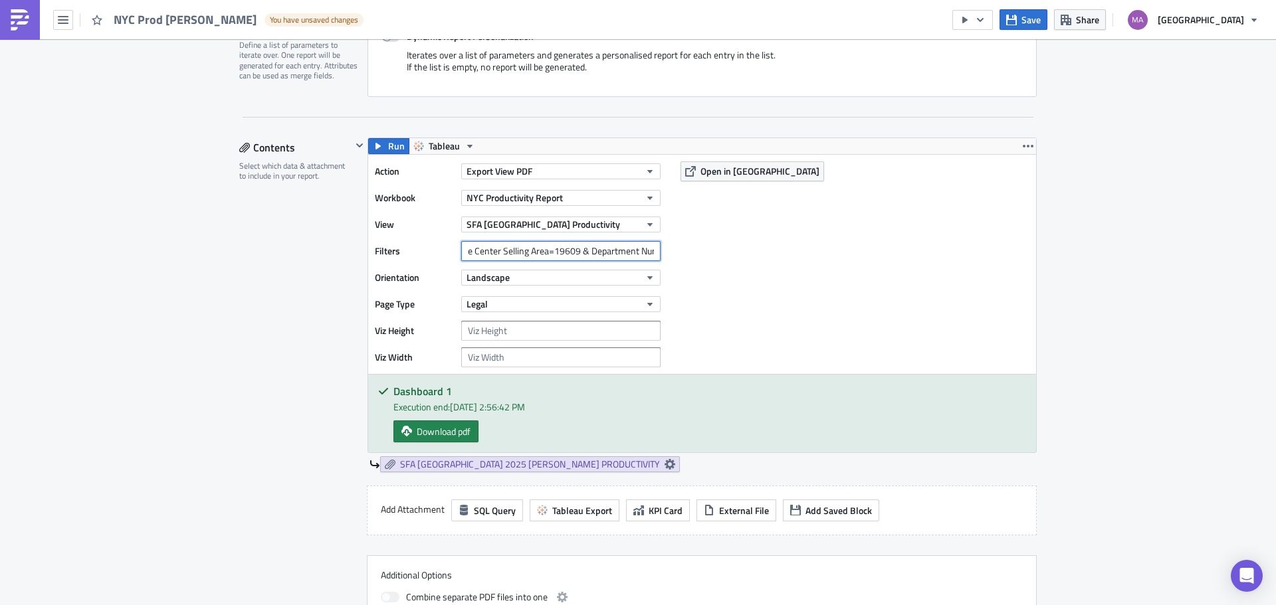
scroll to position [0, 0]
drag, startPoint x: 581, startPoint y: 255, endPoint x: 476, endPoint y: 268, distance: 106.5
click at [457, 268] on div "Action Export View PDF Workbook NYC Productivity Report View SFA NYC Productivi…" at bounding box center [521, 264] width 292 height 206
click at [603, 253] on input "Expense Center Selling Area=19609 & Department Number=213" at bounding box center [560, 251] width 199 height 20
drag, startPoint x: 622, startPoint y: 253, endPoint x: 425, endPoint y: 249, distance: 196.7
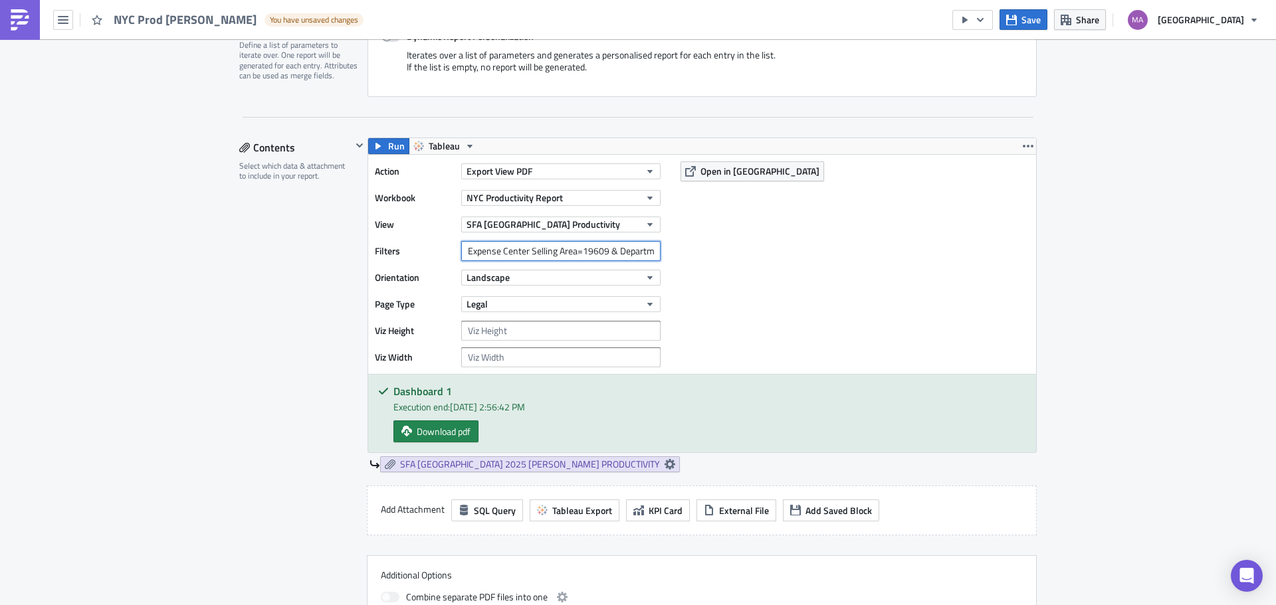
click at [425, 249] on div "Filters Expense Center Selling Area=19609 & Department Number=213" at bounding box center [521, 251] width 292 height 20
click at [466, 251] on input "Expense Center Selling Area=19609 & Department Number=213" at bounding box center [560, 251] width 199 height 20
click at [464, 254] on input "Expense Center Selling Area=19609 & Department Number=213" at bounding box center [560, 251] width 199 height 20
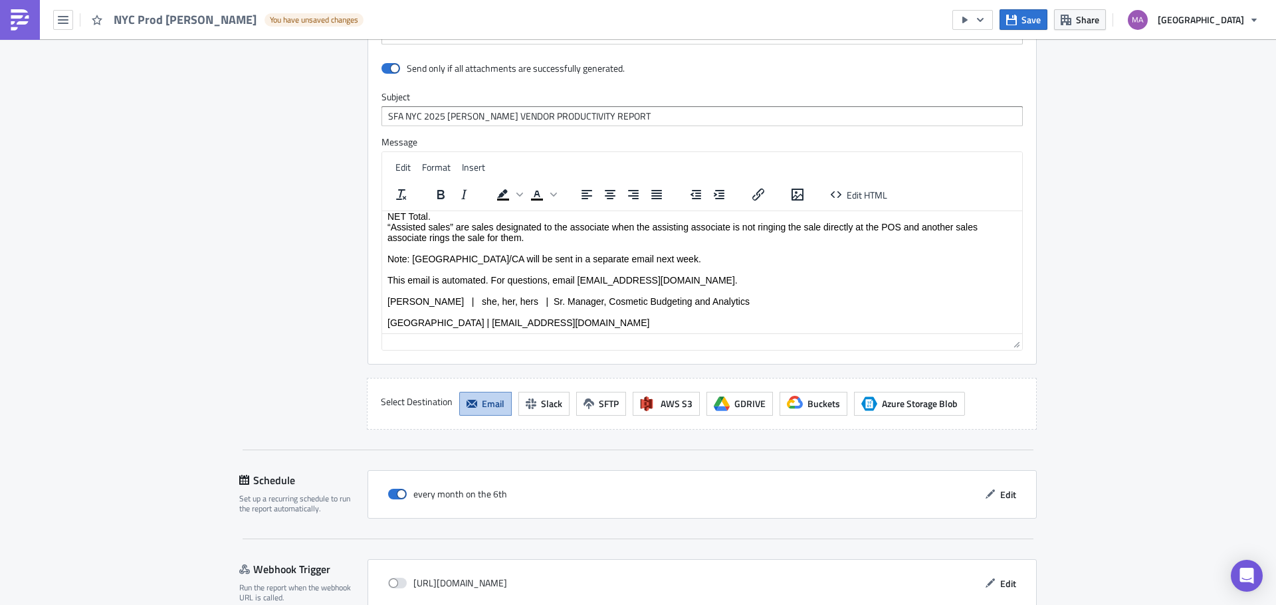
scroll to position [1245, 0]
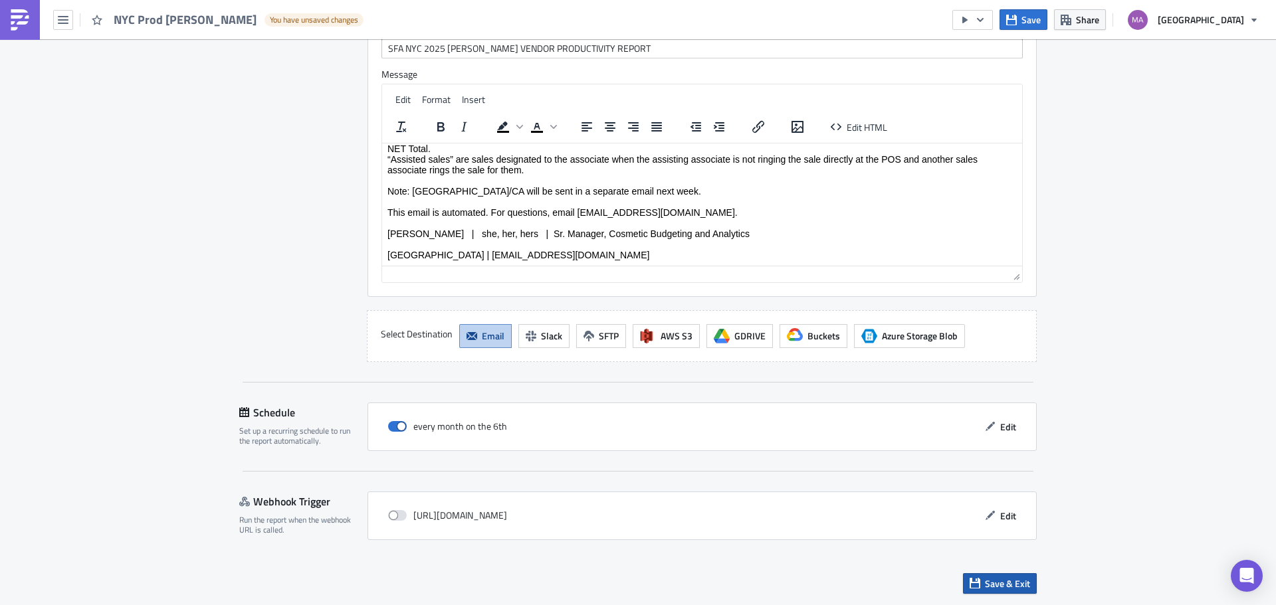
type input "Expense Center Selling Area=19609 & Department Number=213"
click at [985, 582] on span "Save & Exit" at bounding box center [1007, 584] width 45 height 14
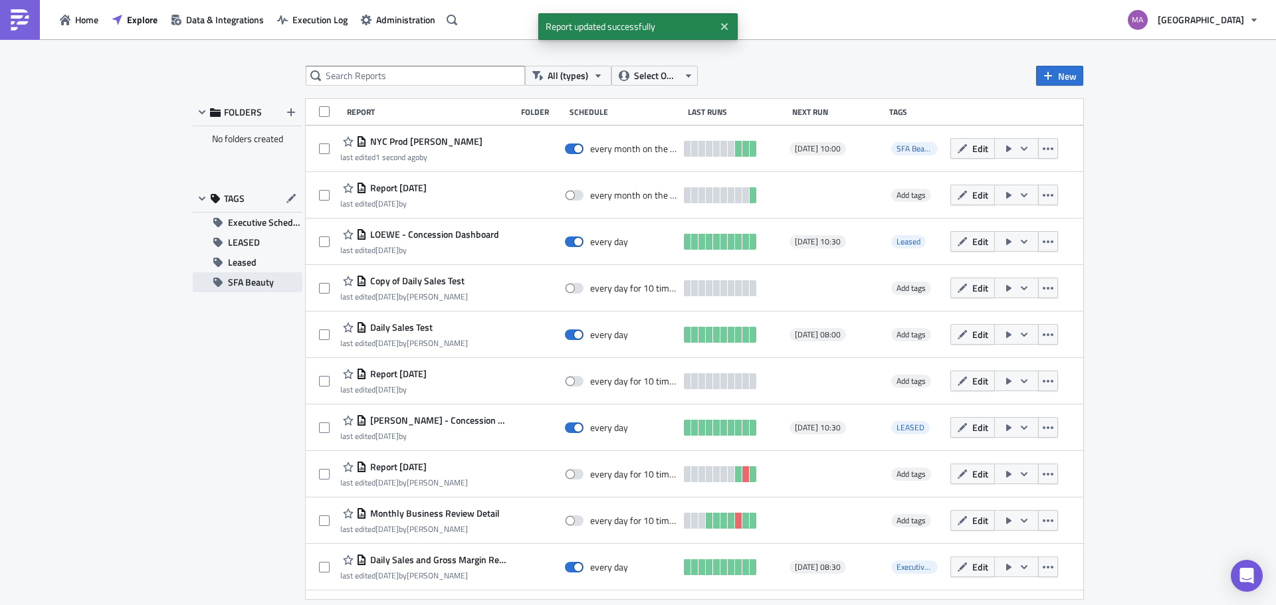
click at [237, 284] on span "SFA Beauty" at bounding box center [251, 282] width 46 height 20
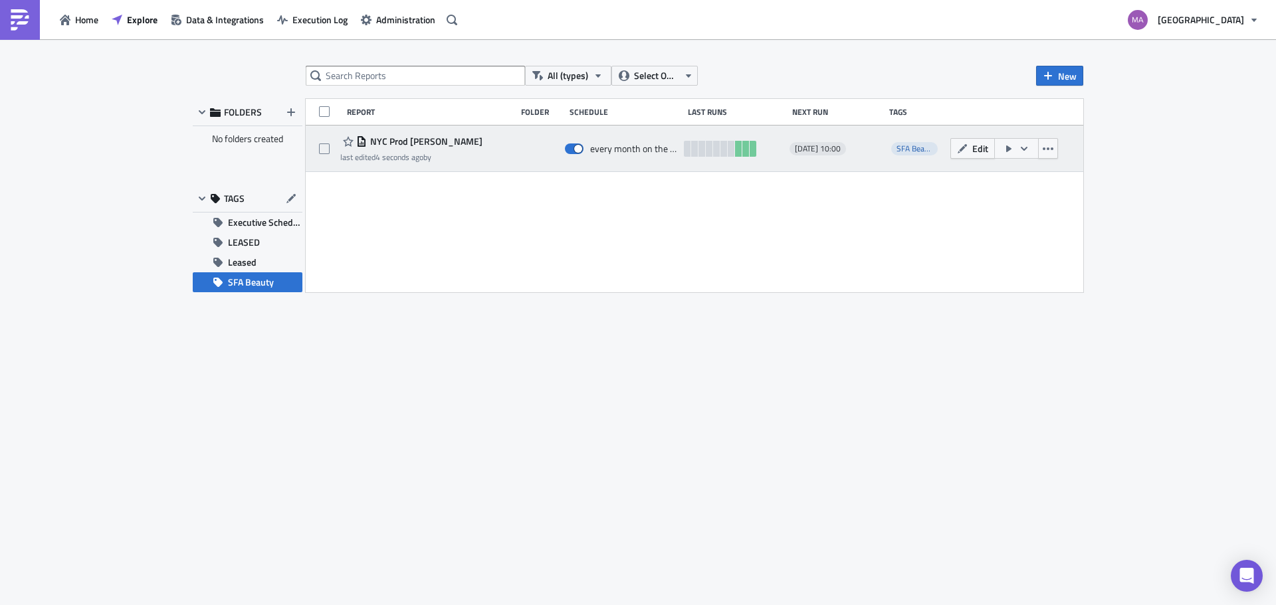
click at [1009, 148] on icon "button" at bounding box center [1008, 149] width 5 height 7
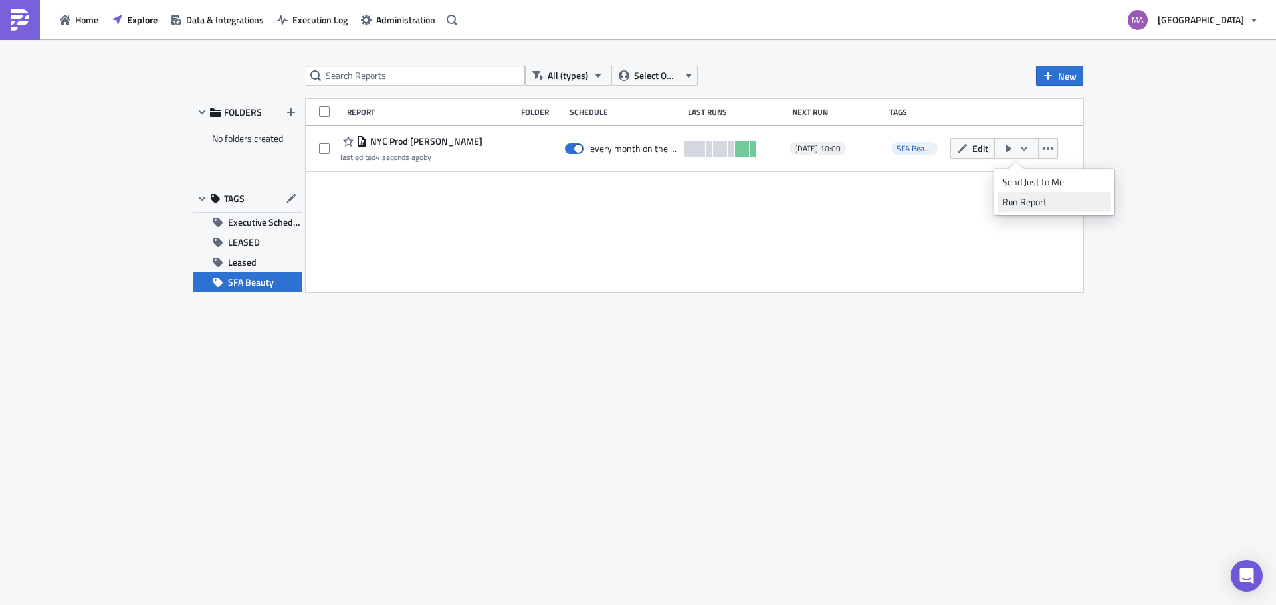
click at [1012, 204] on div "Run Report" at bounding box center [1054, 201] width 104 height 13
click at [290, 23] on button "Execution Log" at bounding box center [312, 19] width 84 height 21
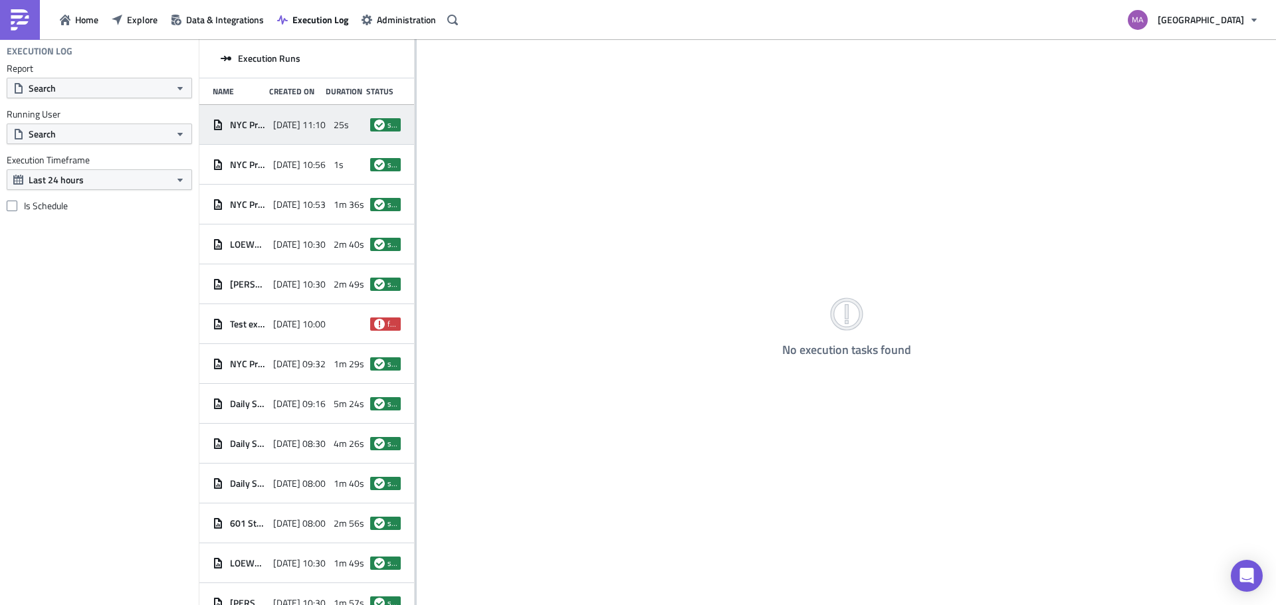
click at [374, 129] on icon at bounding box center [379, 125] width 11 height 11
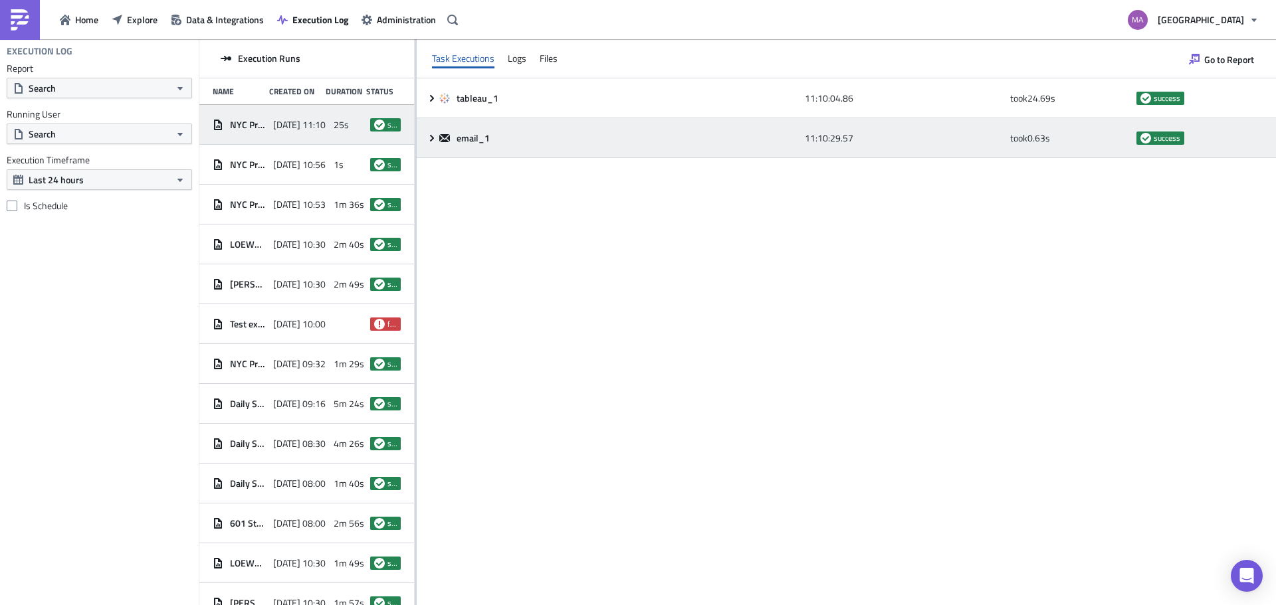
click at [490, 151] on div "email_1 11:10:29.57 took 0.63 s success" at bounding box center [846, 138] width 859 height 40
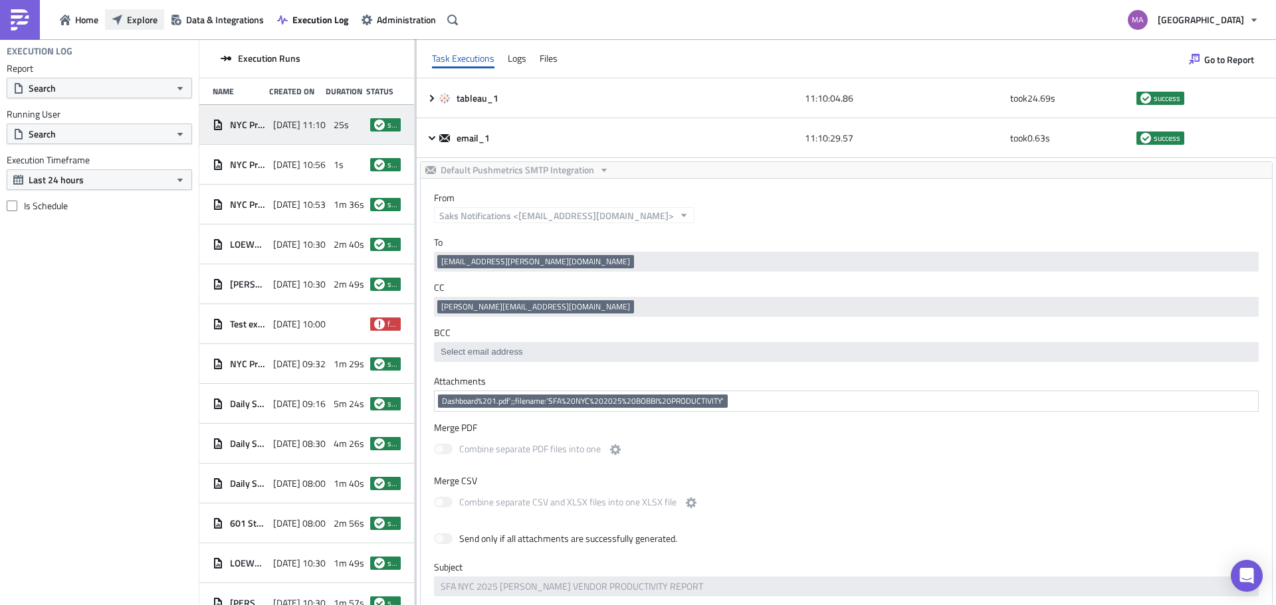
click at [130, 21] on span "Explore" at bounding box center [142, 20] width 31 height 14
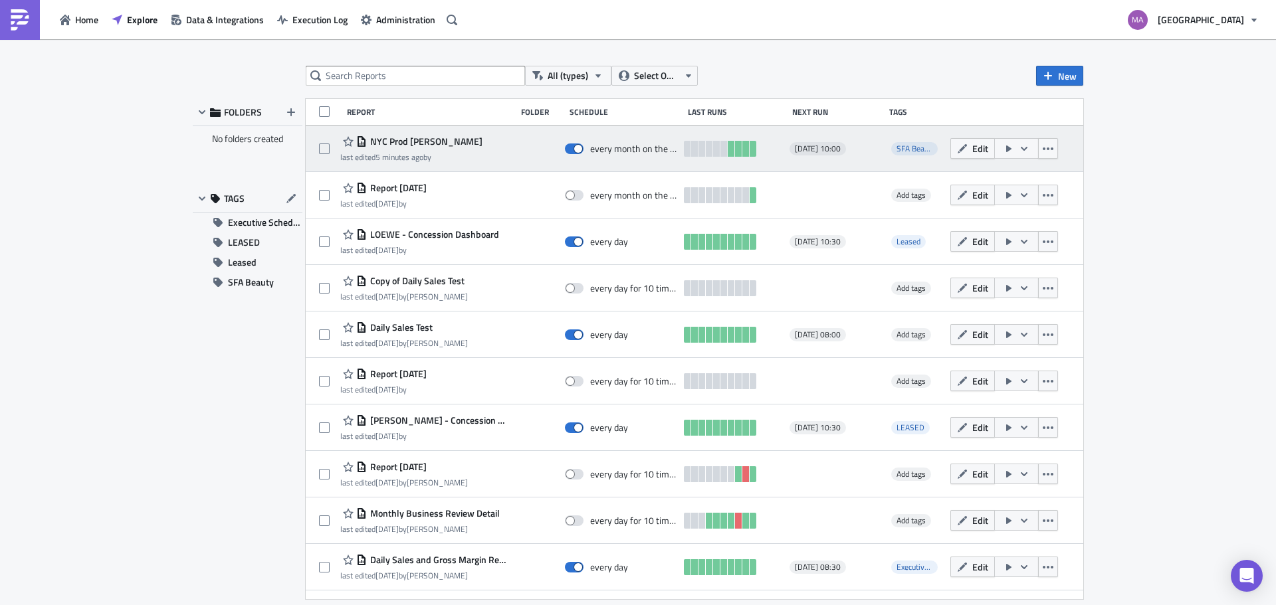
click at [698, 152] on div at bounding box center [701, 149] width 7 height 16
click at [387, 141] on span "NYC Prod [PERSON_NAME]" at bounding box center [425, 142] width 116 height 12
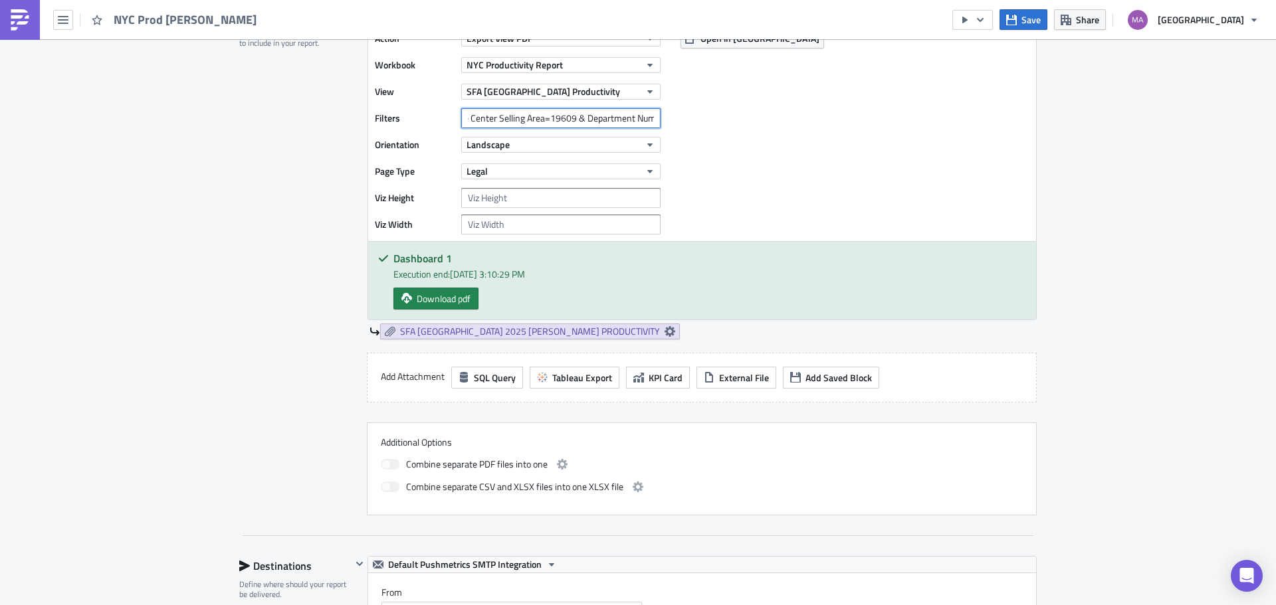
scroll to position [0, 66]
drag, startPoint x: 463, startPoint y: 116, endPoint x: 684, endPoint y: 124, distance: 220.8
click at [684, 124] on div "Action Export View PDF Workbook NYC Productivity Report View SFA NYC Productivi…" at bounding box center [702, 131] width 668 height 219
paste input "Expense Center Selling Area=19609 & Department Number=213"
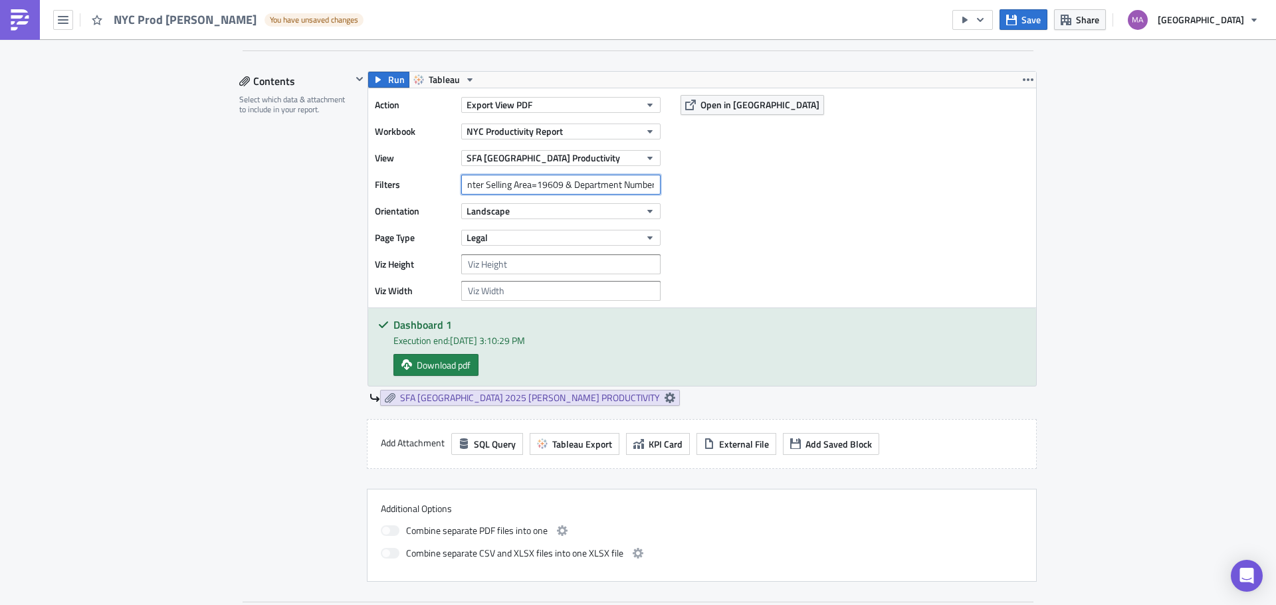
scroll to position [0, 97]
drag, startPoint x: 532, startPoint y: 184, endPoint x: 656, endPoint y: 192, distance: 123.9
click at [656, 192] on div "Filters Filter1=Expense Center Selling Area=19609 & Department Number=213" at bounding box center [521, 185] width 292 height 20
click at [545, 185] on input "Filter1=Expense Center Selling Area=19609 & Department Number=213" at bounding box center [560, 185] width 199 height 20
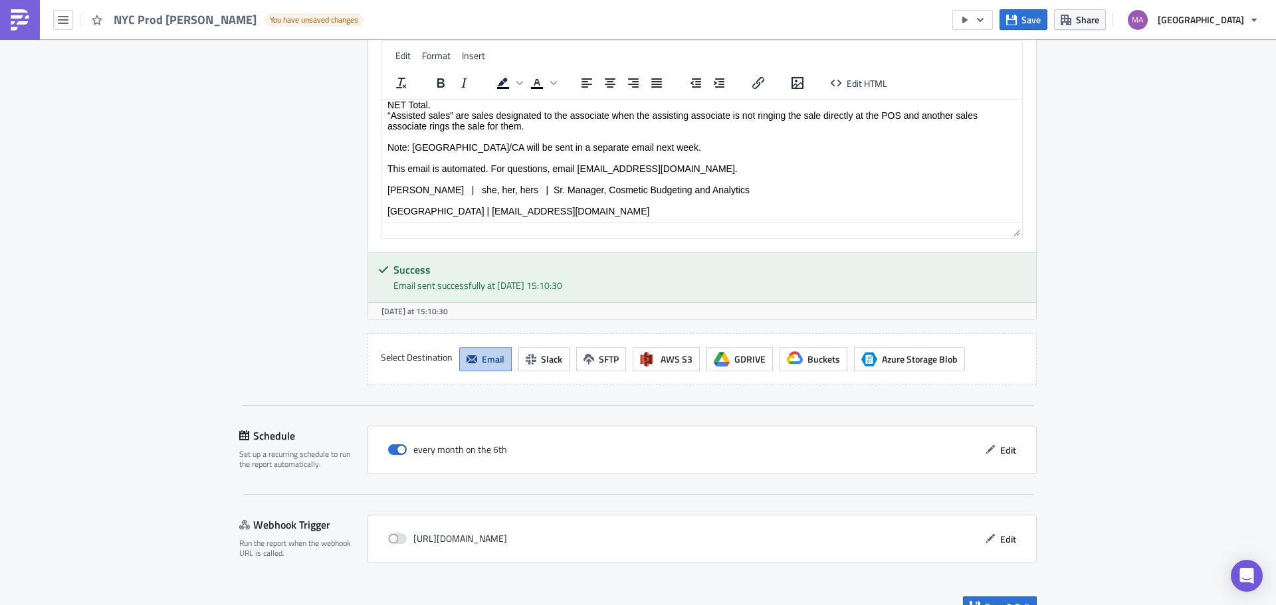
scroll to position [1312, 0]
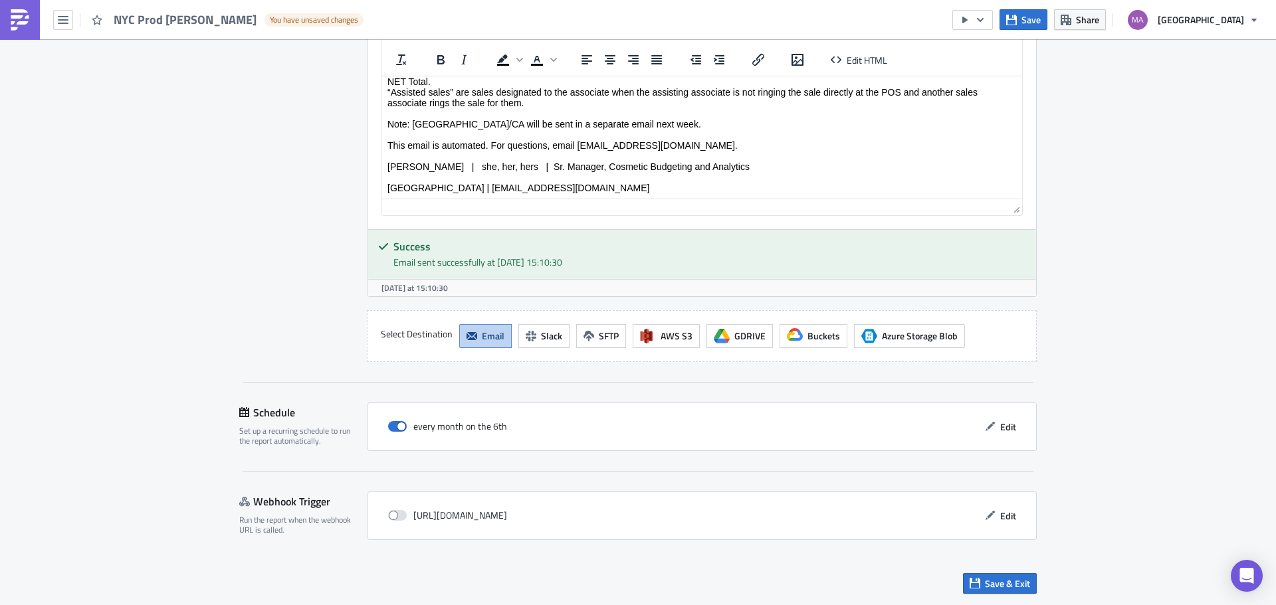
type input "Filter1=Expense Center Selling Area=19609, Filter2=Department Number=213"
click at [985, 584] on span "Save & Exit" at bounding box center [1007, 584] width 45 height 14
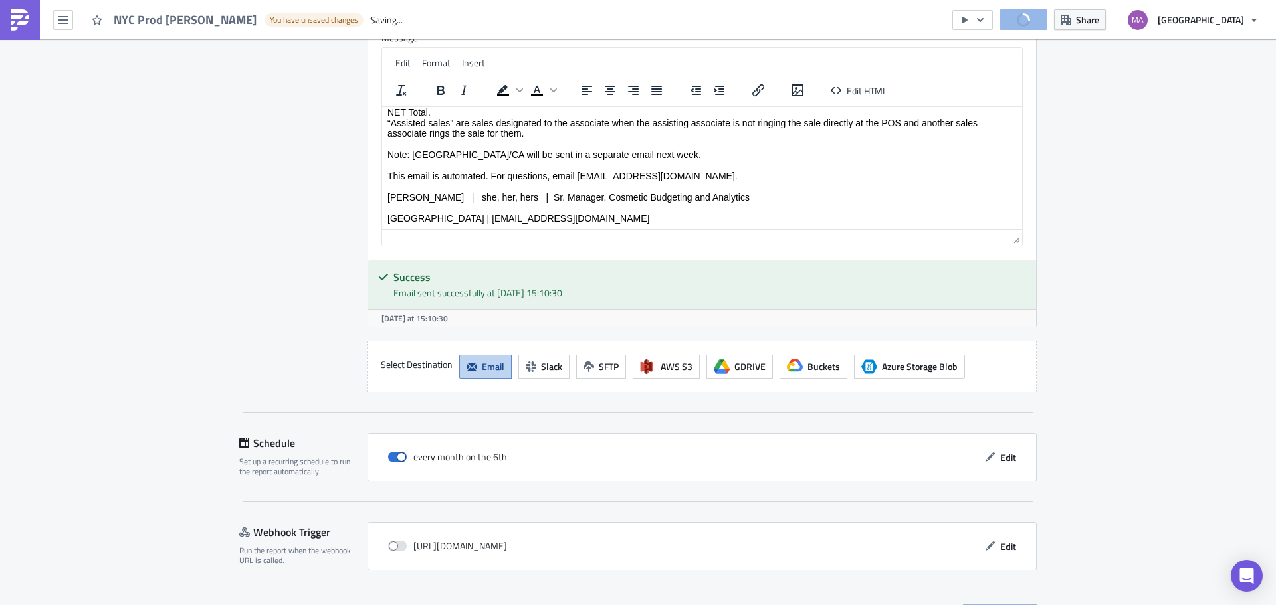
scroll to position [1343, 0]
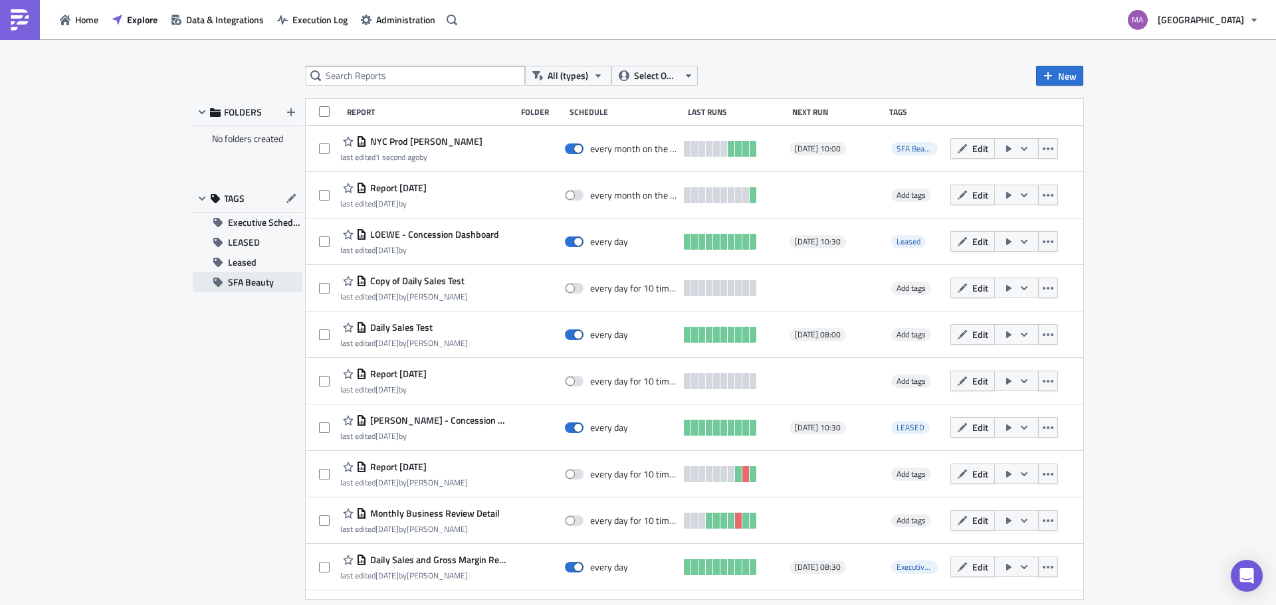
click at [247, 287] on span "SFA Beauty" at bounding box center [251, 282] width 46 height 20
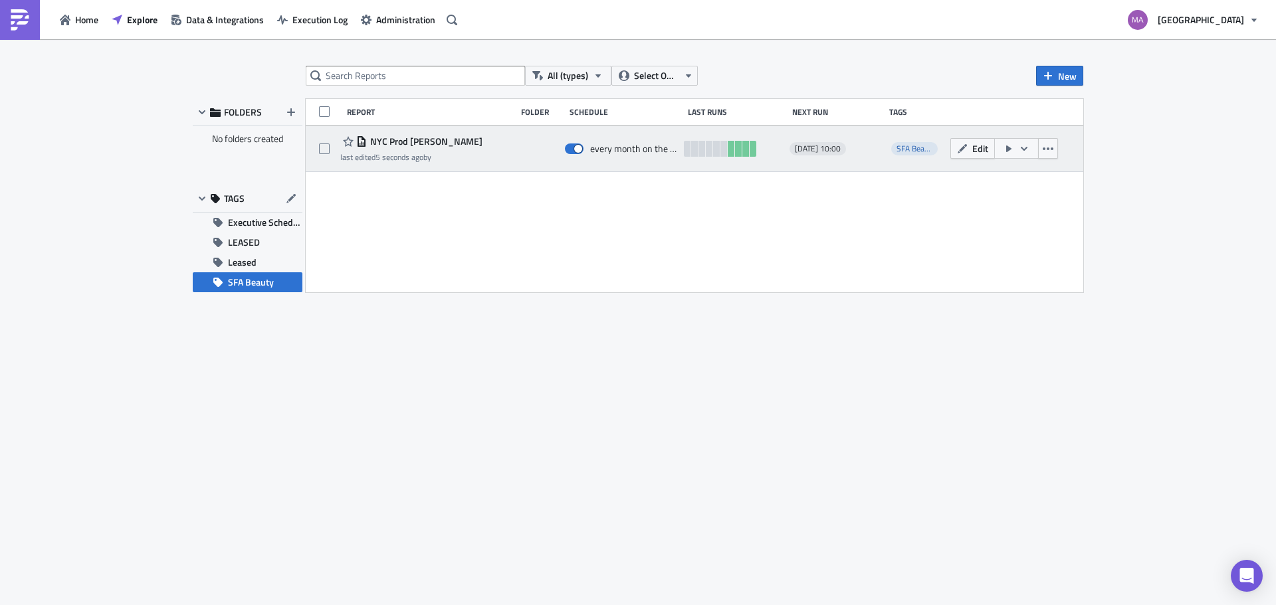
drag, startPoint x: 817, startPoint y: 147, endPoint x: 858, endPoint y: 147, distance: 40.5
click at [841, 147] on span "[DATE] 10:00" at bounding box center [818, 149] width 46 height 11
click at [1000, 144] on button "button" at bounding box center [1016, 148] width 45 height 21
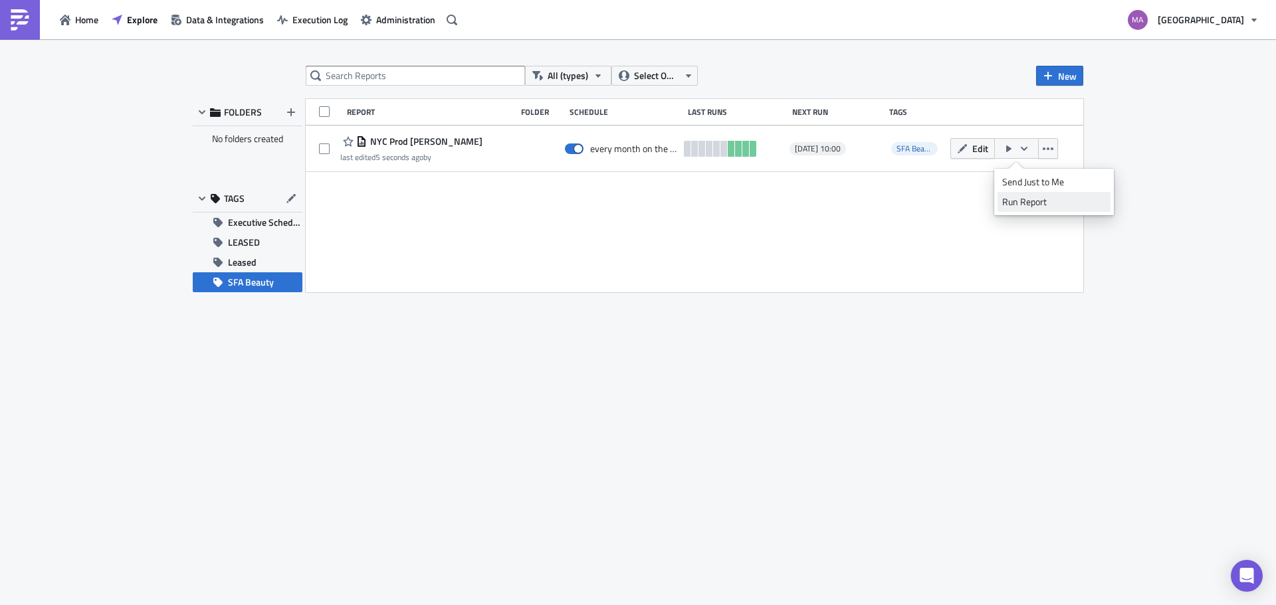
click at [1009, 207] on div "Run Report" at bounding box center [1054, 201] width 104 height 13
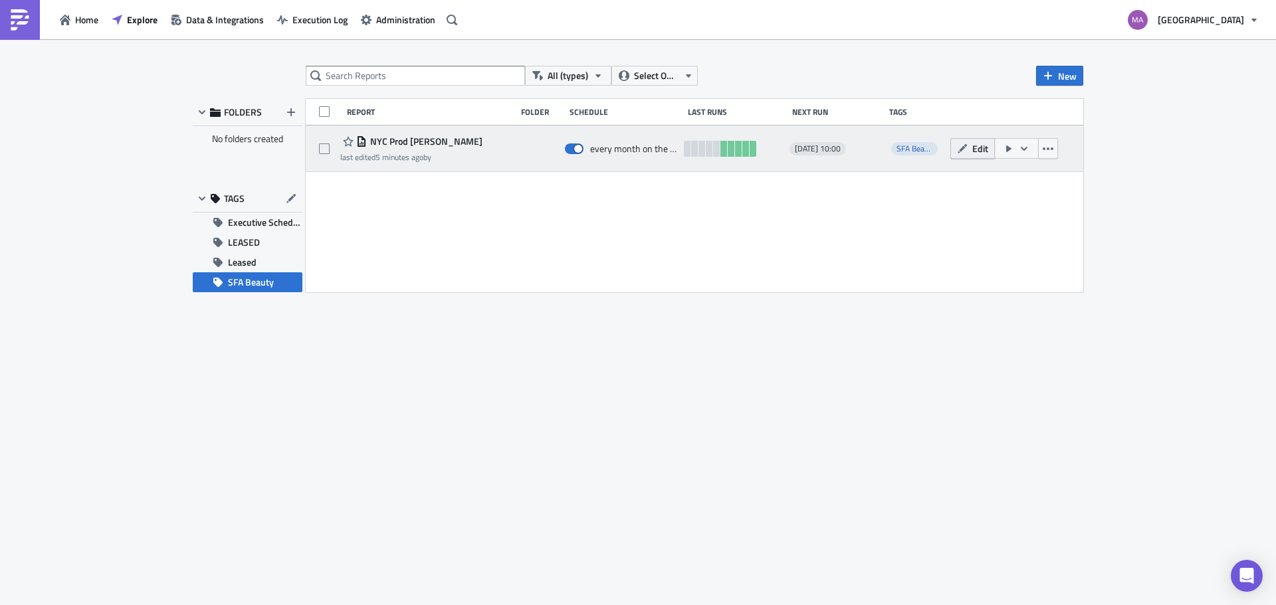
click at [964, 154] on icon "button" at bounding box center [962, 149] width 11 height 11
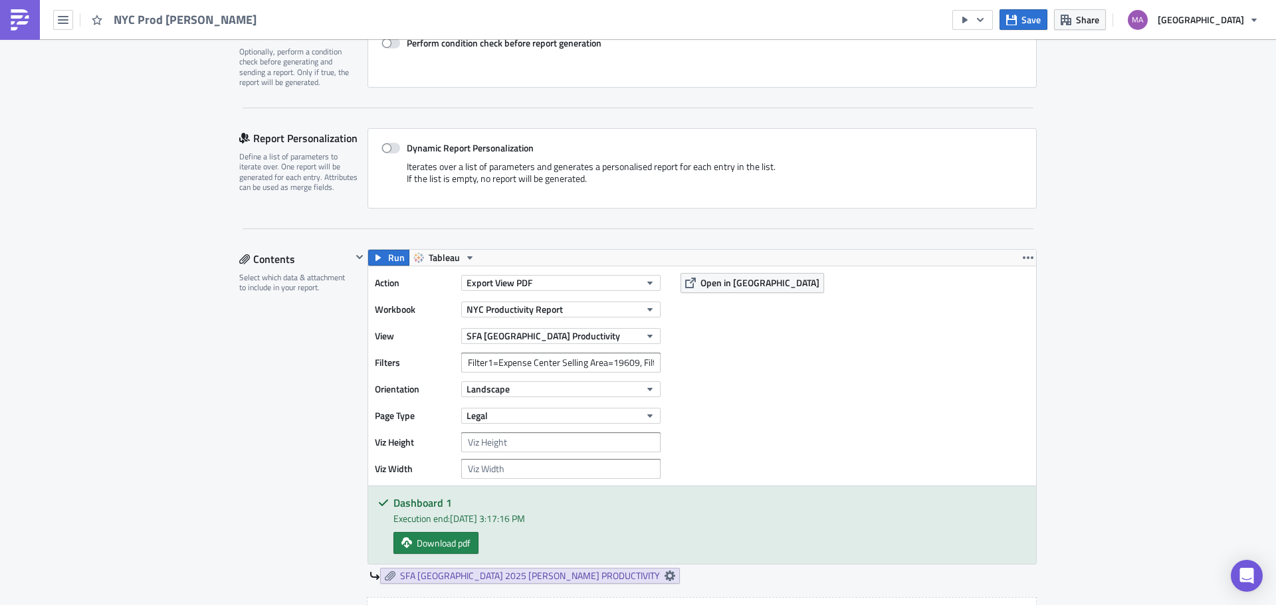
scroll to position [332, 0]
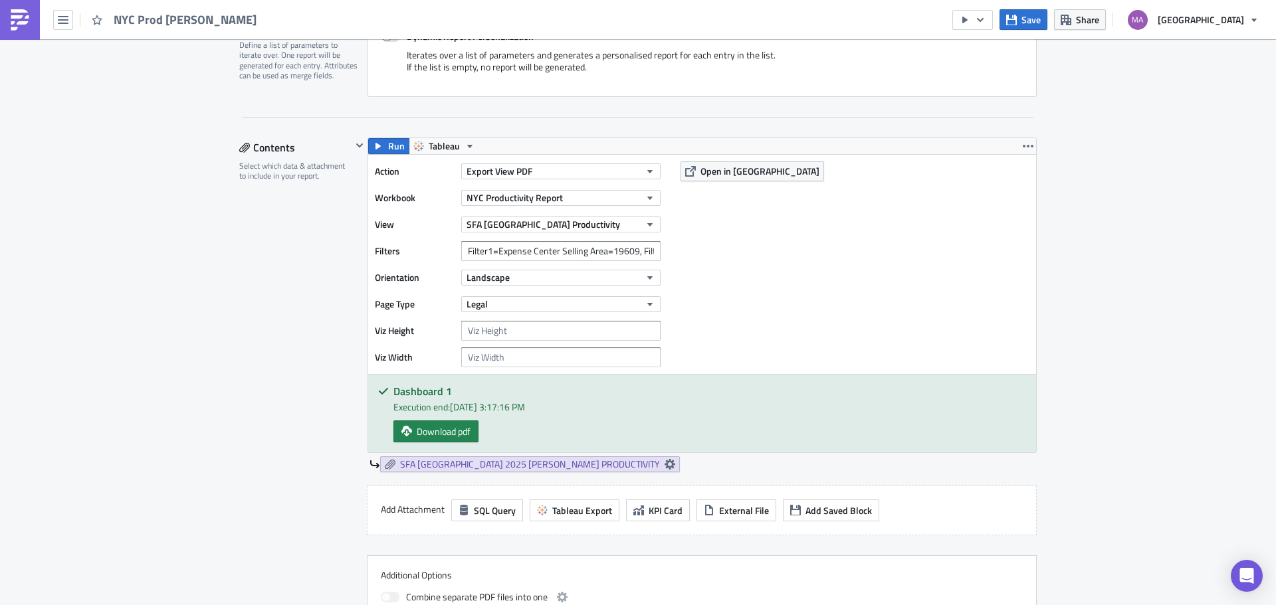
click at [387, 249] on label "Filters" at bounding box center [415, 251] width 80 height 20
click at [649, 249] on input "Filter1=Expense Center Selling Area=19609, Filter2=Department Number=213" at bounding box center [560, 251] width 199 height 20
click at [666, 256] on div "Action Export View PDF Workbook NYC Productivity Report View SFA NYC Productivi…" at bounding box center [702, 264] width 668 height 219
drag, startPoint x: 463, startPoint y: 246, endPoint x: 708, endPoint y: 257, distance: 245.5
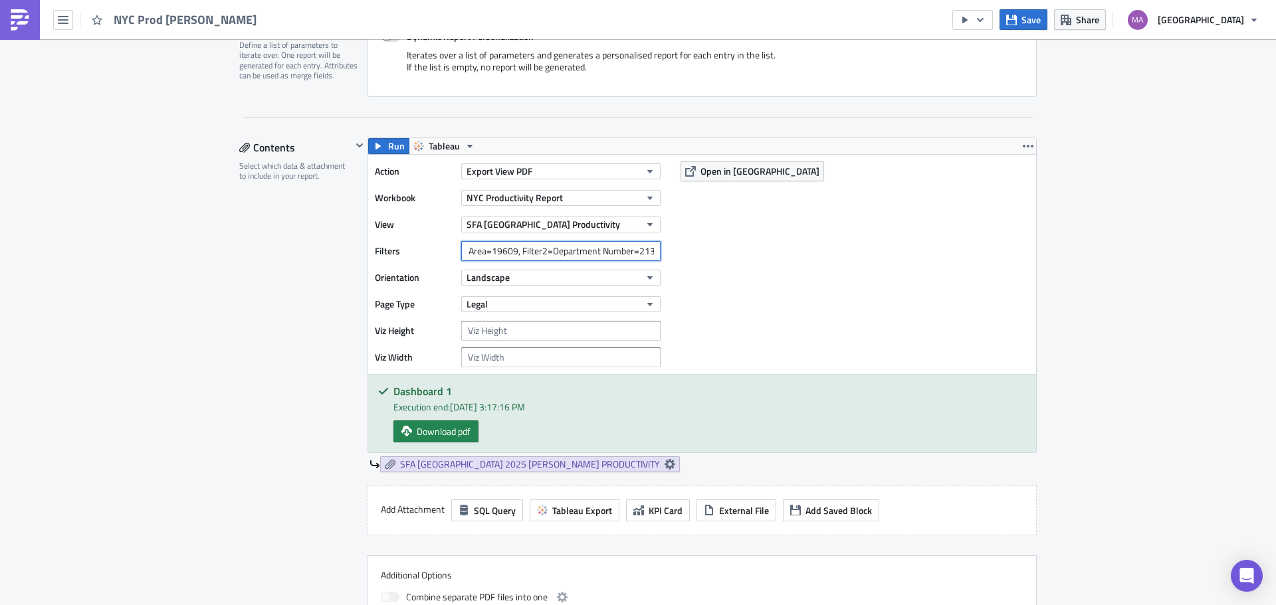
click at [708, 257] on div "Action Export View PDF Workbook NYC Productivity Report View SFA NYC Productivi…" at bounding box center [702, 264] width 668 height 219
click at [729, 264] on div "Action Export View PDF Workbook NYC Productivity Report View SFA NYC Productivi…" at bounding box center [702, 264] width 668 height 219
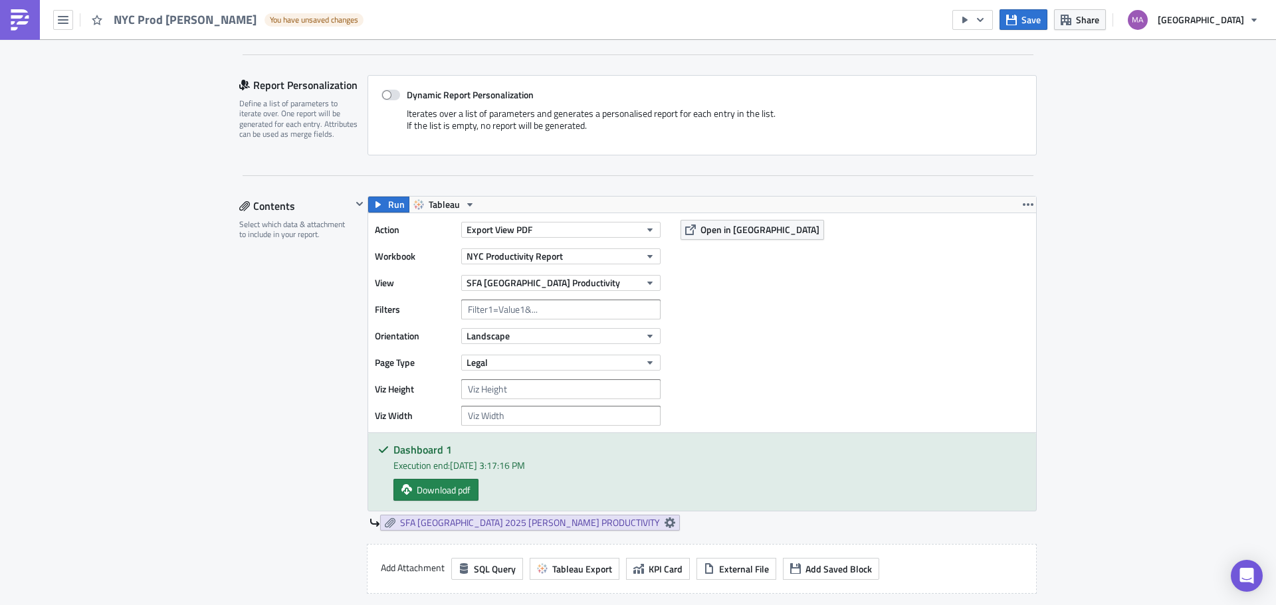
scroll to position [199, 0]
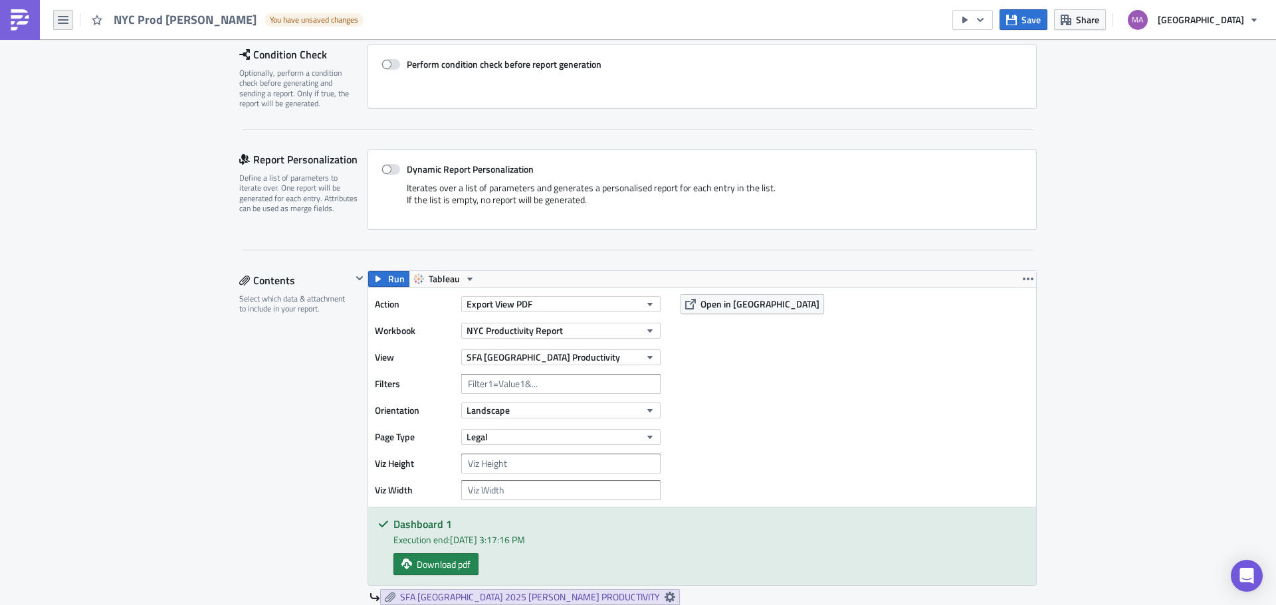
click at [60, 20] on icon "button" at bounding box center [63, 20] width 11 height 8
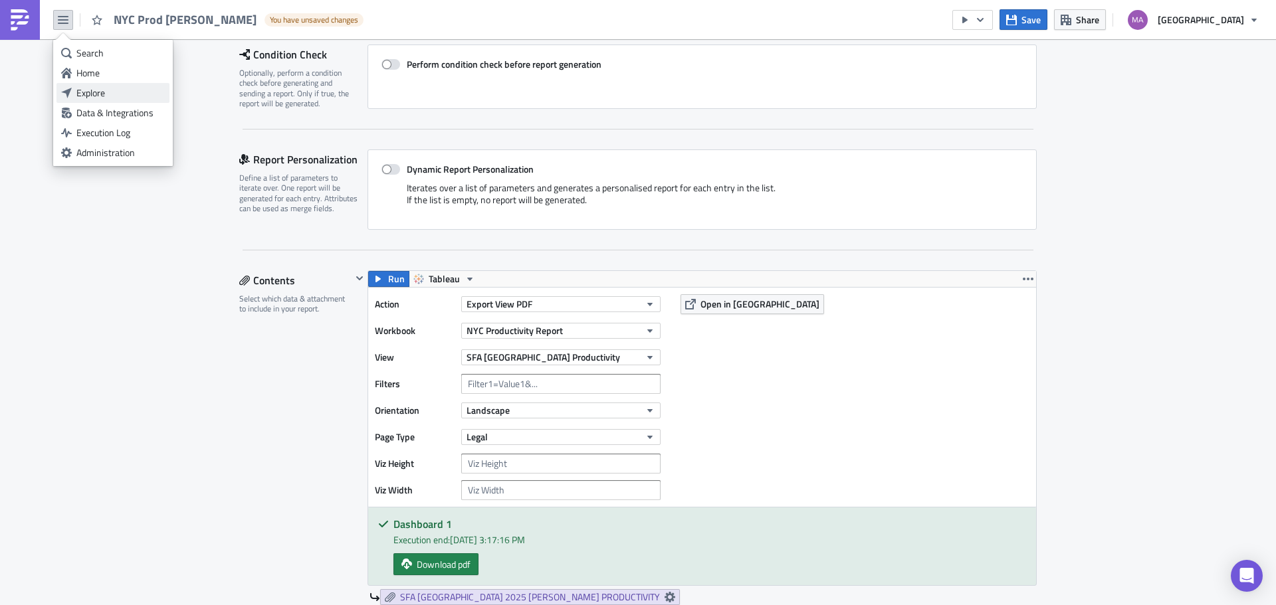
click at [82, 88] on div "Explore" at bounding box center [120, 92] width 88 height 13
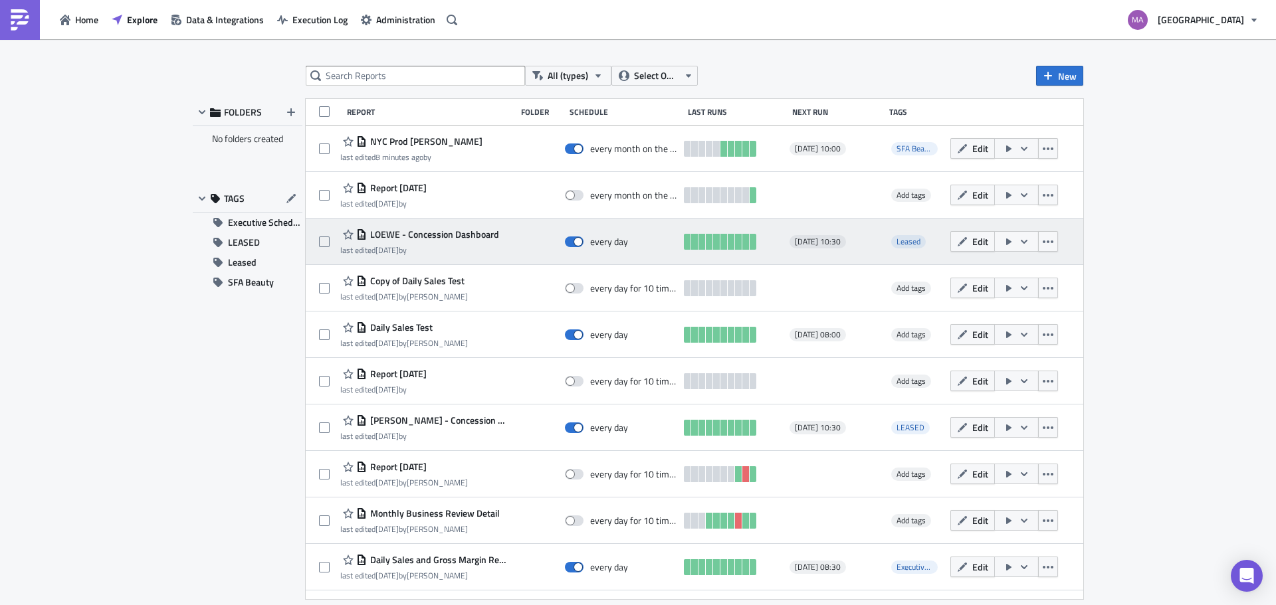
click at [427, 255] on div "last edited 2 weeks ago by" at bounding box center [419, 250] width 159 height 10
click at [385, 233] on span "LOEWE - Concession Dashboard" at bounding box center [433, 235] width 132 height 12
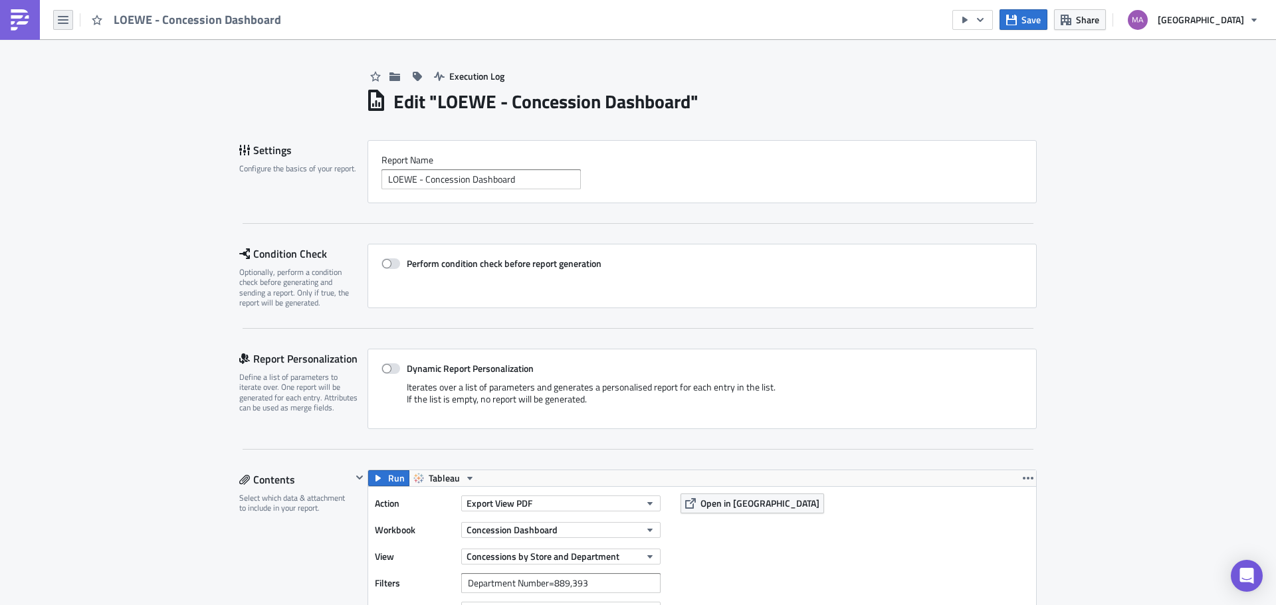
click at [63, 19] on icon "button" at bounding box center [63, 20] width 11 height 11
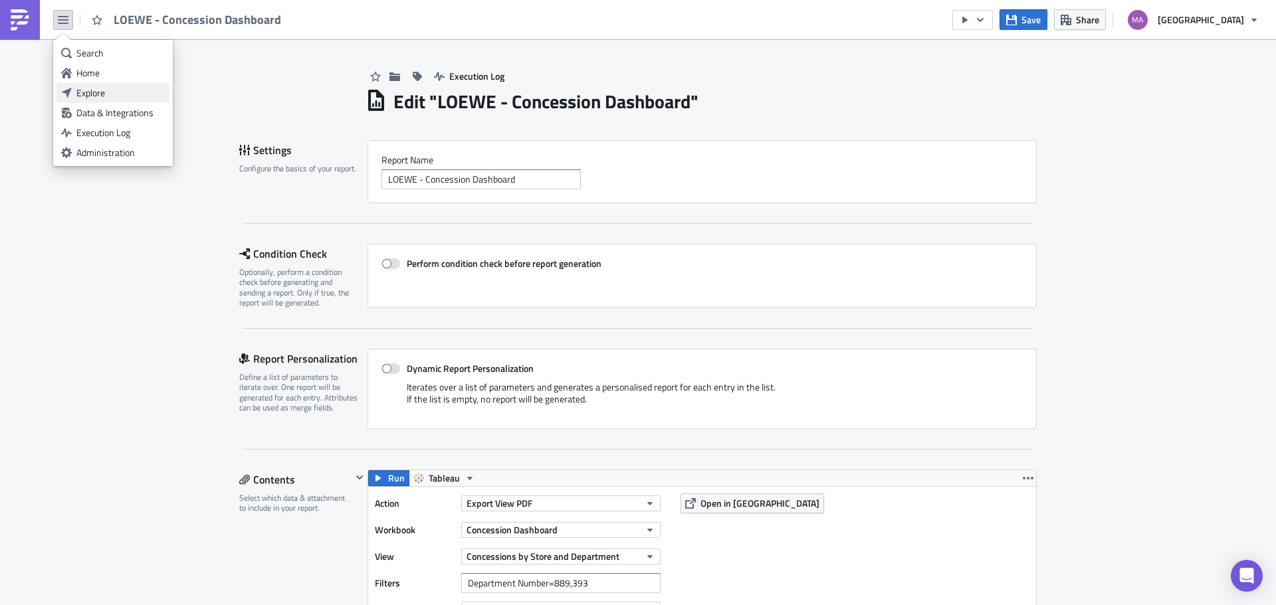
click at [85, 90] on div "Explore" at bounding box center [120, 92] width 88 height 13
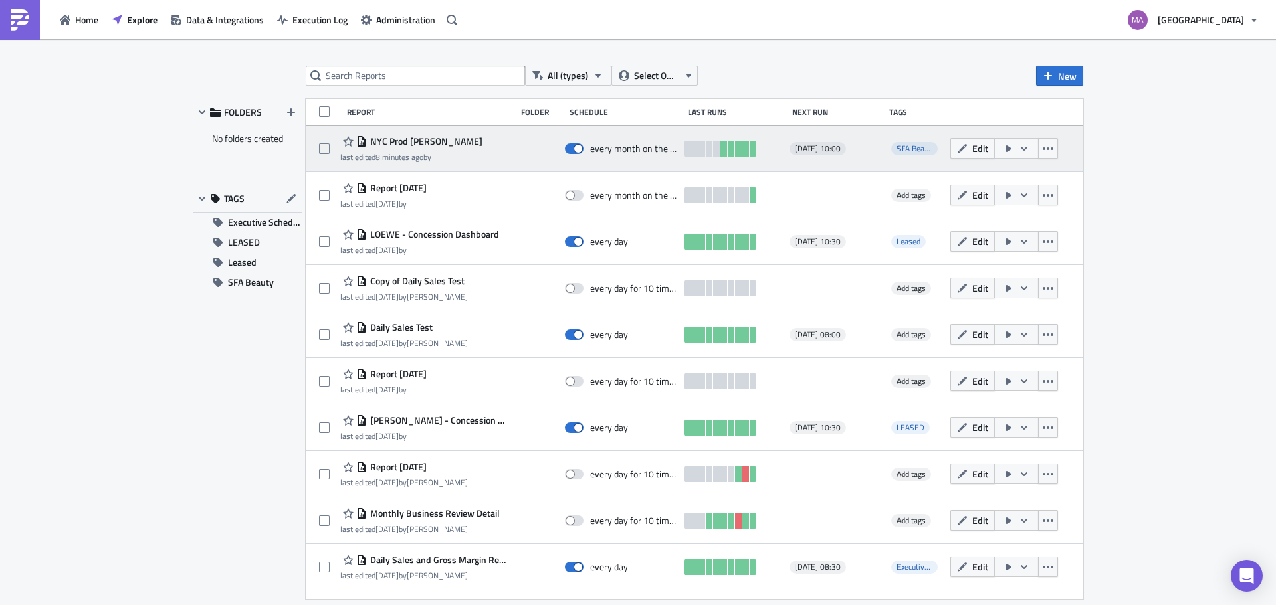
click at [380, 140] on span "NYC Prod [PERSON_NAME]" at bounding box center [425, 142] width 116 height 12
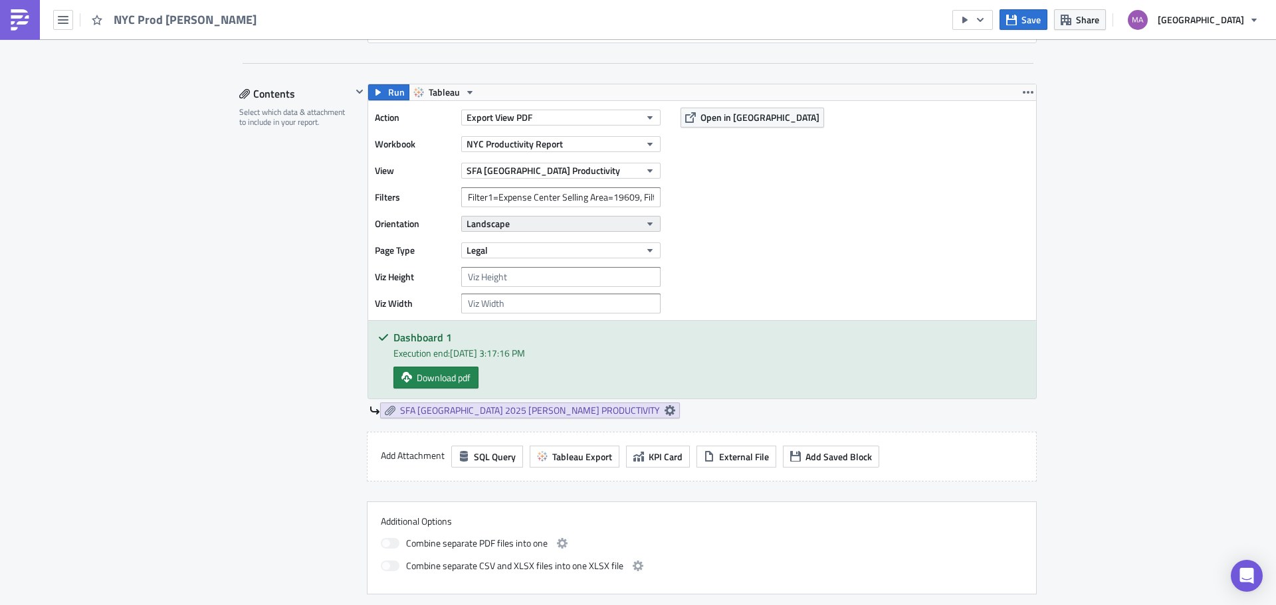
scroll to position [266, 0]
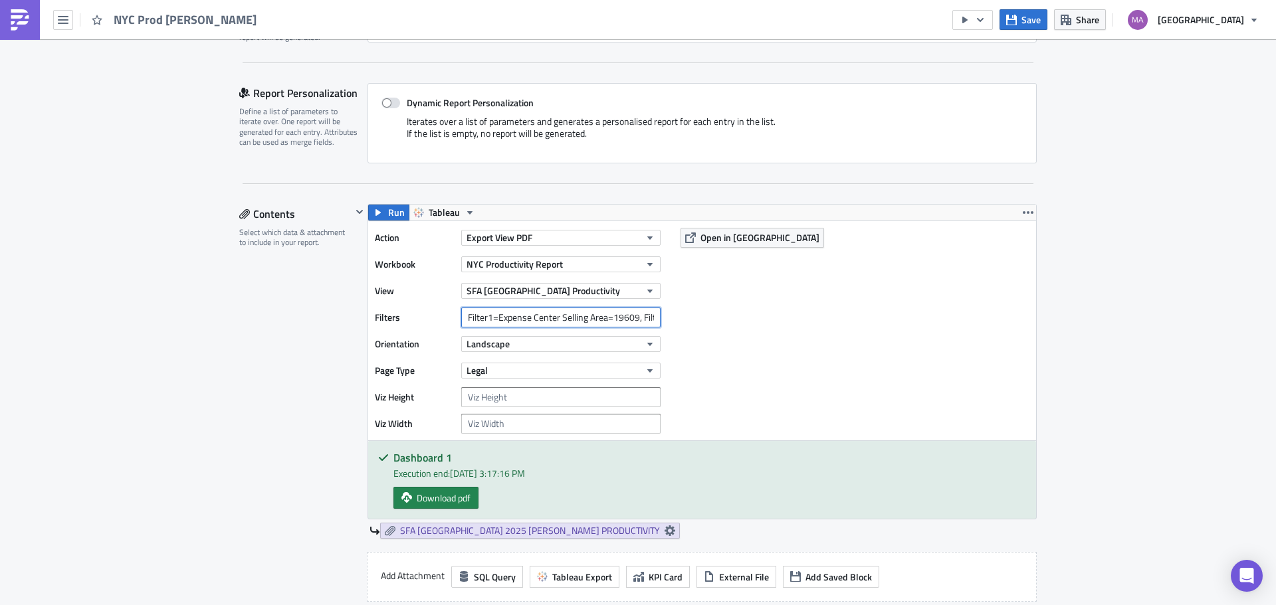
drag, startPoint x: 497, startPoint y: 316, endPoint x: 469, endPoint y: 320, distance: 28.1
click at [469, 320] on input "Filter1=Expense Center Selling Area=19609, Filter2=Department Number=213" at bounding box center [560, 318] width 199 height 20
click at [492, 318] on input "Filter1=Expense Center Selling Area=19609, Filter2=Department Number=213" at bounding box center [560, 318] width 199 height 20
drag, startPoint x: 492, startPoint y: 318, endPoint x: 445, endPoint y: 320, distance: 47.2
click at [445, 320] on div "Filters Filter1=Expense Center Selling Area=19609, Filter2=Department Number=213" at bounding box center [521, 318] width 292 height 20
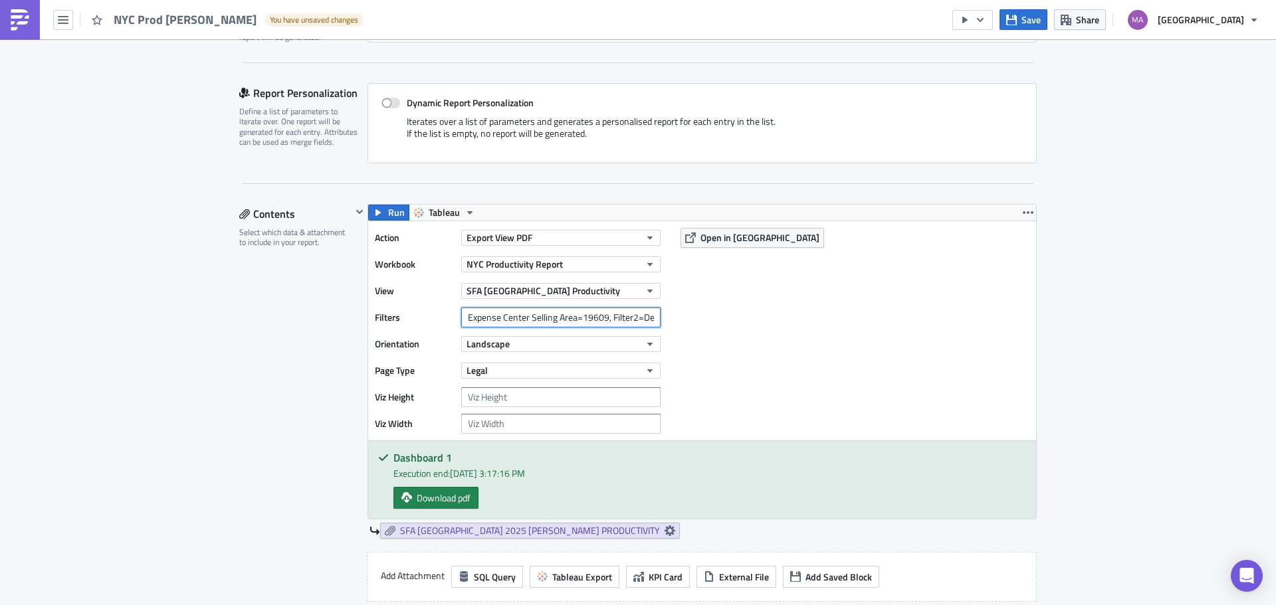
drag, startPoint x: 639, startPoint y: 316, endPoint x: 608, endPoint y: 320, distance: 30.8
click at [608, 320] on input "Expense Center Selling Area=19609, Filter2=Department Number=213" at bounding box center [560, 318] width 199 height 20
drag, startPoint x: 619, startPoint y: 318, endPoint x: 669, endPoint y: 318, distance: 49.8
click at [669, 318] on div "Action Export View PDF Workbook [GEOGRAPHIC_DATA] Productivity Report View SFA …" at bounding box center [702, 330] width 668 height 219
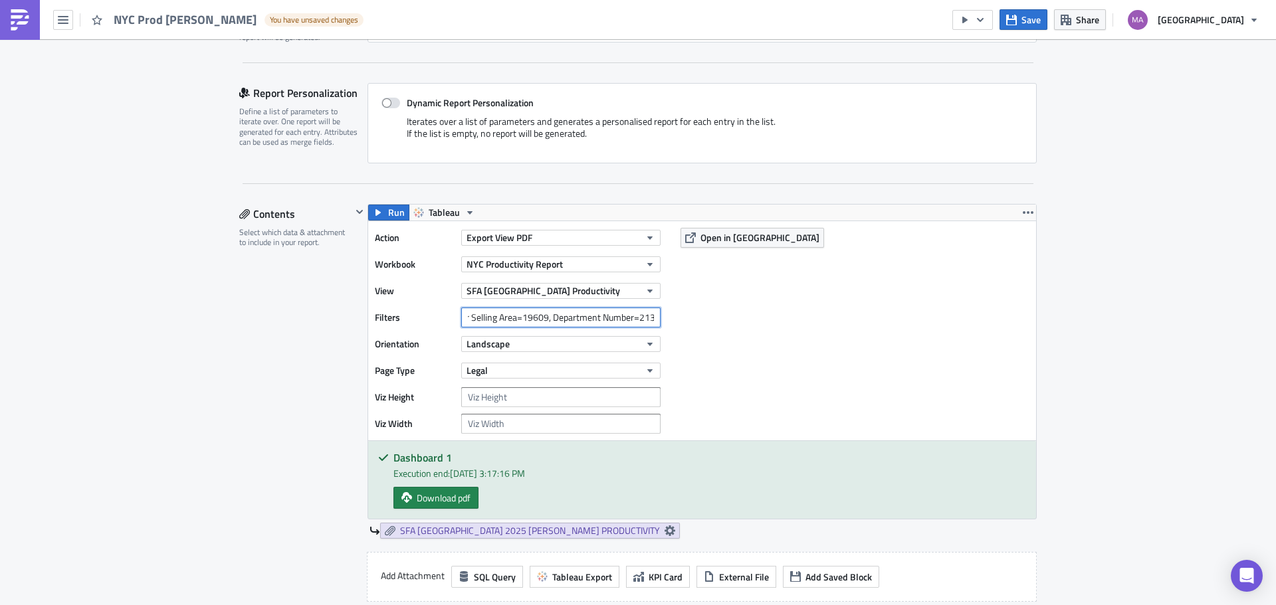
click at [637, 318] on input "Expense Center Selling Area=19609, Department Number=213" at bounding box center [560, 318] width 199 height 20
drag, startPoint x: 557, startPoint y: 320, endPoint x: 706, endPoint y: 321, distance: 148.9
click at [714, 321] on div "Action Export View PDF Workbook [GEOGRAPHIC_DATA] Productivity Report View SFA …" at bounding box center [702, 330] width 668 height 219
click at [547, 320] on input "Expense Center Selling Area=19609, Department Number=213" at bounding box center [560, 318] width 199 height 20
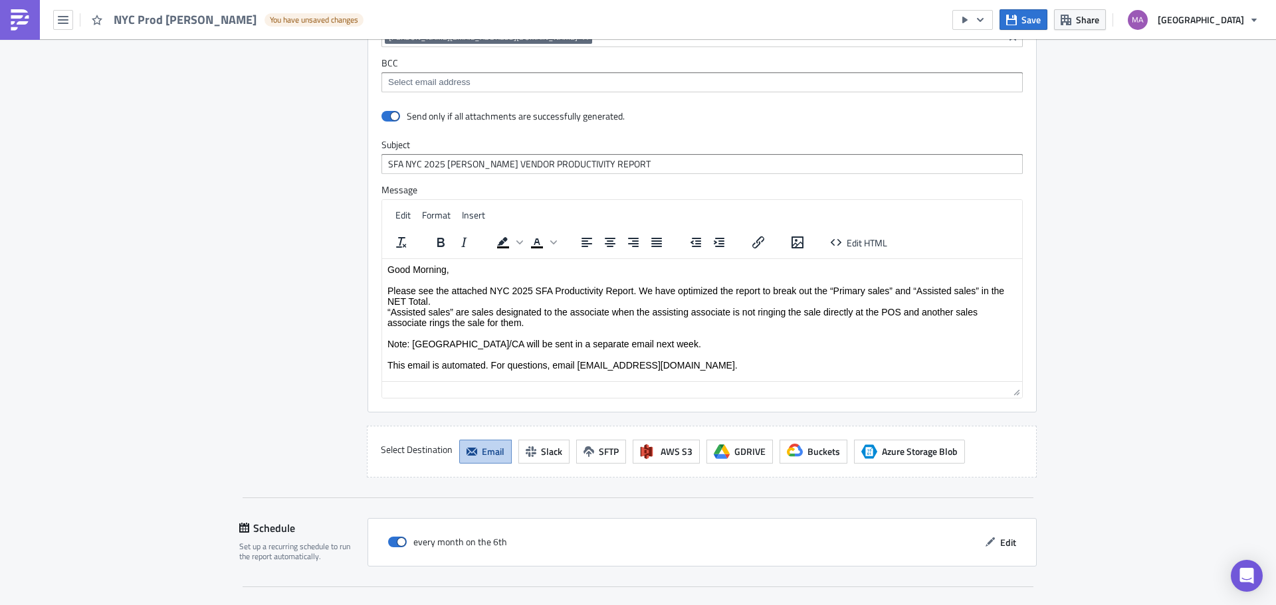
scroll to position [1245, 0]
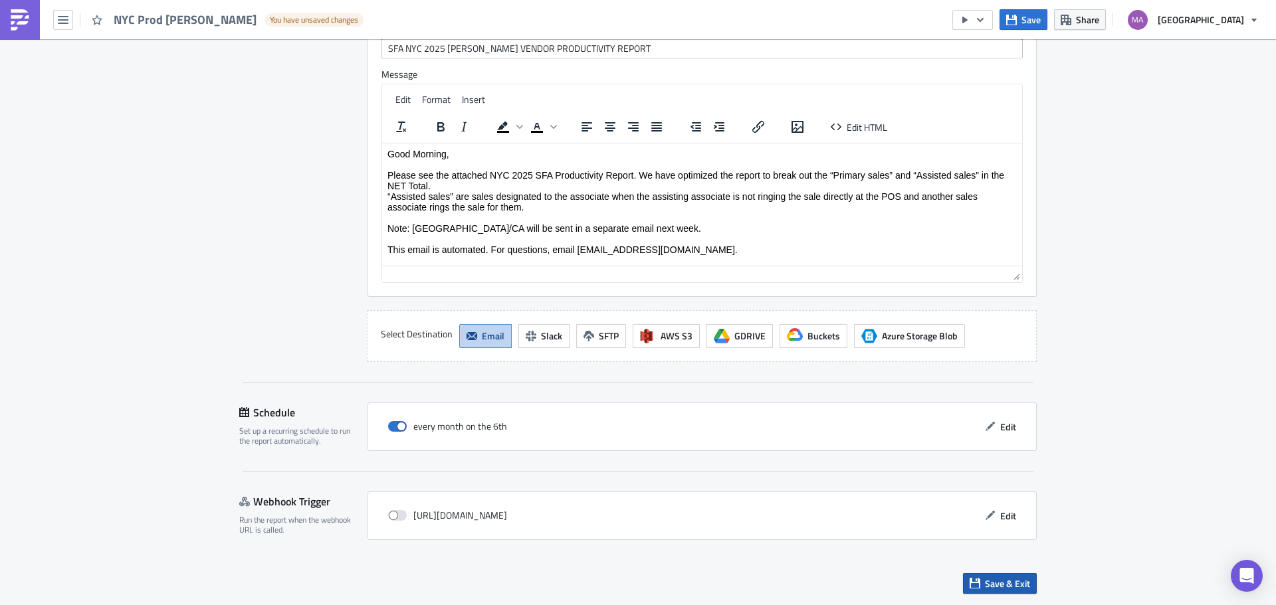
type input "Expense Center Selling Area=19609&Department Number=213"
click at [991, 577] on span "Save & Exit" at bounding box center [1007, 584] width 45 height 14
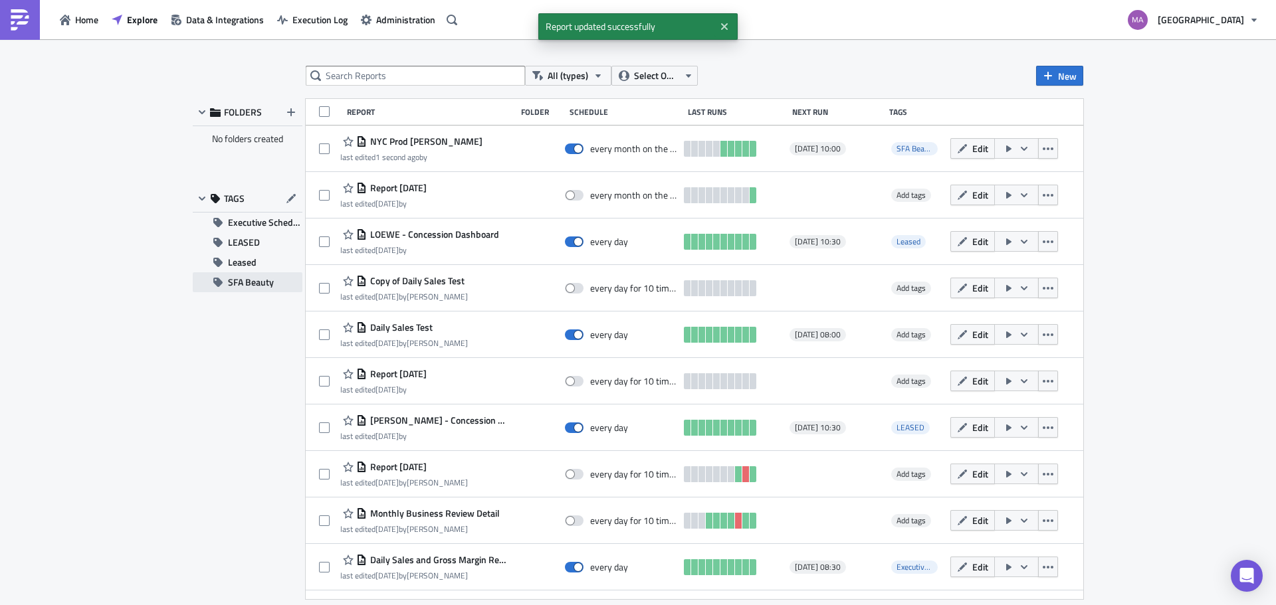
click at [258, 286] on span "SFA Beauty" at bounding box center [251, 282] width 46 height 20
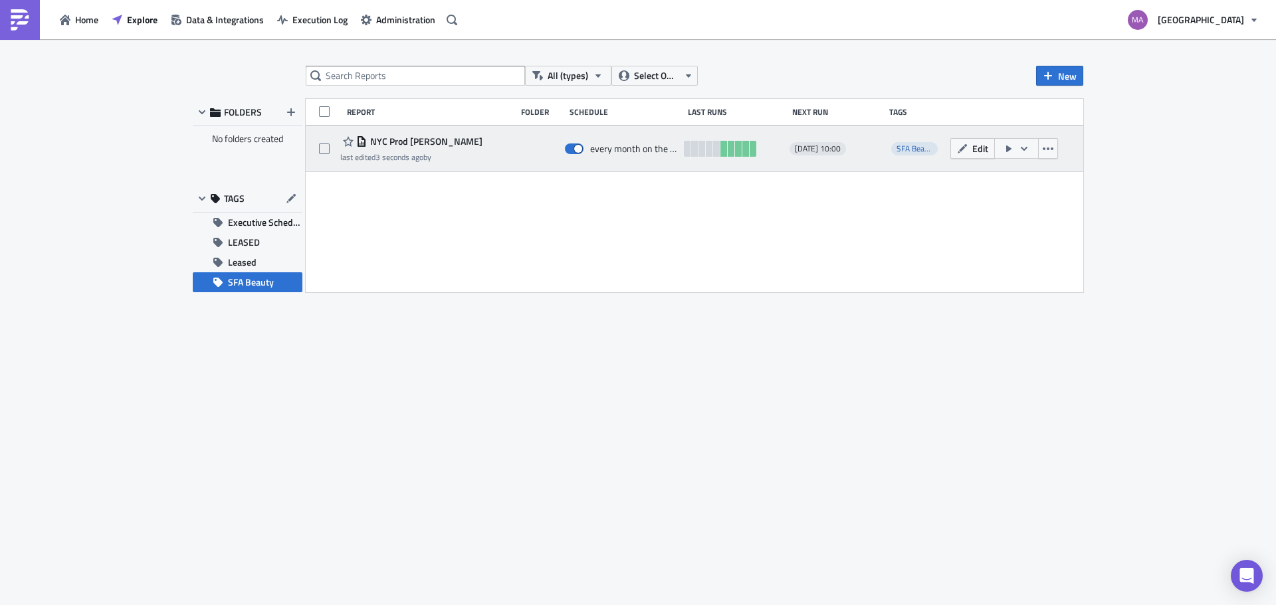
click at [1007, 152] on icon "button" at bounding box center [1008, 149] width 5 height 7
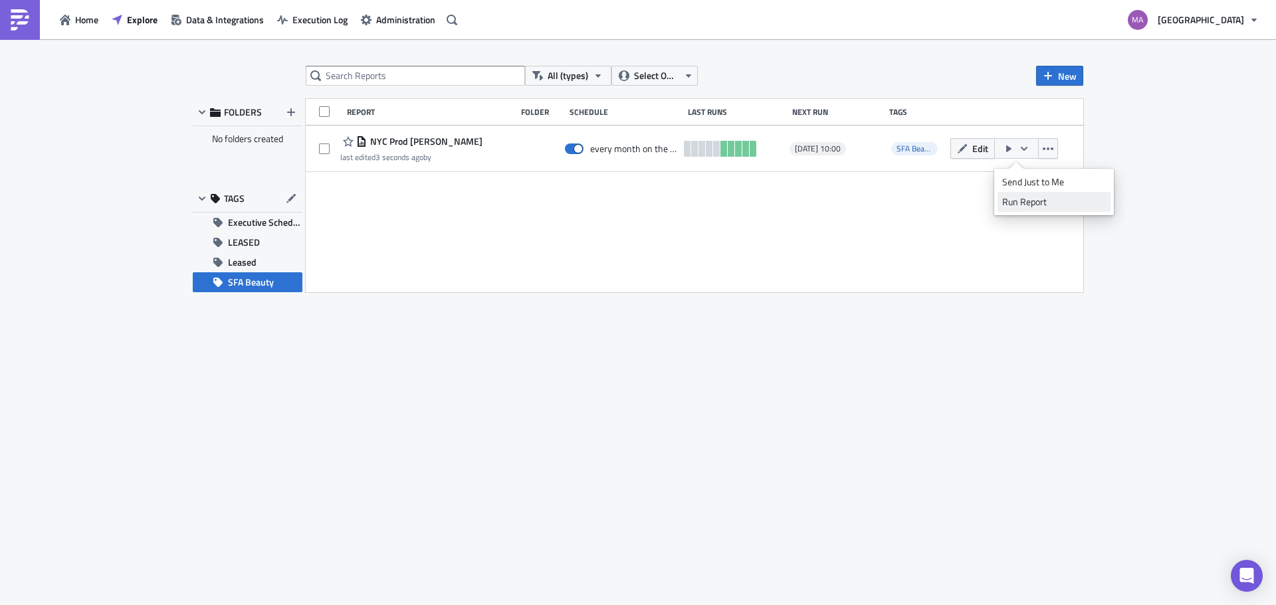
click at [1022, 209] on link "Run Report" at bounding box center [1053, 202] width 113 height 20
click at [154, 22] on span "Explore" at bounding box center [142, 20] width 31 height 14
click at [143, 19] on span "Explore" at bounding box center [142, 20] width 31 height 14
click at [240, 282] on span "SFA Beauty" at bounding box center [251, 282] width 46 height 20
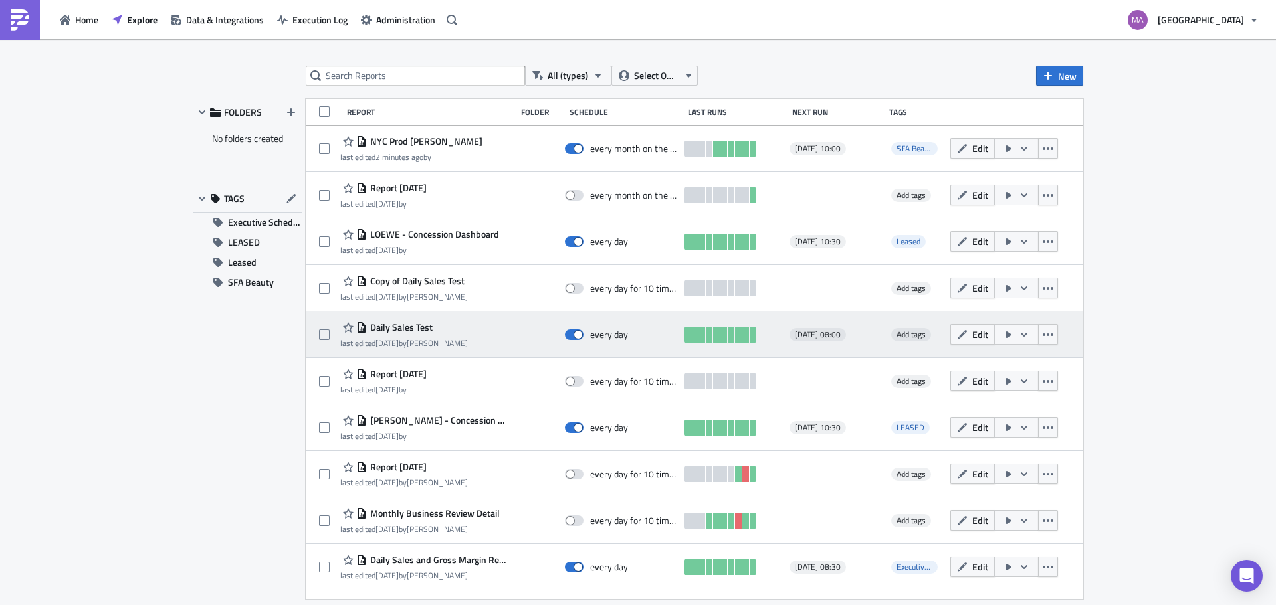
click at [397, 330] on span "Daily Sales Test" at bounding box center [400, 328] width 66 height 12
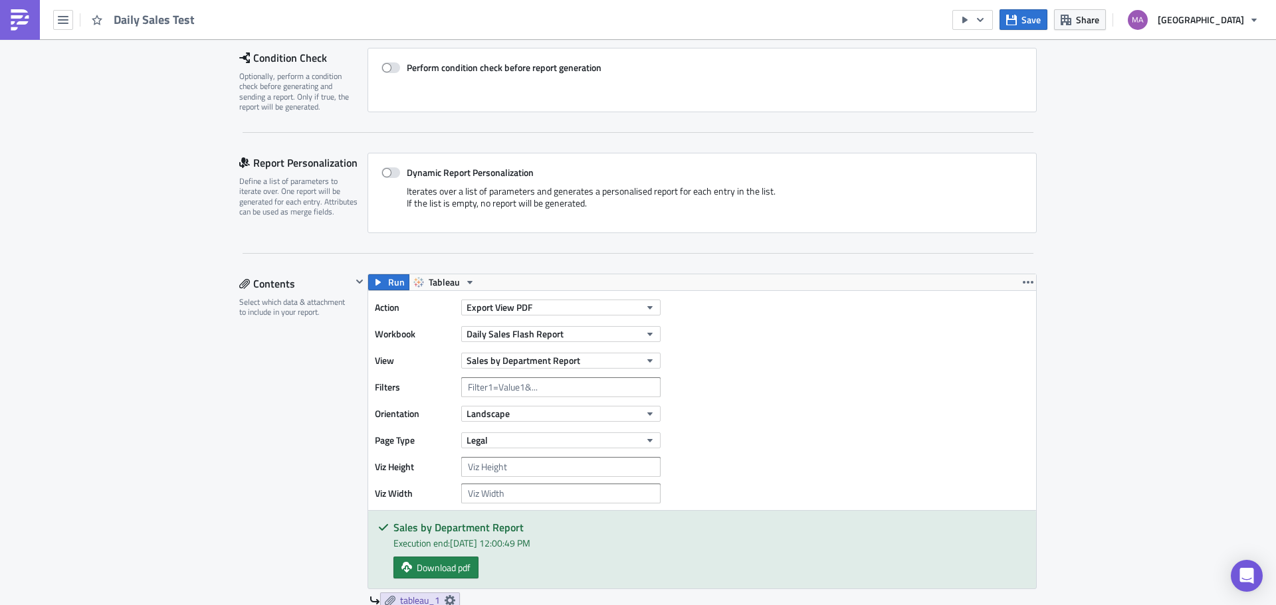
scroll to position [266, 0]
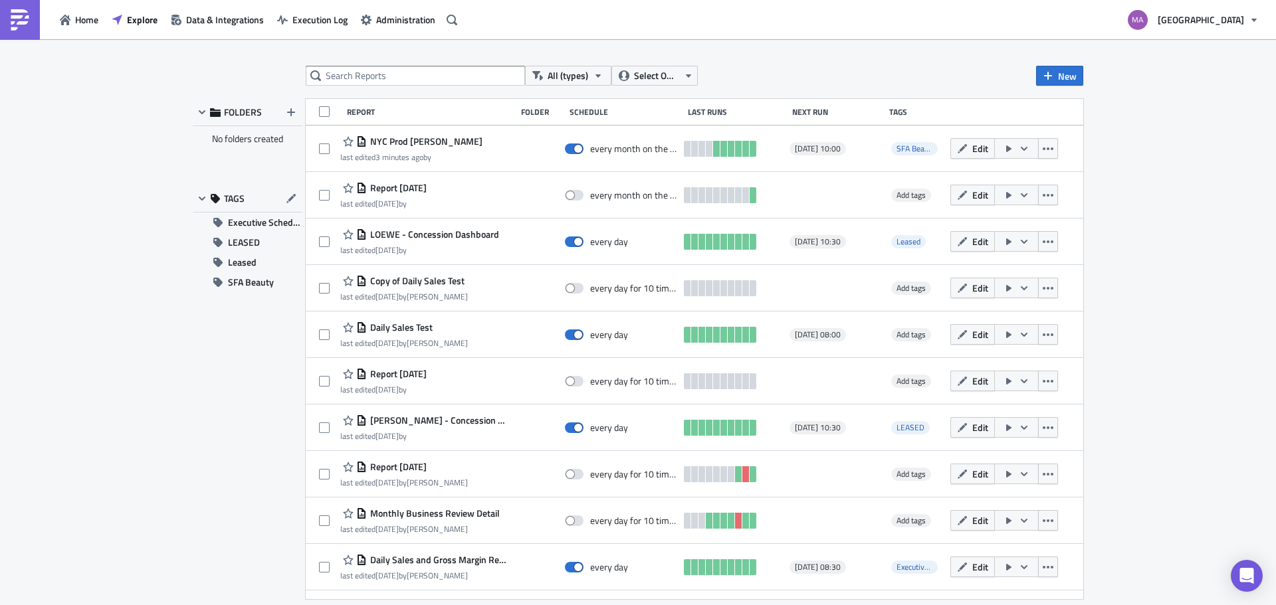
click at [387, 377] on span "Report [DATE]" at bounding box center [397, 374] width 60 height 12
click at [397, 415] on span "[PERSON_NAME] - Concession Dashboard" at bounding box center [438, 421] width 142 height 12
click at [219, 282] on icon "button" at bounding box center [217, 282] width 9 height 9
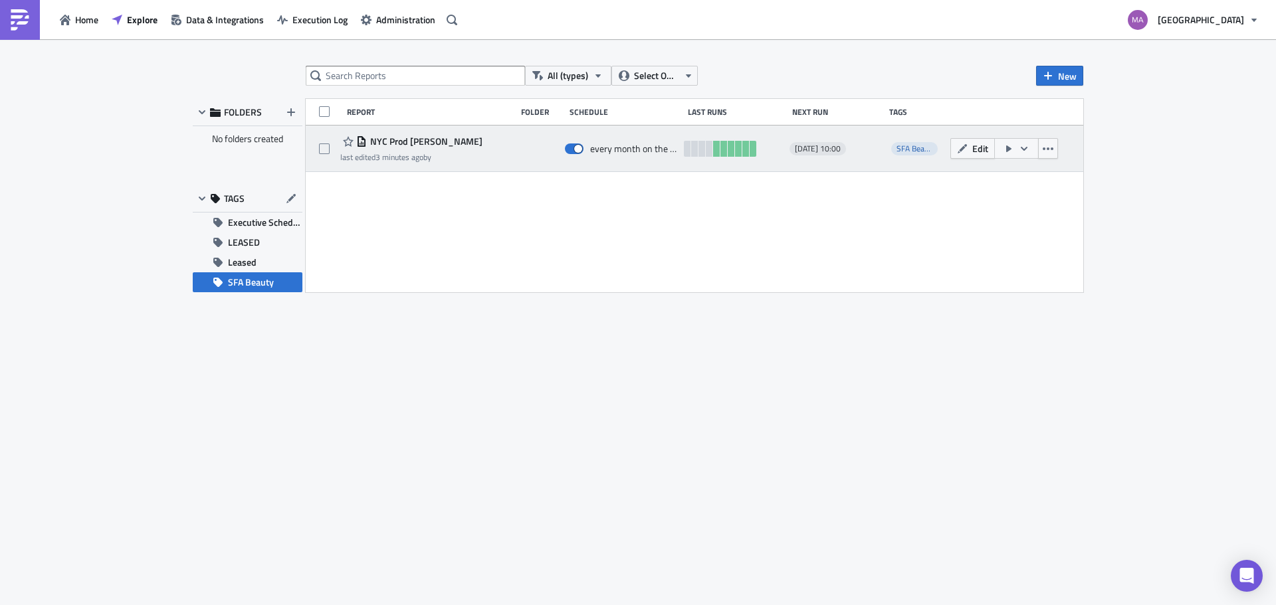
click at [387, 154] on time "3 minutes ago" at bounding box center [399, 157] width 48 height 13
click at [389, 140] on span "NYC Prod [PERSON_NAME]" at bounding box center [425, 142] width 116 height 12
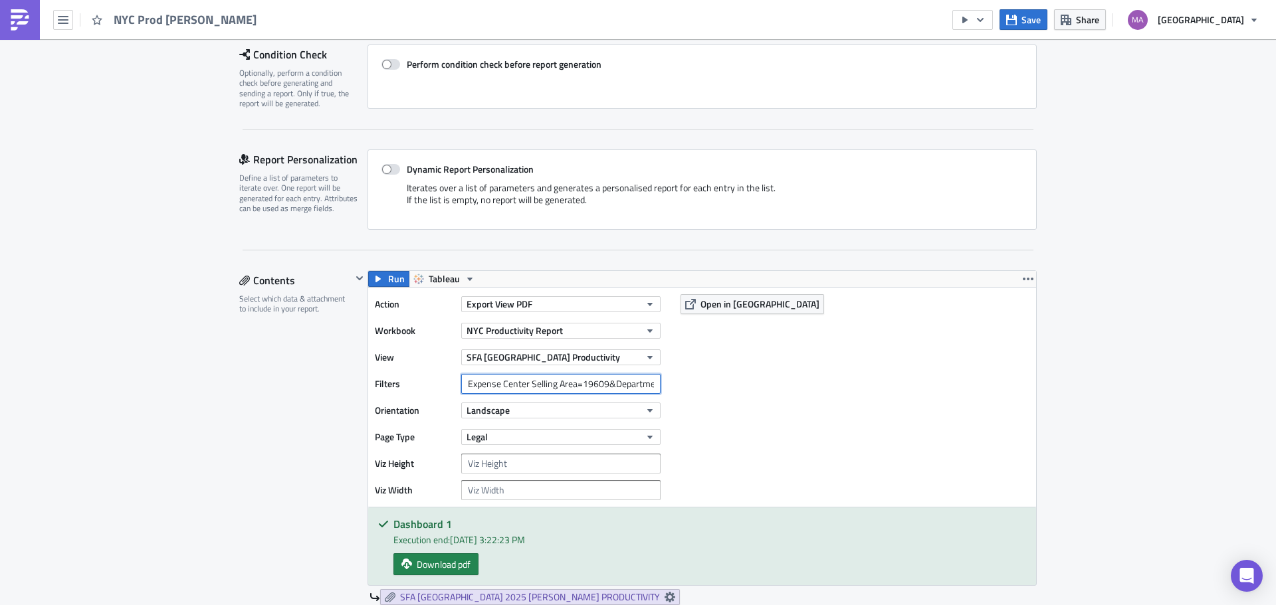
scroll to position [0, 62]
drag, startPoint x: 611, startPoint y: 383, endPoint x: 672, endPoint y: 386, distance: 60.5
click at [672, 386] on div "Action Export View PDF Workbook [GEOGRAPHIC_DATA] Productivity Report View SFA …" at bounding box center [702, 397] width 668 height 219
click at [638, 387] on input "Expense Center Selling Area=19609&Department Number=213" at bounding box center [560, 384] width 199 height 20
click at [720, 390] on div "Action Export View PDF Workbook [GEOGRAPHIC_DATA] Productivity Report View SFA …" at bounding box center [702, 397] width 668 height 219
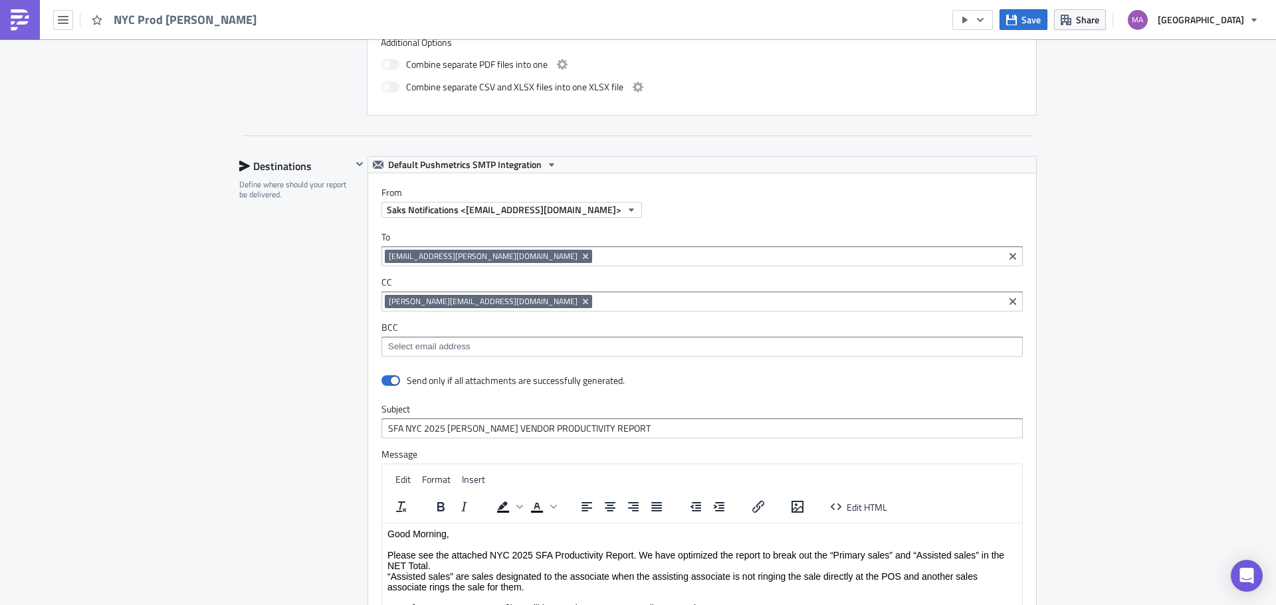
scroll to position [1245, 0]
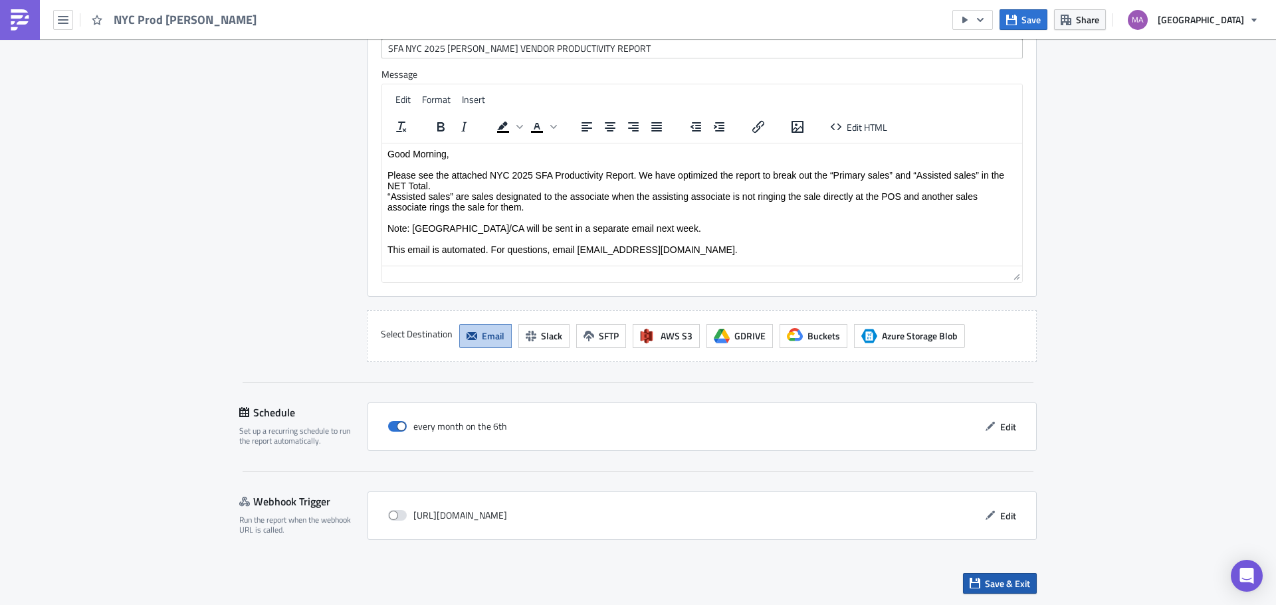
click at [985, 585] on span "Save & Exit" at bounding box center [1007, 584] width 45 height 14
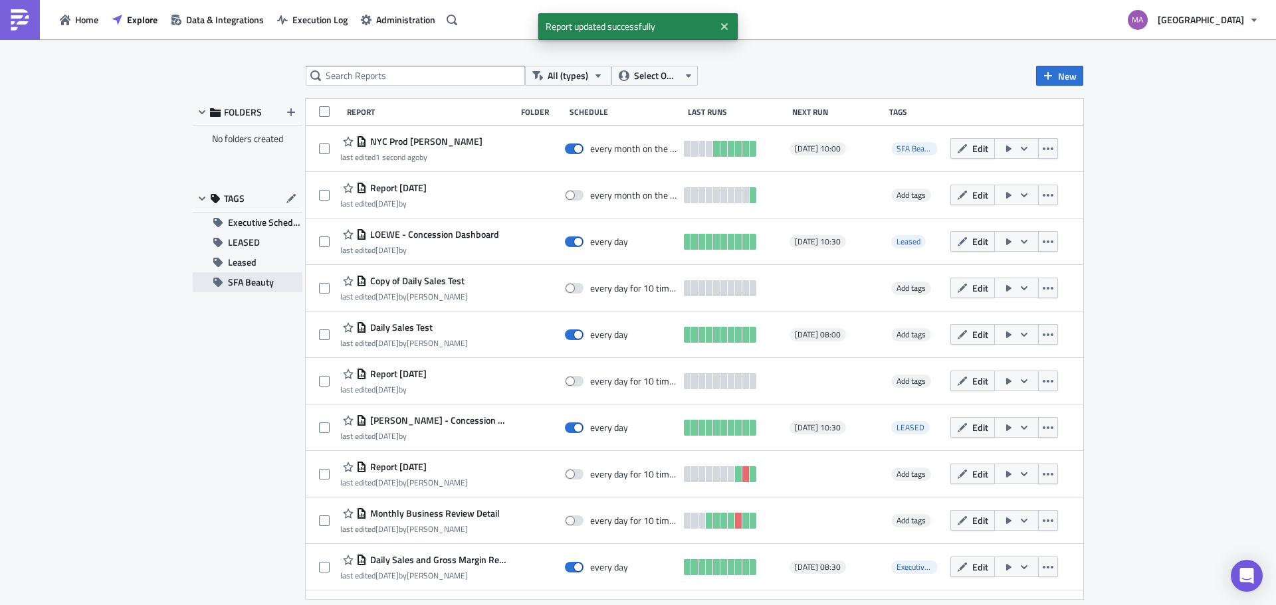
click at [253, 289] on span "SFA Beauty" at bounding box center [251, 282] width 46 height 20
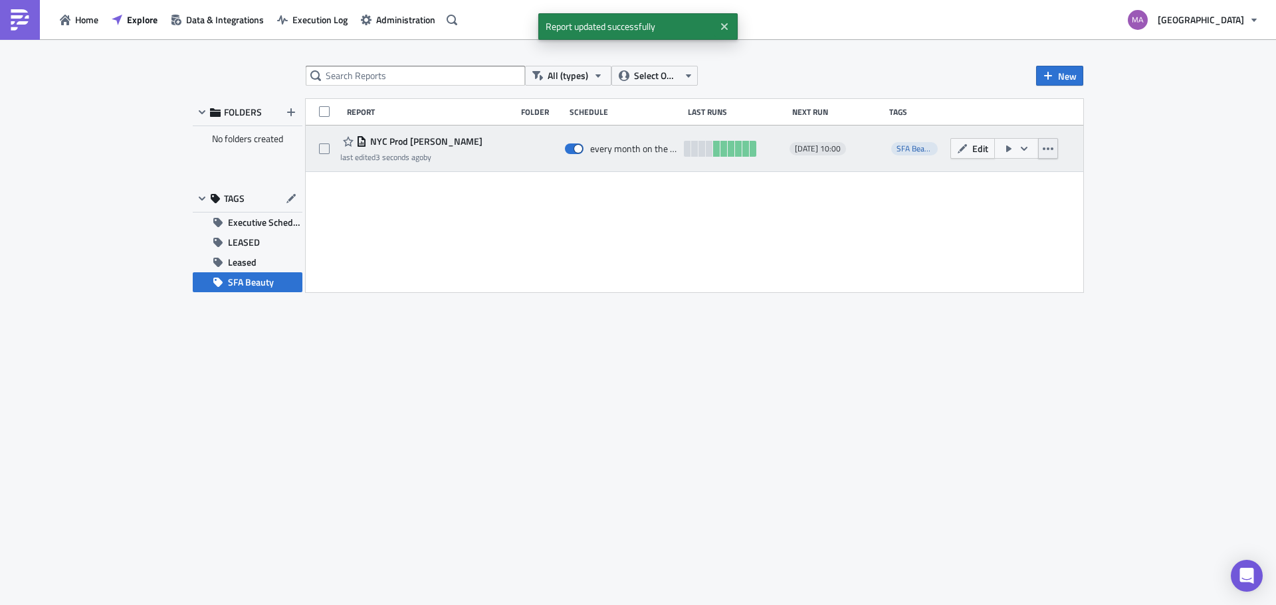
click at [1053, 148] on button "button" at bounding box center [1048, 148] width 20 height 21
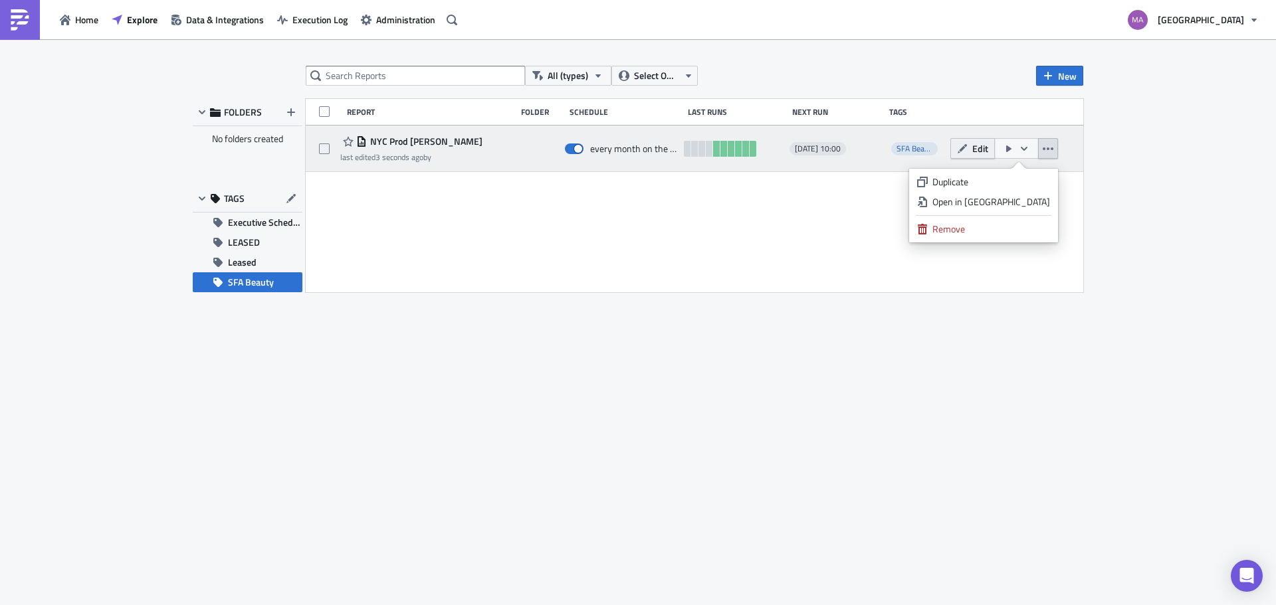
click at [970, 152] on button "Edit" at bounding box center [972, 148] width 45 height 21
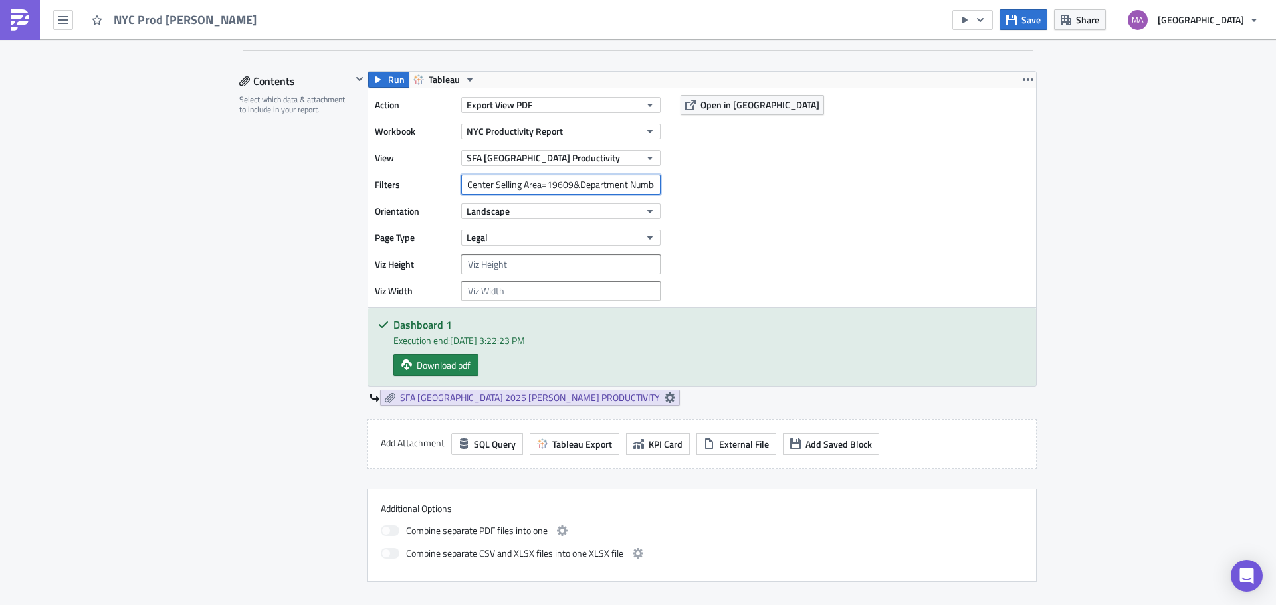
scroll to position [0, 62]
drag, startPoint x: 502, startPoint y: 184, endPoint x: 657, endPoint y: 196, distance: 154.6
click at [657, 196] on div "Action Export View PDF Workbook [GEOGRAPHIC_DATA] Productivity Report View SFA …" at bounding box center [521, 198] width 292 height 206
click at [621, 181] on input "Expense Center Selling Area=19609&Department Number=213" at bounding box center [560, 185] width 199 height 20
click at [651, 184] on input "Expense Center Selling Area=19609&Department Number=213" at bounding box center [560, 185] width 199 height 20
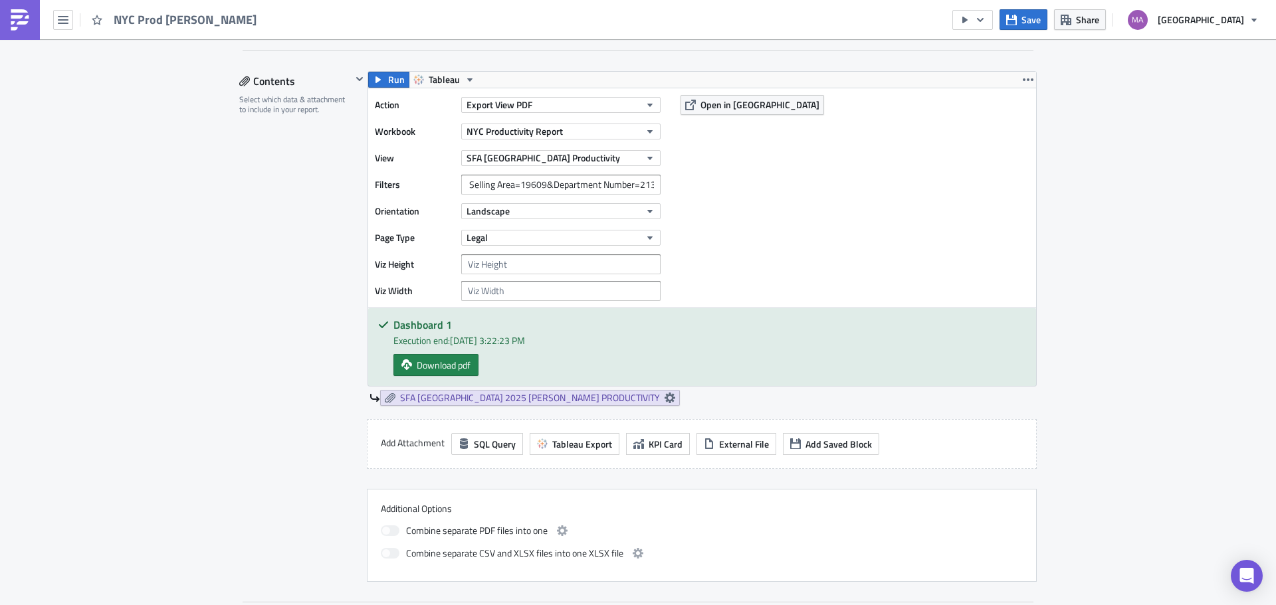
scroll to position [0, 0]
click at [700, 193] on div "Action Export View PDF Workbook [GEOGRAPHIC_DATA] Productivity Report View SFA …" at bounding box center [702, 197] width 668 height 219
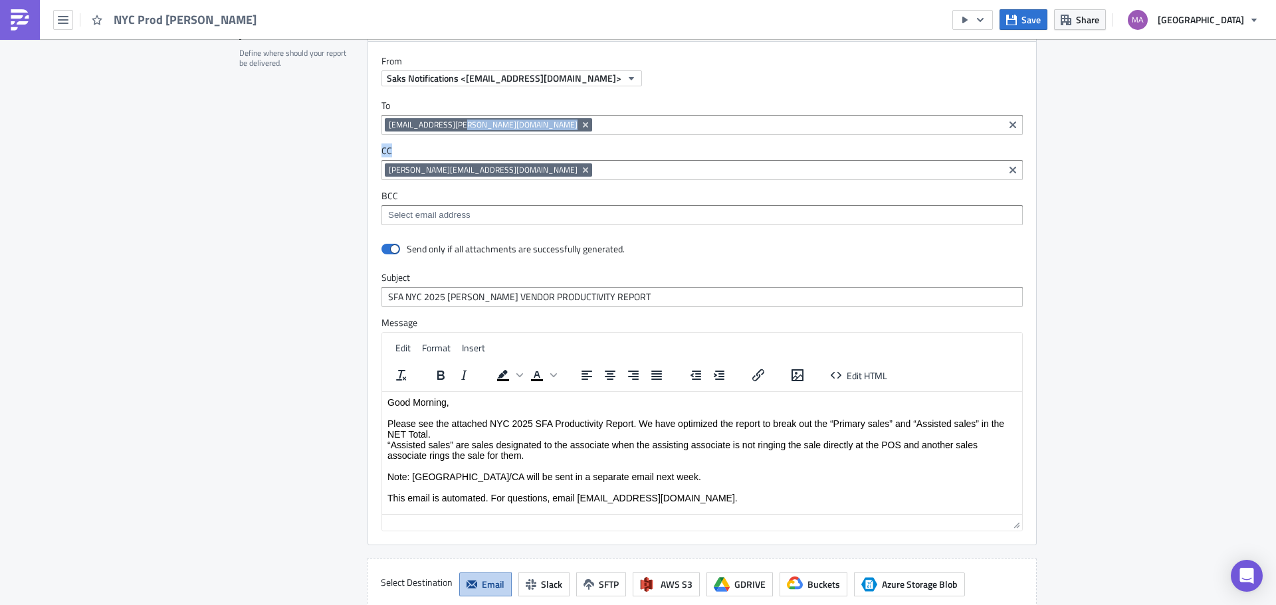
drag, startPoint x: 452, startPoint y: 124, endPoint x: 504, endPoint y: 165, distance: 66.7
click at [504, 165] on div "To [EMAIL_ADDRESS][PERSON_NAME][DOMAIN_NAME] [DOMAIN_NAME][EMAIL_ADDRESS][PERSO…" at bounding box center [702, 162] width 668 height 152
click at [580, 126] on icon "Remove Tag" at bounding box center [585, 125] width 11 height 11
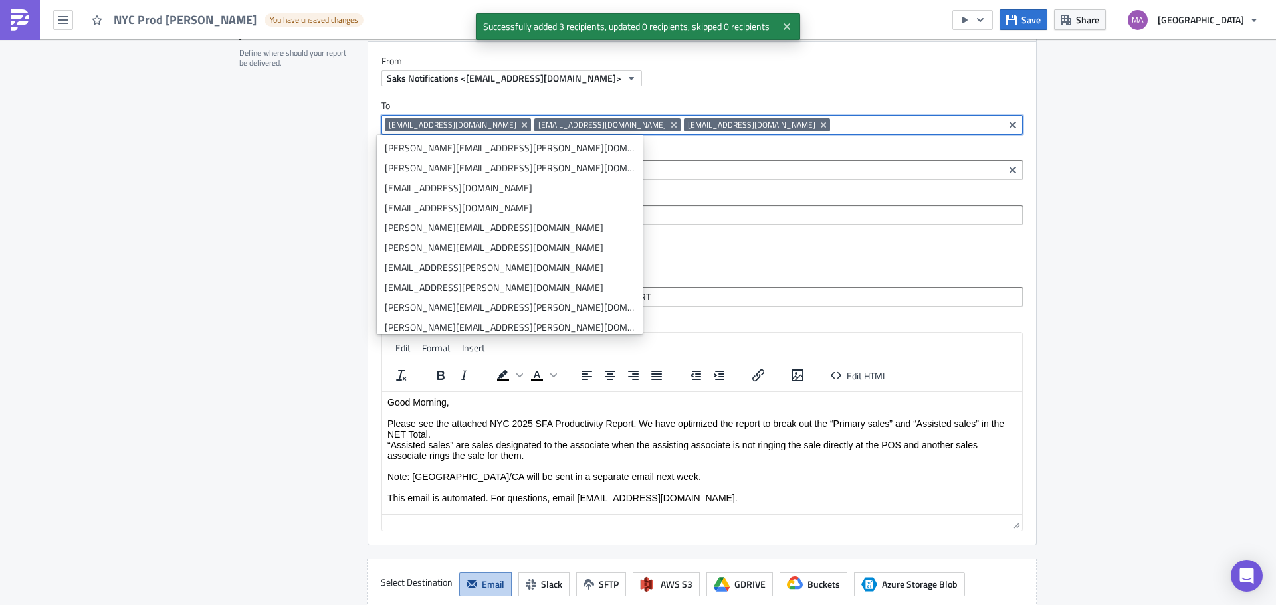
click at [645, 157] on div "CC [EMAIL_ADDRESS][DOMAIN_NAME] [DOMAIN_NAME][EMAIL_ADDRESS][DOMAIN_NAME]" at bounding box center [701, 162] width 641 height 35
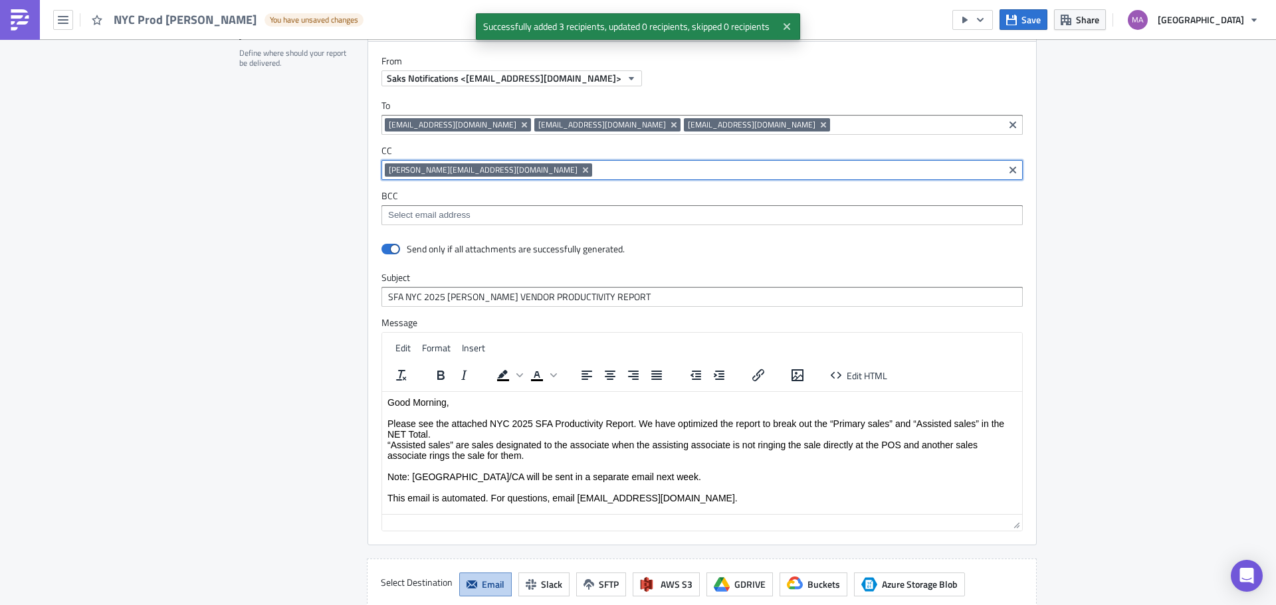
click at [631, 165] on input at bounding box center [797, 169] width 405 height 13
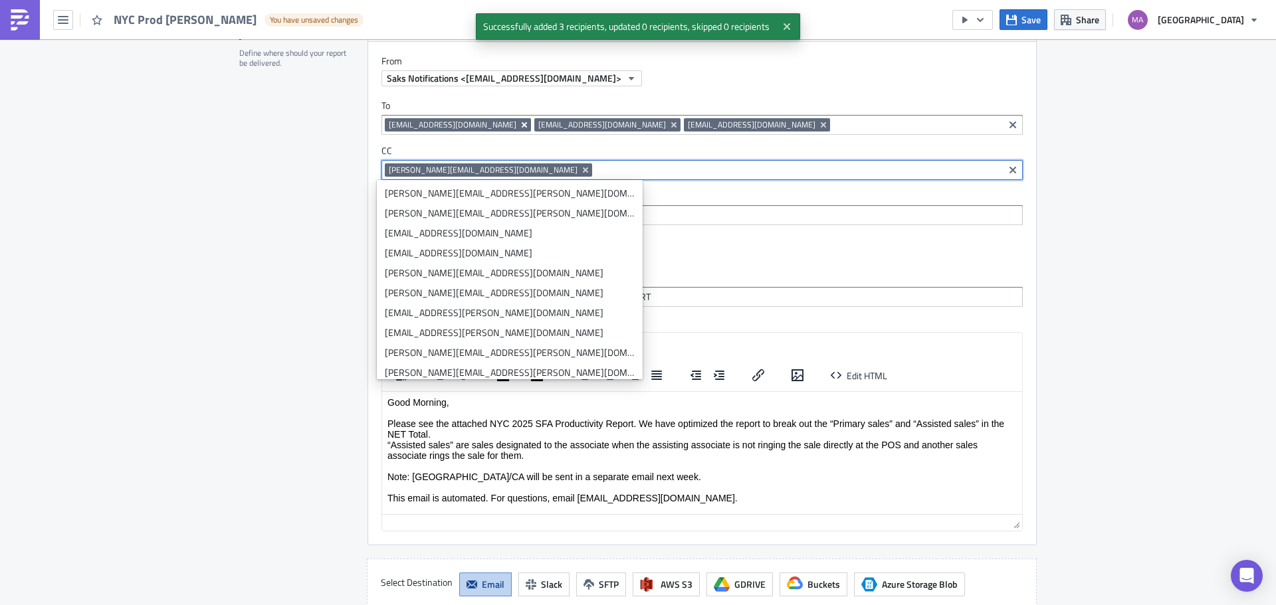
click at [522, 123] on icon "Remove Tag" at bounding box center [524, 124] width 5 height 5
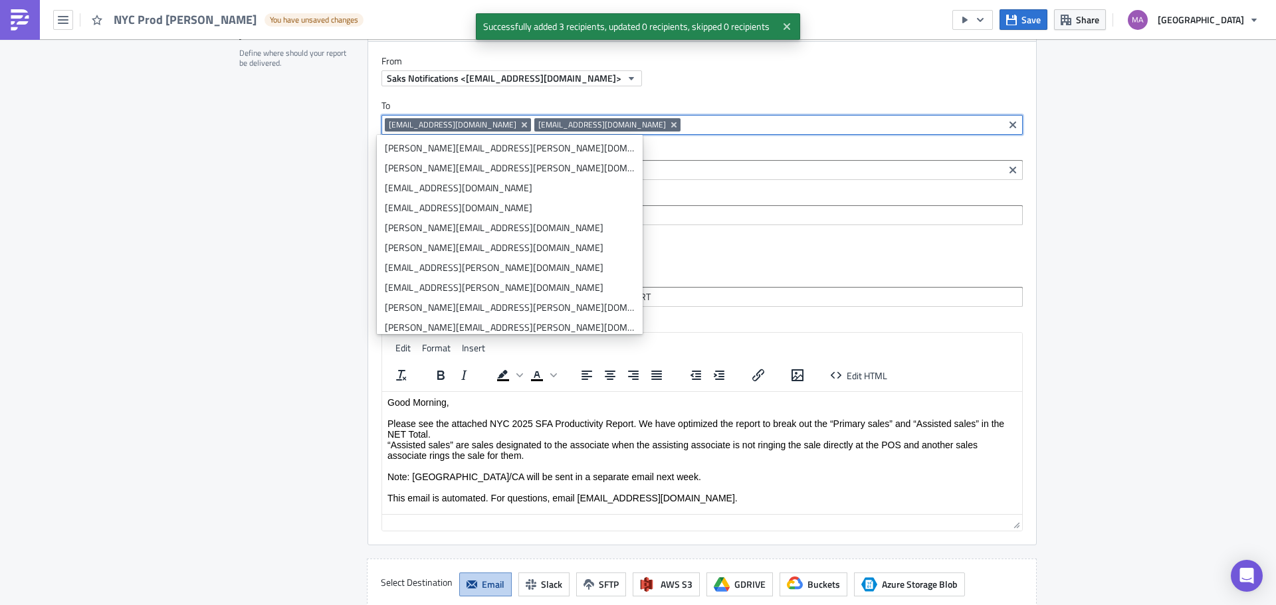
click at [451, 122] on span "[EMAIL_ADDRESS][DOMAIN_NAME]" at bounding box center [453, 125] width 128 height 11
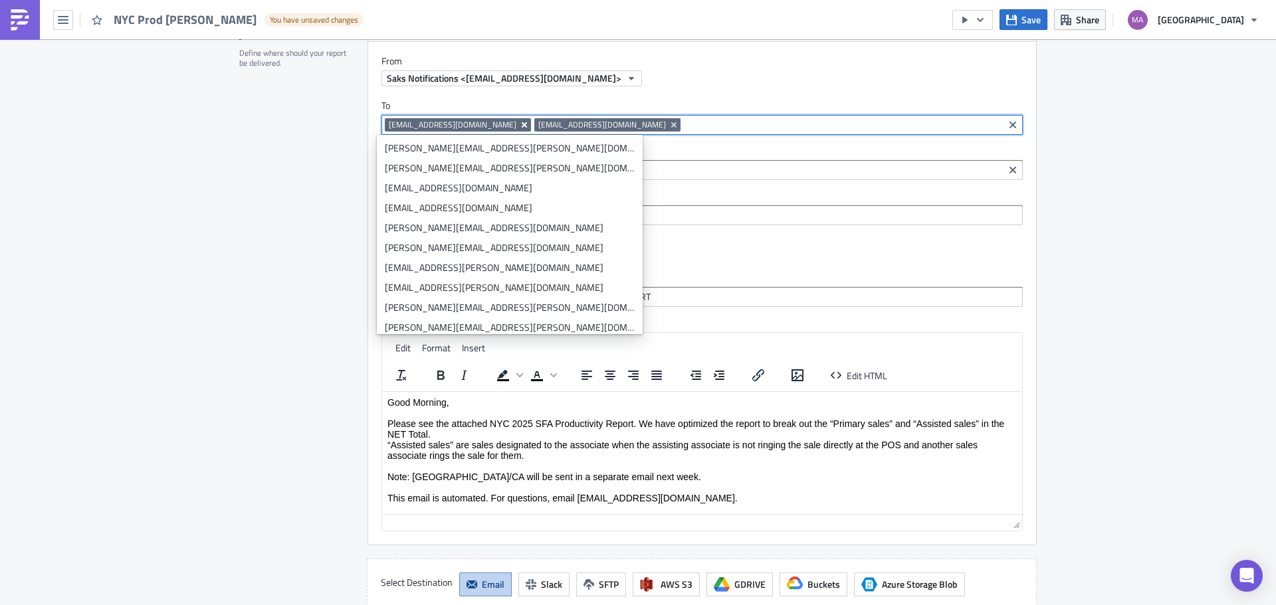
click at [522, 122] on icon "Remove Tag" at bounding box center [524, 124] width 5 height 5
click at [519, 121] on icon "Remove Tag" at bounding box center [524, 125] width 11 height 11
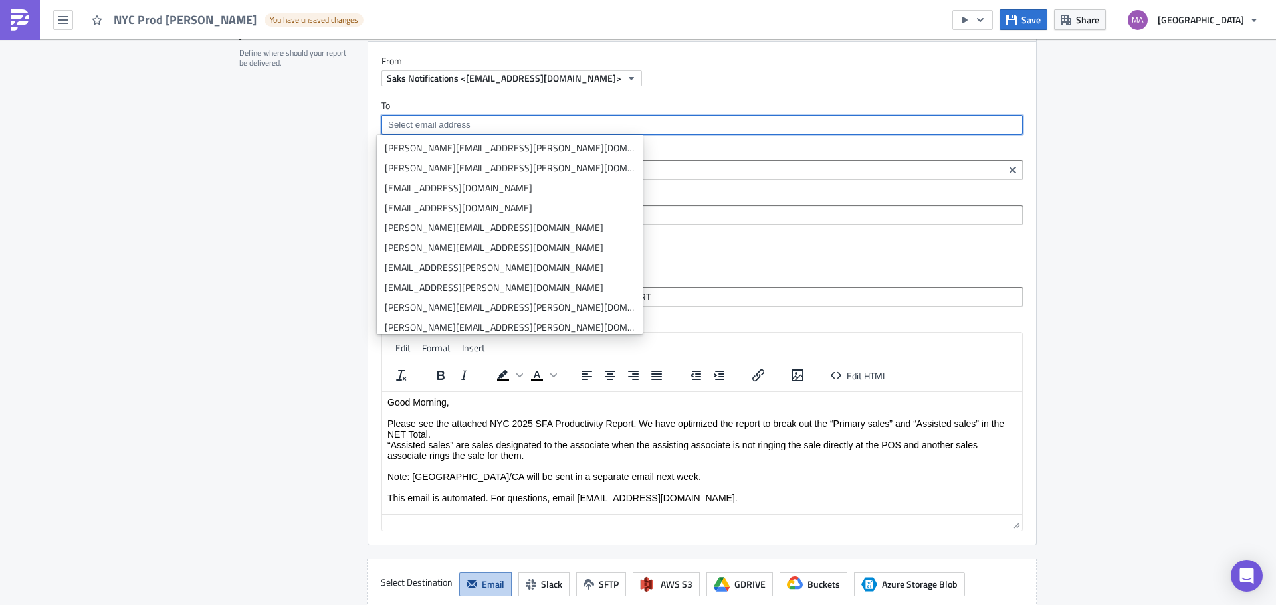
click at [512, 124] on input at bounding box center [701, 124] width 633 height 13
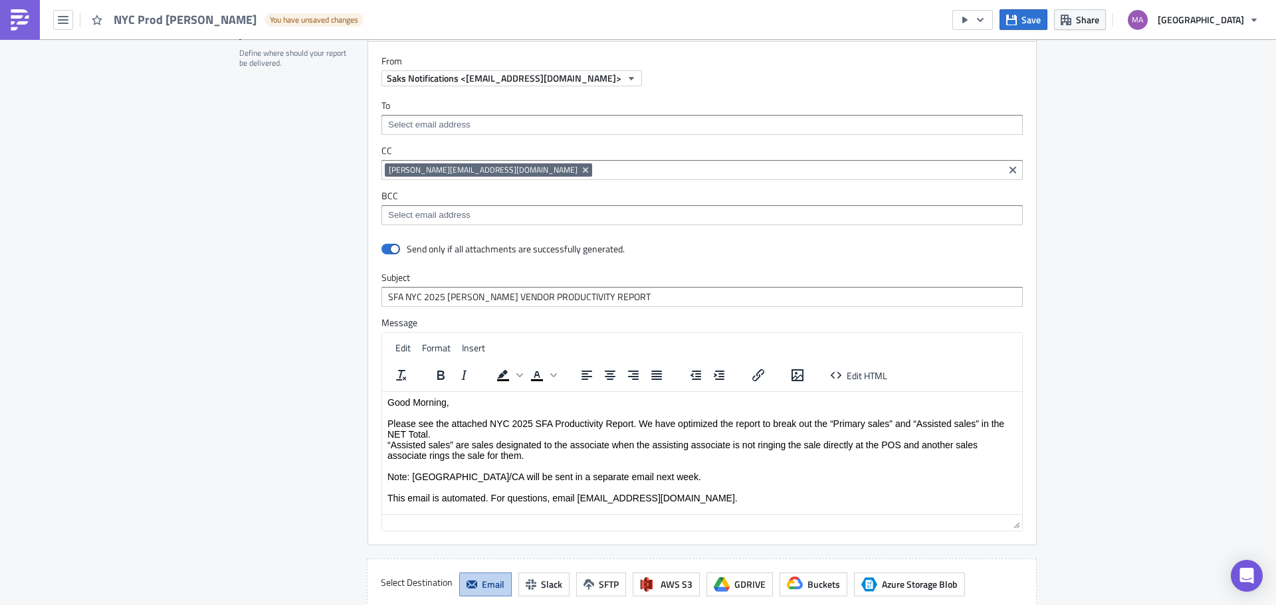
click at [637, 152] on label "CC" at bounding box center [701, 151] width 641 height 12
click at [593, 122] on input at bounding box center [701, 124] width 633 height 13
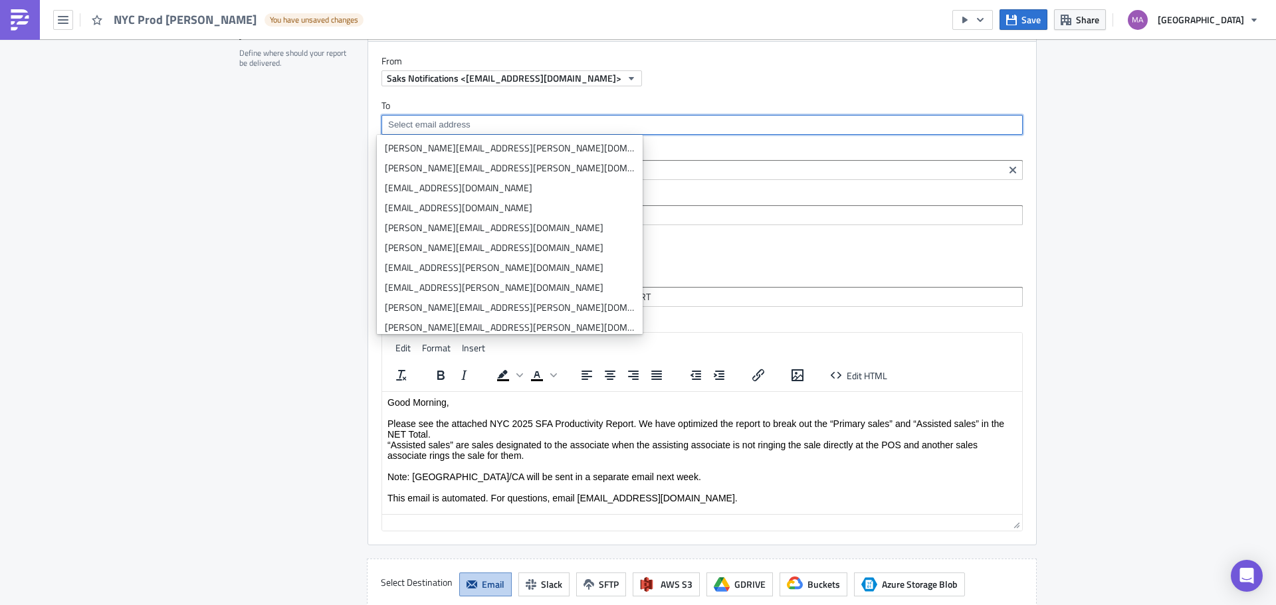
click at [625, 131] on input at bounding box center [701, 124] width 633 height 13
paste input "[EMAIL_ADDRESS][DOMAIN_NAME] [EMAIL_ADDRESS][DOMAIN_NAME] [EMAIL_ADDRESS][DOMAI…"
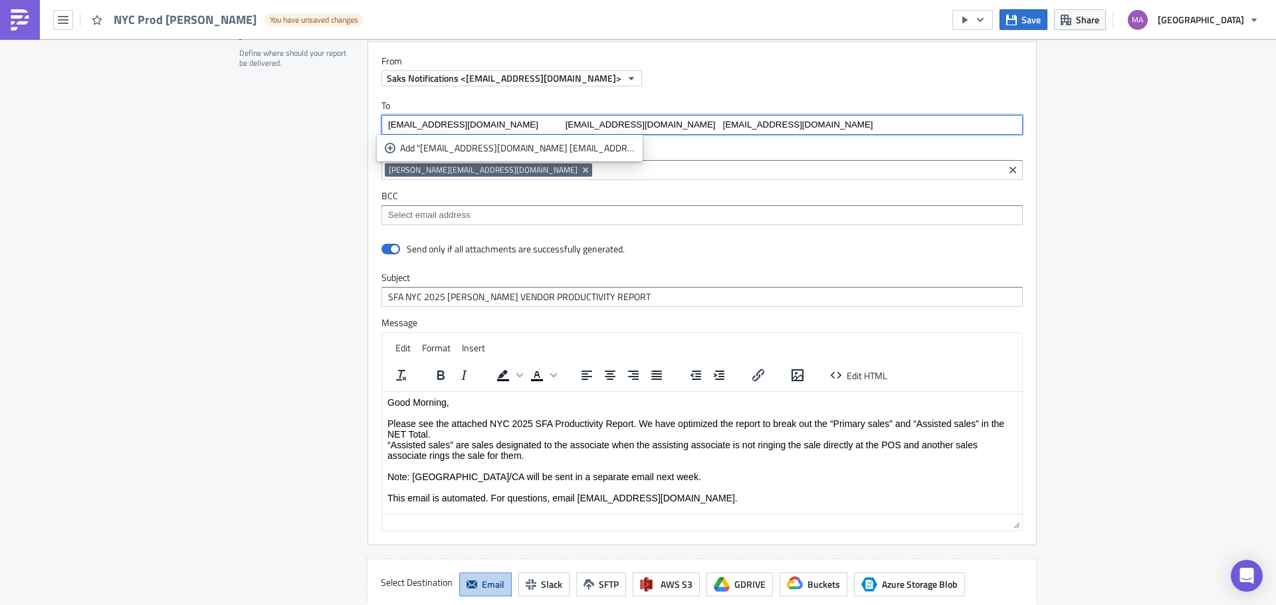
type input "[EMAIL_ADDRESS][DOMAIN_NAME] [EMAIL_ADDRESS][DOMAIN_NAME] [EMAIL_ADDRESS][DOMAI…"
click at [712, 199] on label "BCC" at bounding box center [701, 196] width 641 height 12
click at [722, 124] on input "[EMAIL_ADDRESS][DOMAIN_NAME] [EMAIL_ADDRESS][DOMAIN_NAME] [EMAIL_ADDRESS][DOMAI…" at bounding box center [701, 124] width 633 height 13
click at [728, 178] on div "[PERSON_NAME][EMAIL_ADDRESS][DOMAIN_NAME]" at bounding box center [692, 171] width 615 height 17
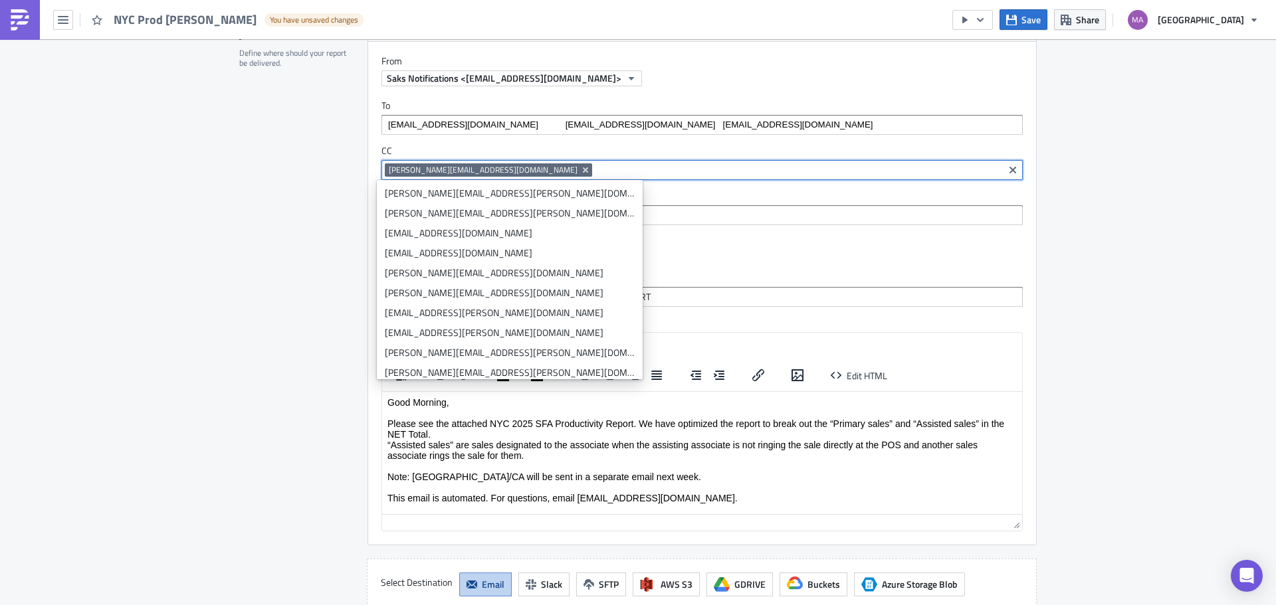
click at [710, 124] on input "[EMAIL_ADDRESS][DOMAIN_NAME] [EMAIL_ADDRESS][DOMAIN_NAME] [EMAIL_ADDRESS][DOMAI…" at bounding box center [701, 124] width 633 height 13
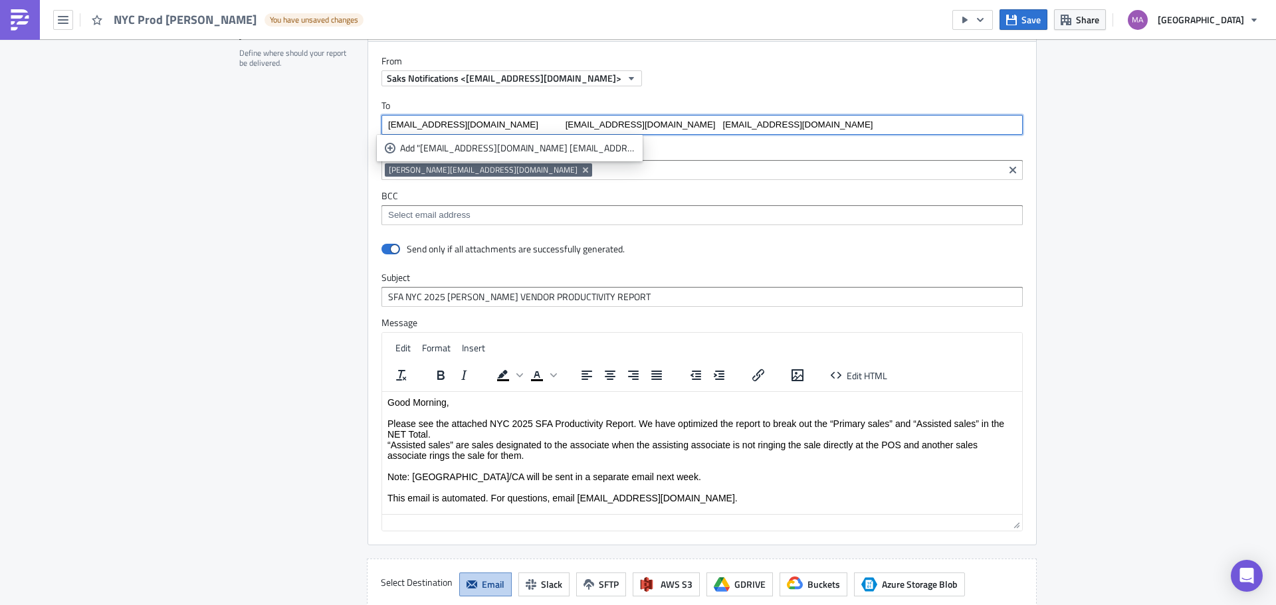
click at [764, 196] on label "BCC" at bounding box center [701, 196] width 641 height 12
drag, startPoint x: 754, startPoint y: 126, endPoint x: 214, endPoint y: 121, distance: 540.3
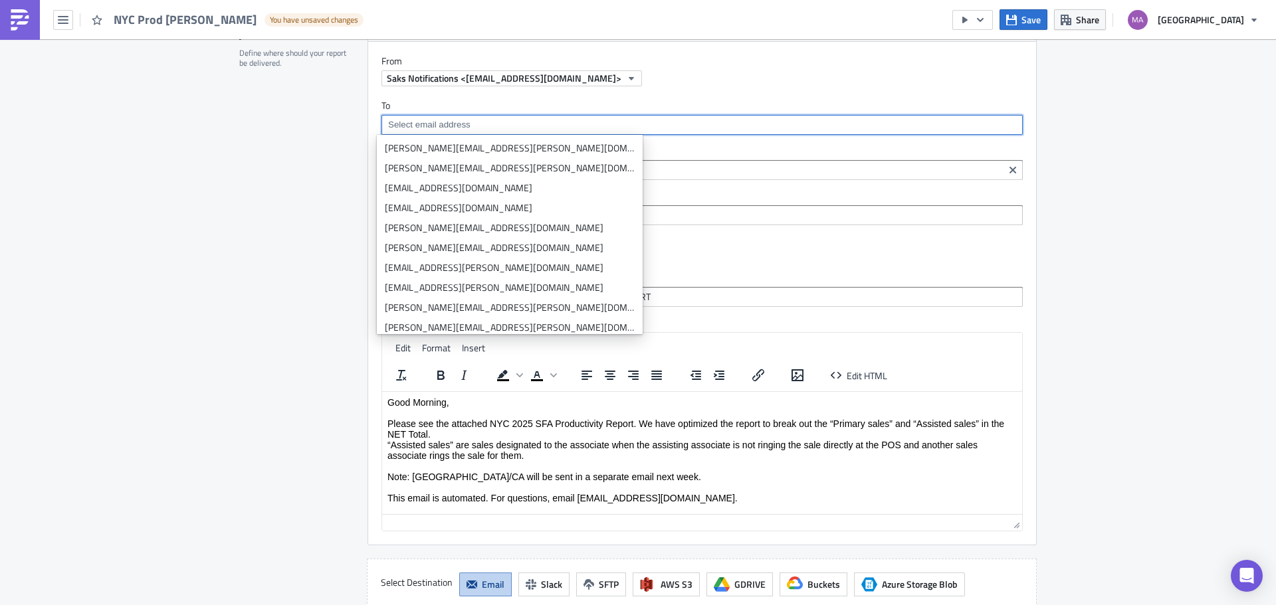
click at [700, 179] on div "[PERSON_NAME][EMAIL_ADDRESS][DOMAIN_NAME]" at bounding box center [692, 171] width 615 height 17
